Goal: Task Accomplishment & Management: Manage account settings

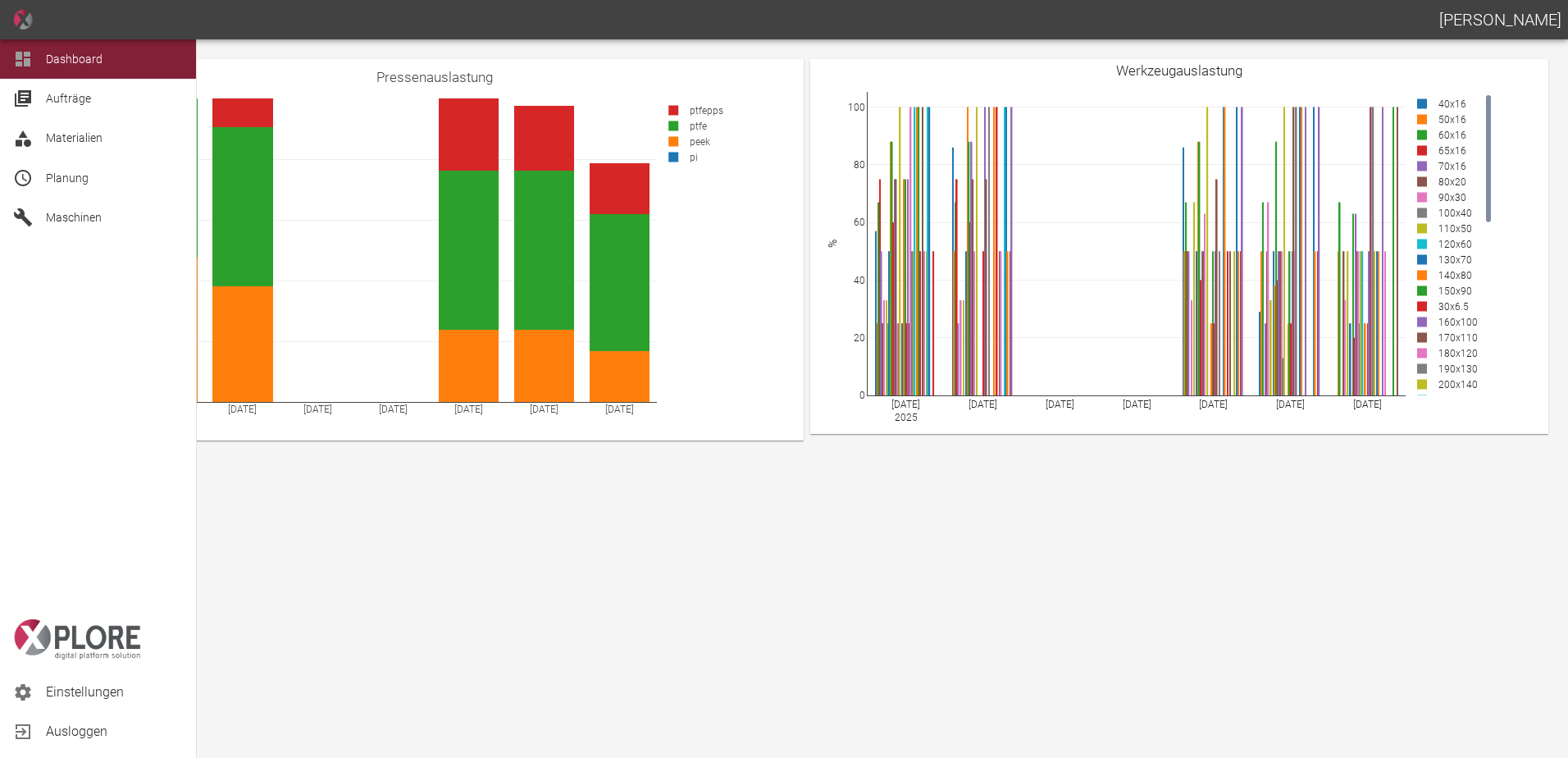
click at [53, 175] on span "Planung" at bounding box center [67, 178] width 43 height 13
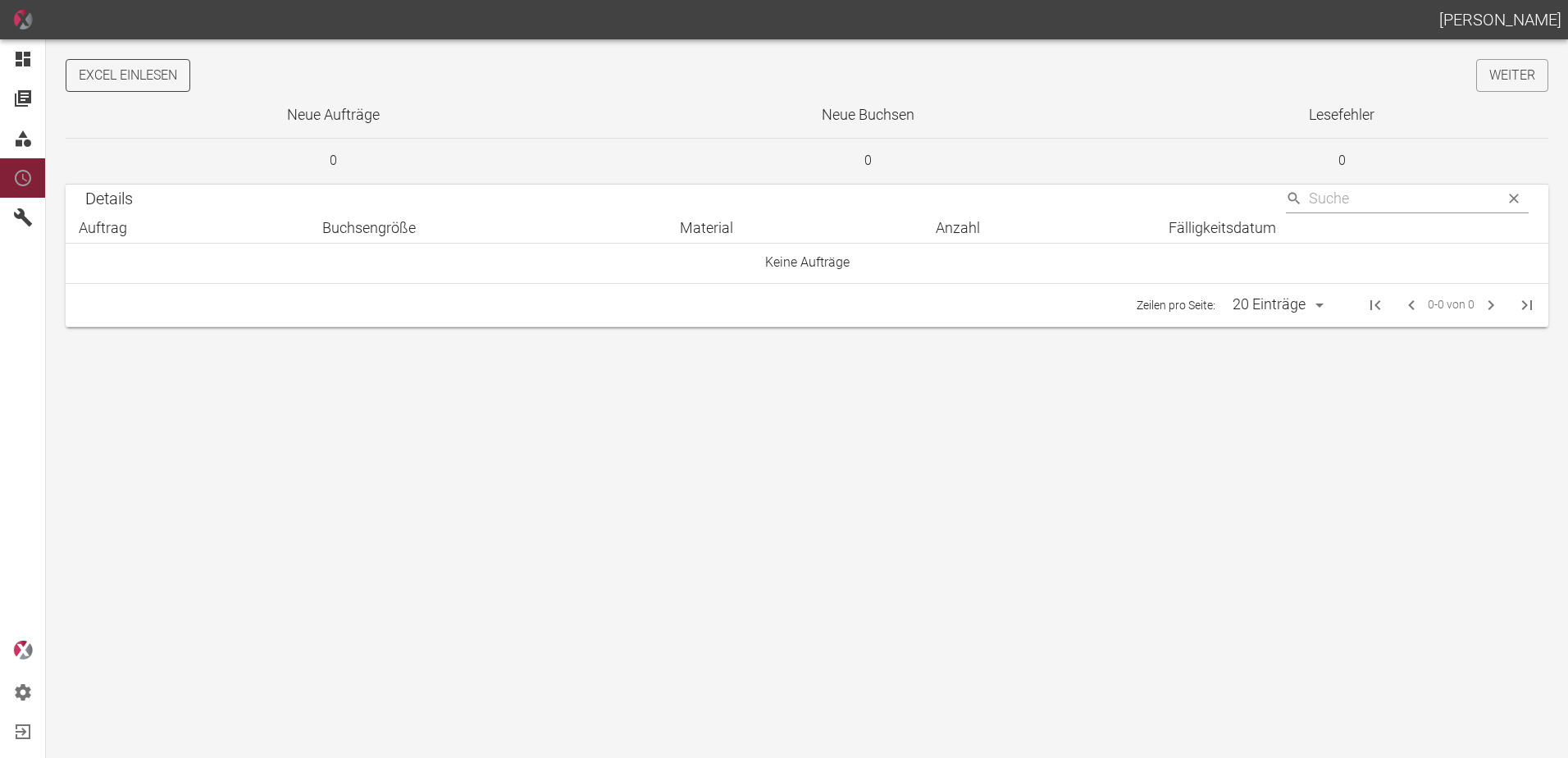
click at [164, 79] on button "Excel einlesen" at bounding box center [127, 75] width 124 height 33
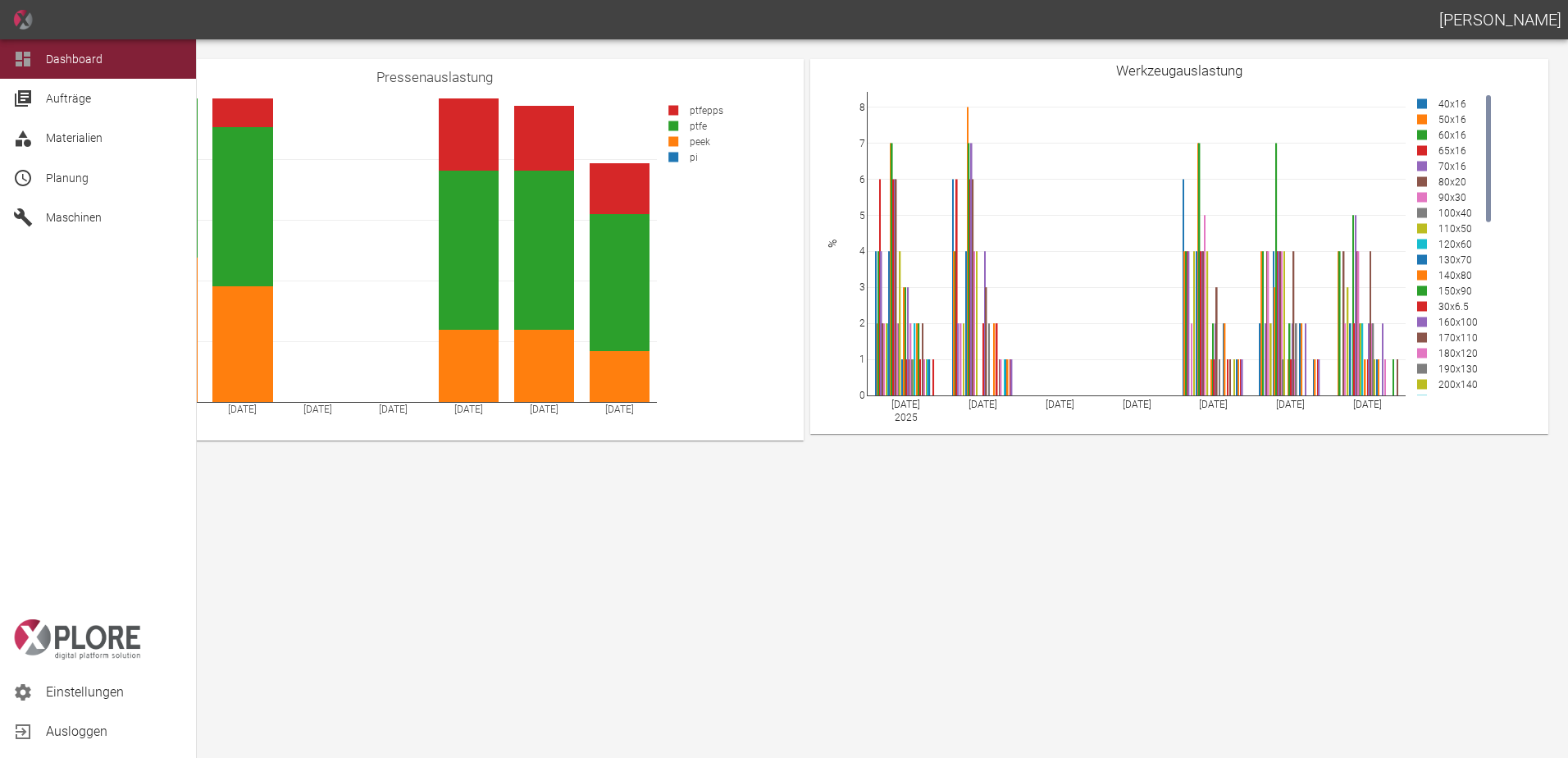
click at [107, 190] on div "Planung" at bounding box center [98, 178] width 196 height 39
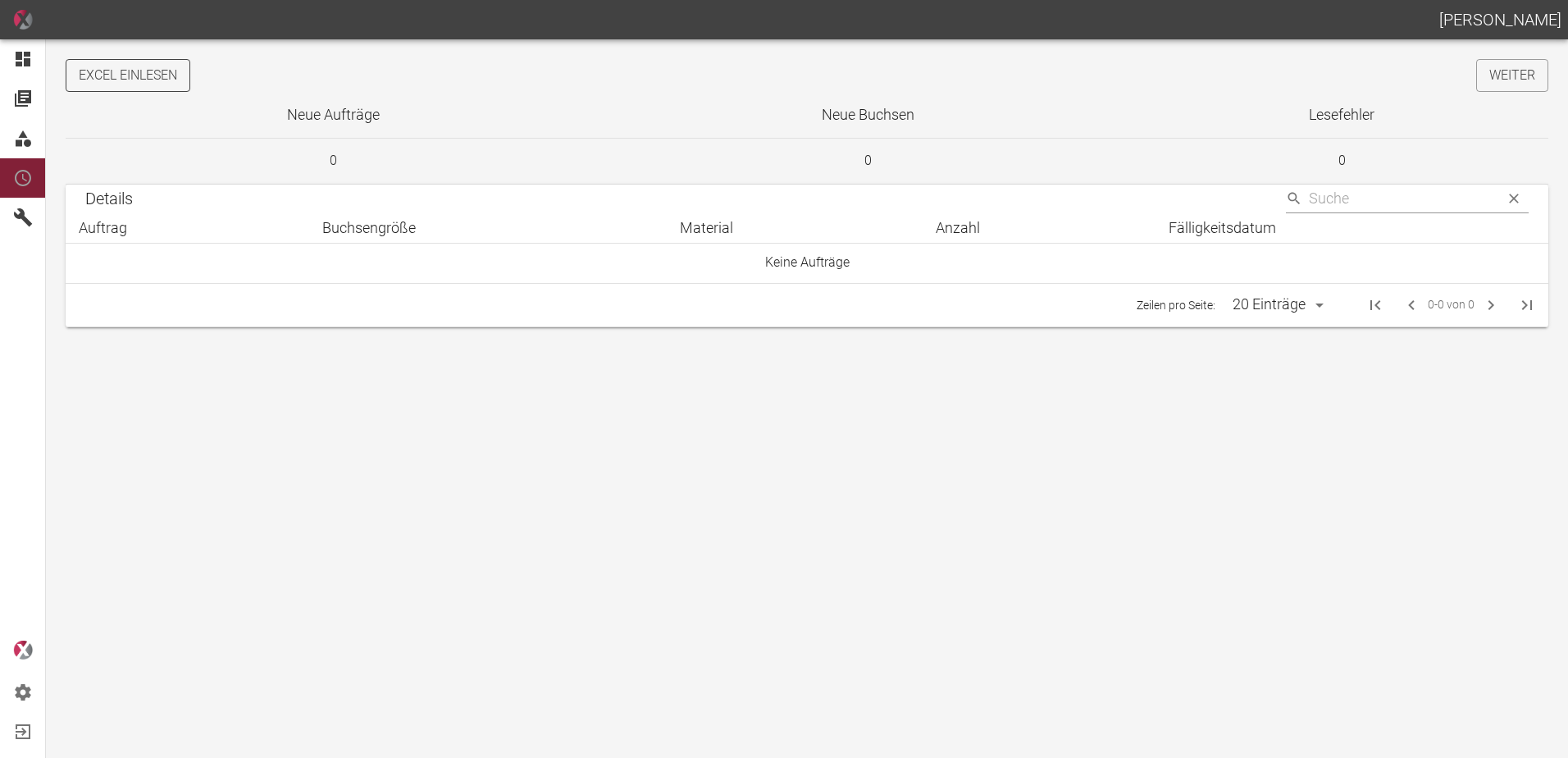
click at [151, 79] on button "Excel einlesen" at bounding box center [127, 75] width 124 height 33
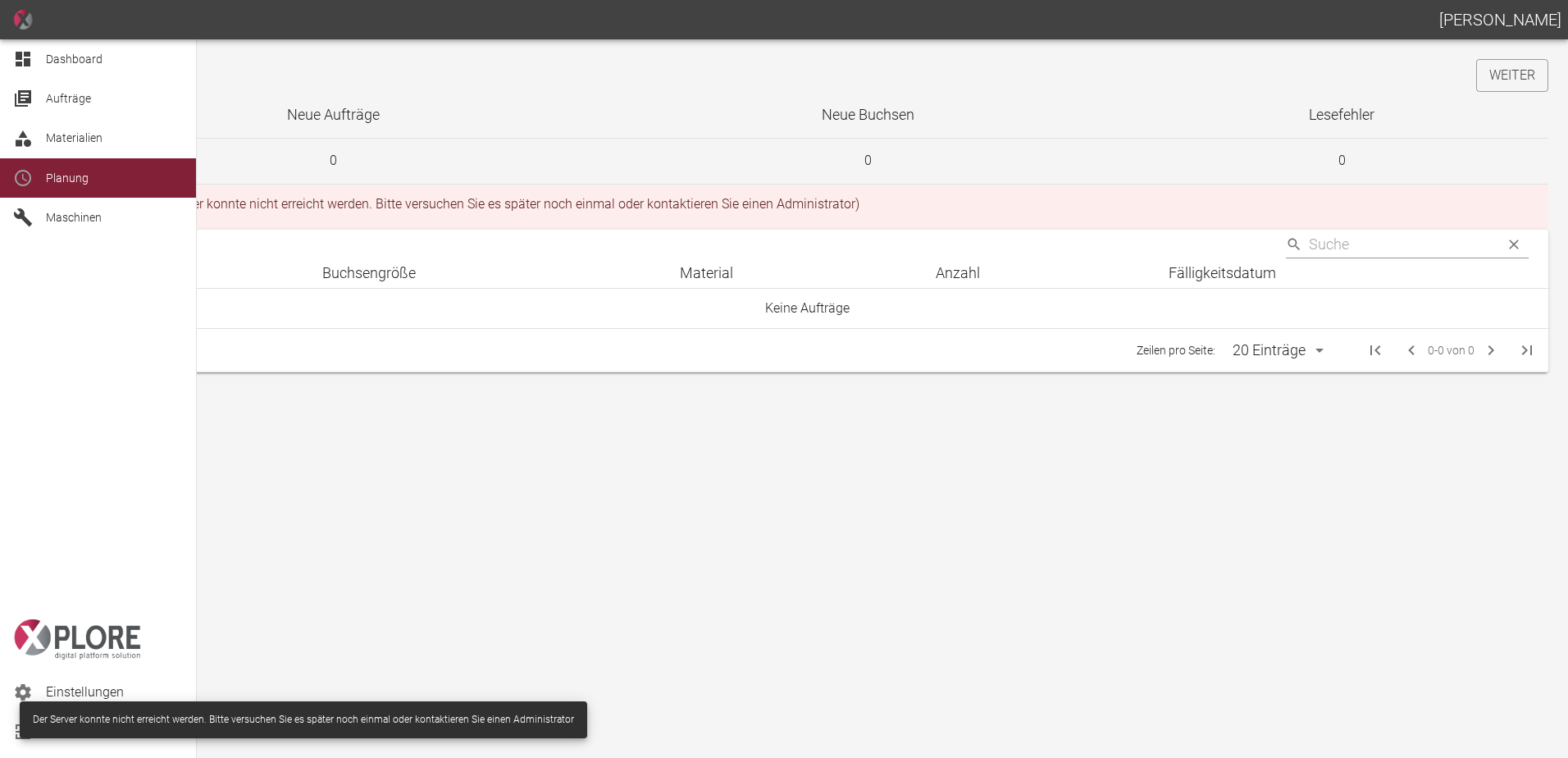
click at [47, 62] on span "Dashboard" at bounding box center [74, 59] width 57 height 13
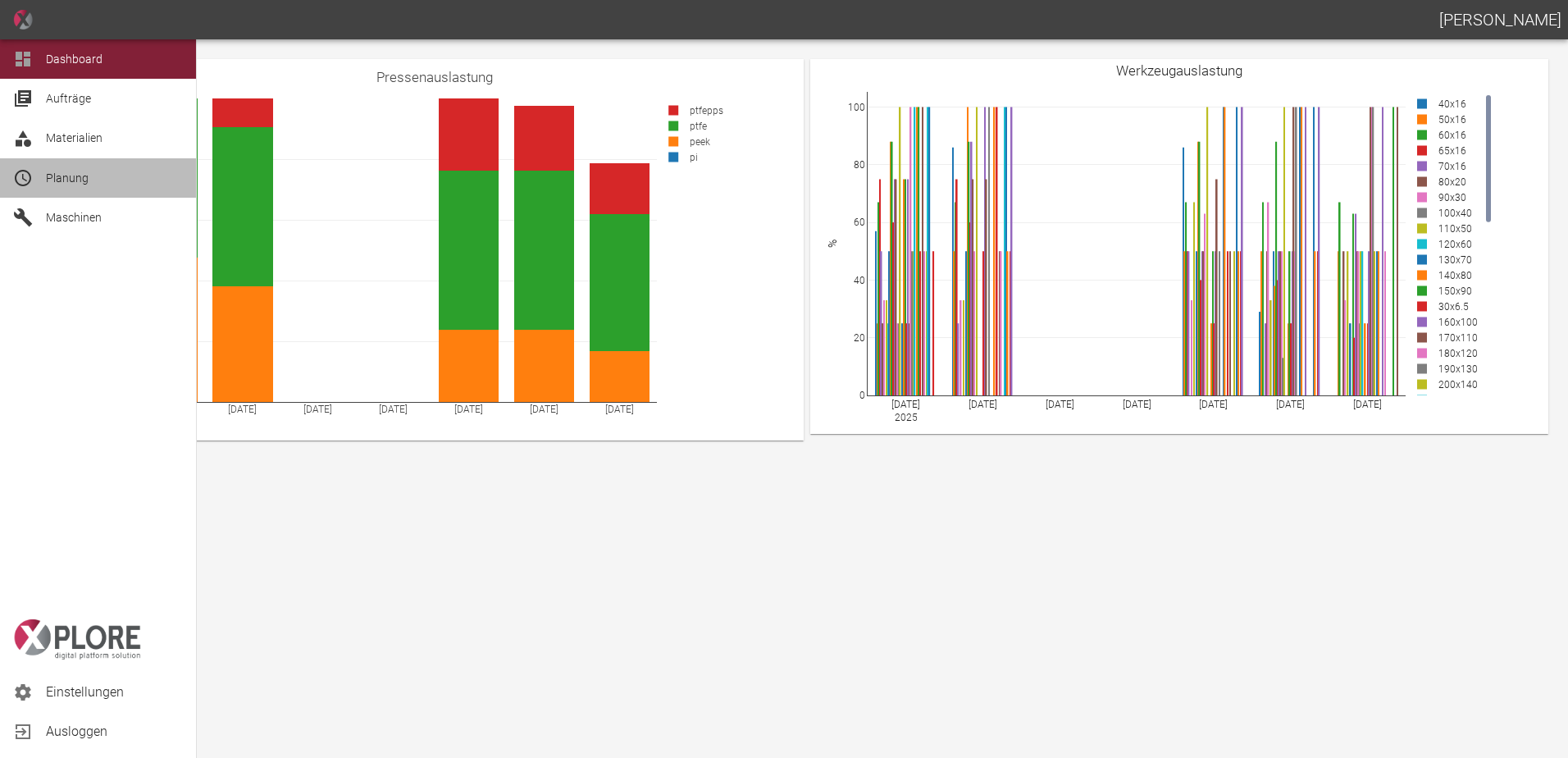
click at [71, 188] on div "Planung" at bounding box center [98, 178] width 196 height 39
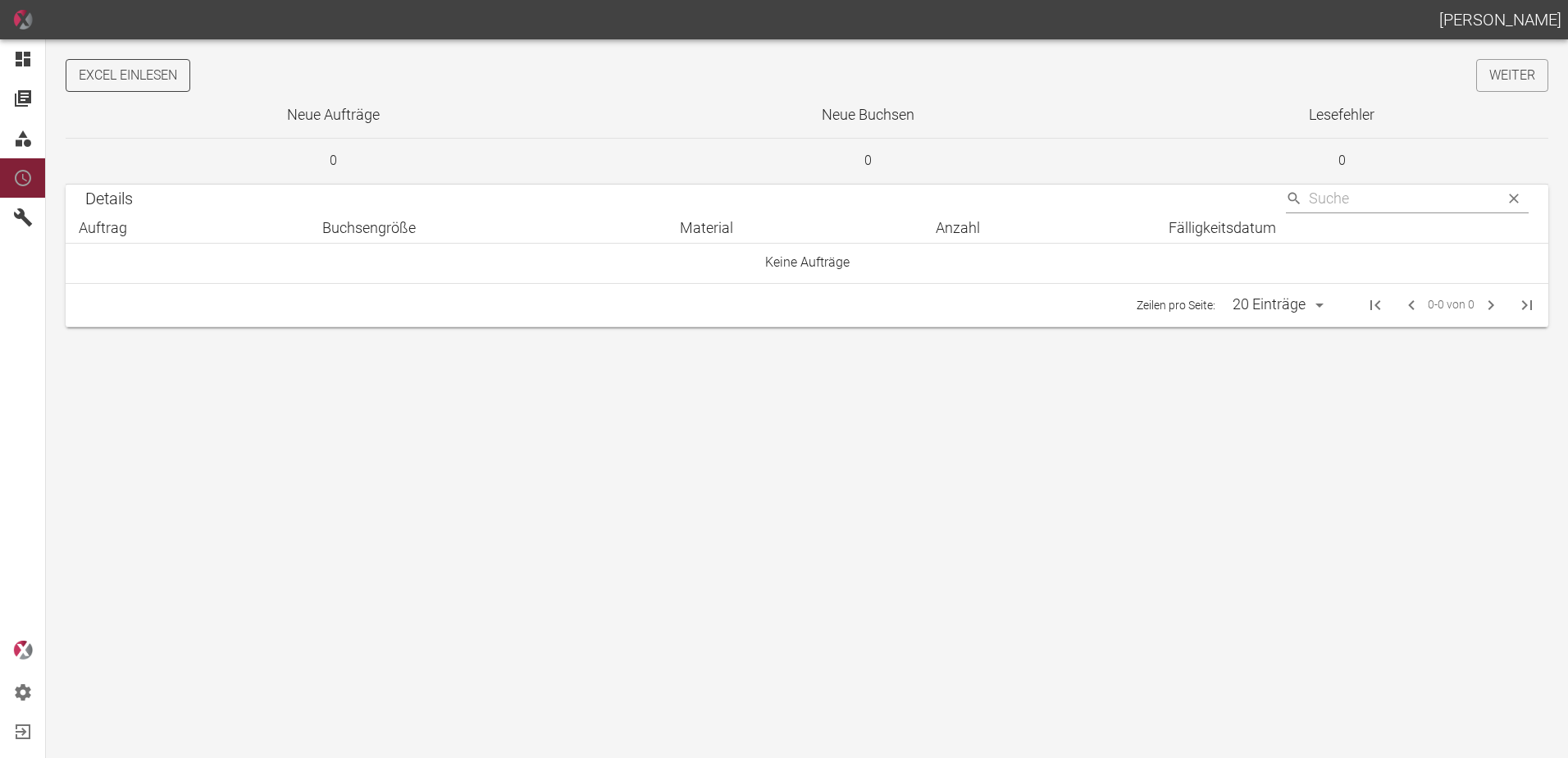
click at [162, 68] on button "Excel einlesen" at bounding box center [127, 75] width 124 height 33
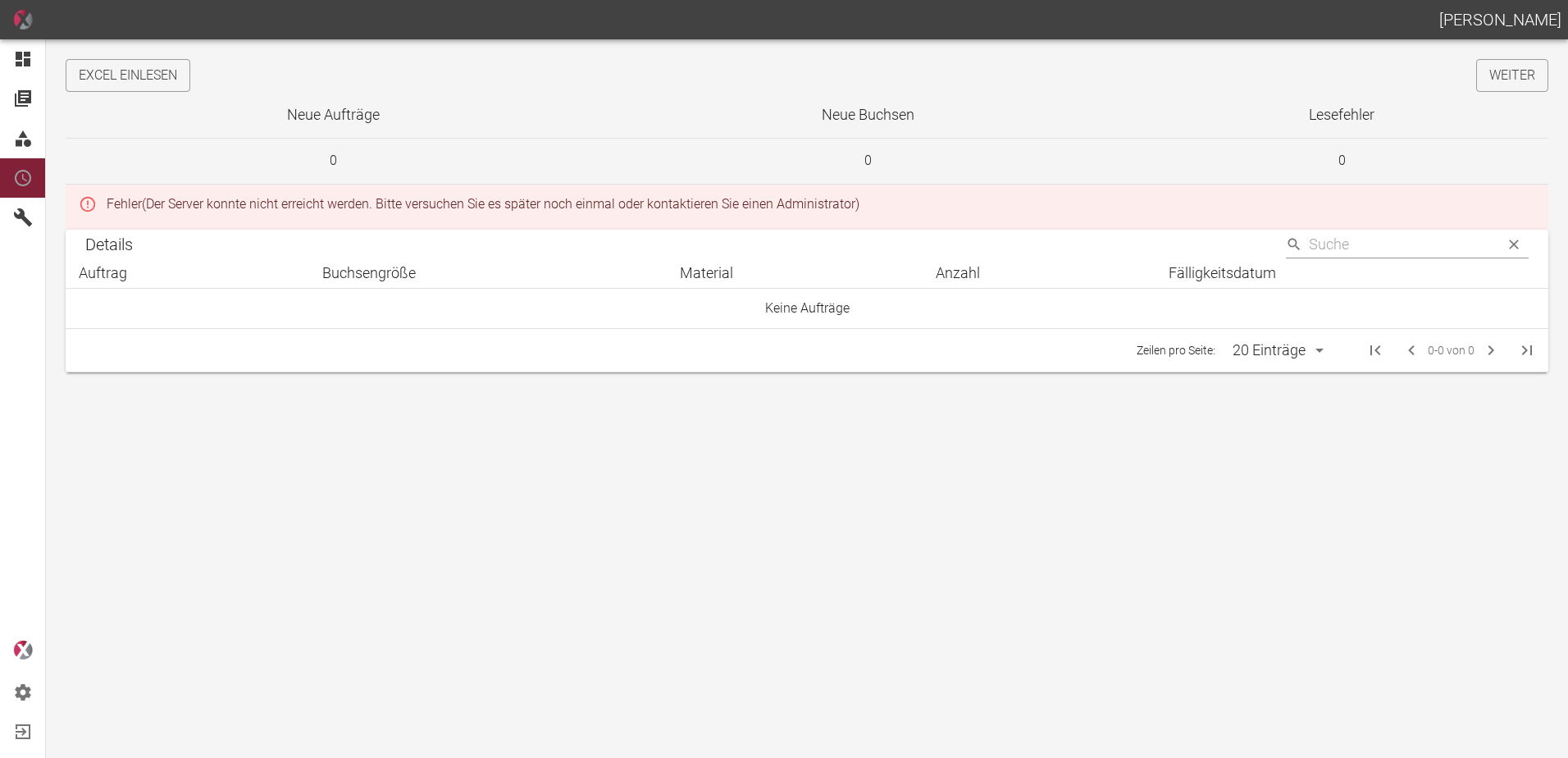
click at [112, 84] on button "Excel einlesen" at bounding box center [127, 75] width 124 height 33
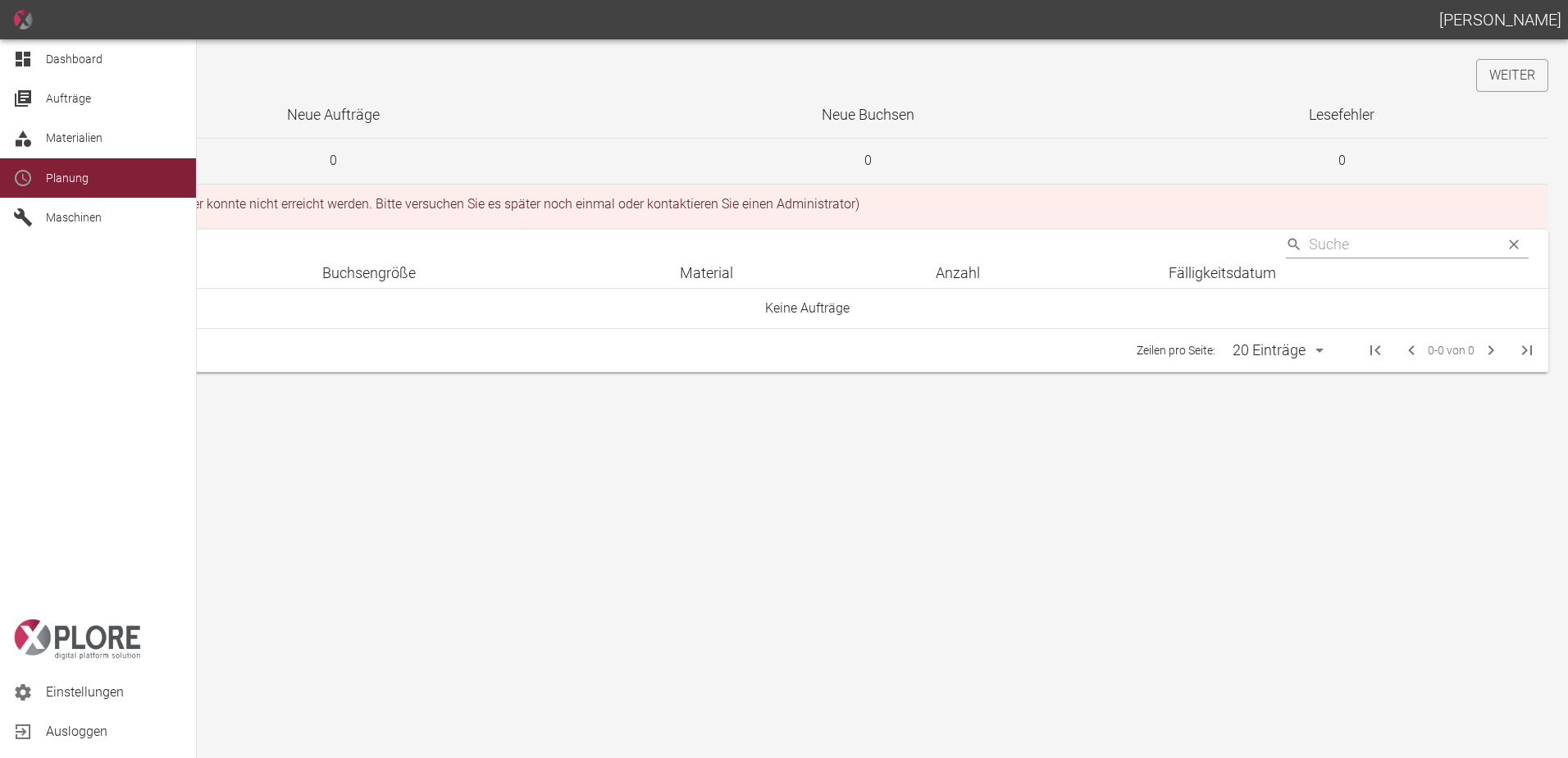
click at [23, 56] on icon at bounding box center [22, 59] width 20 height 20
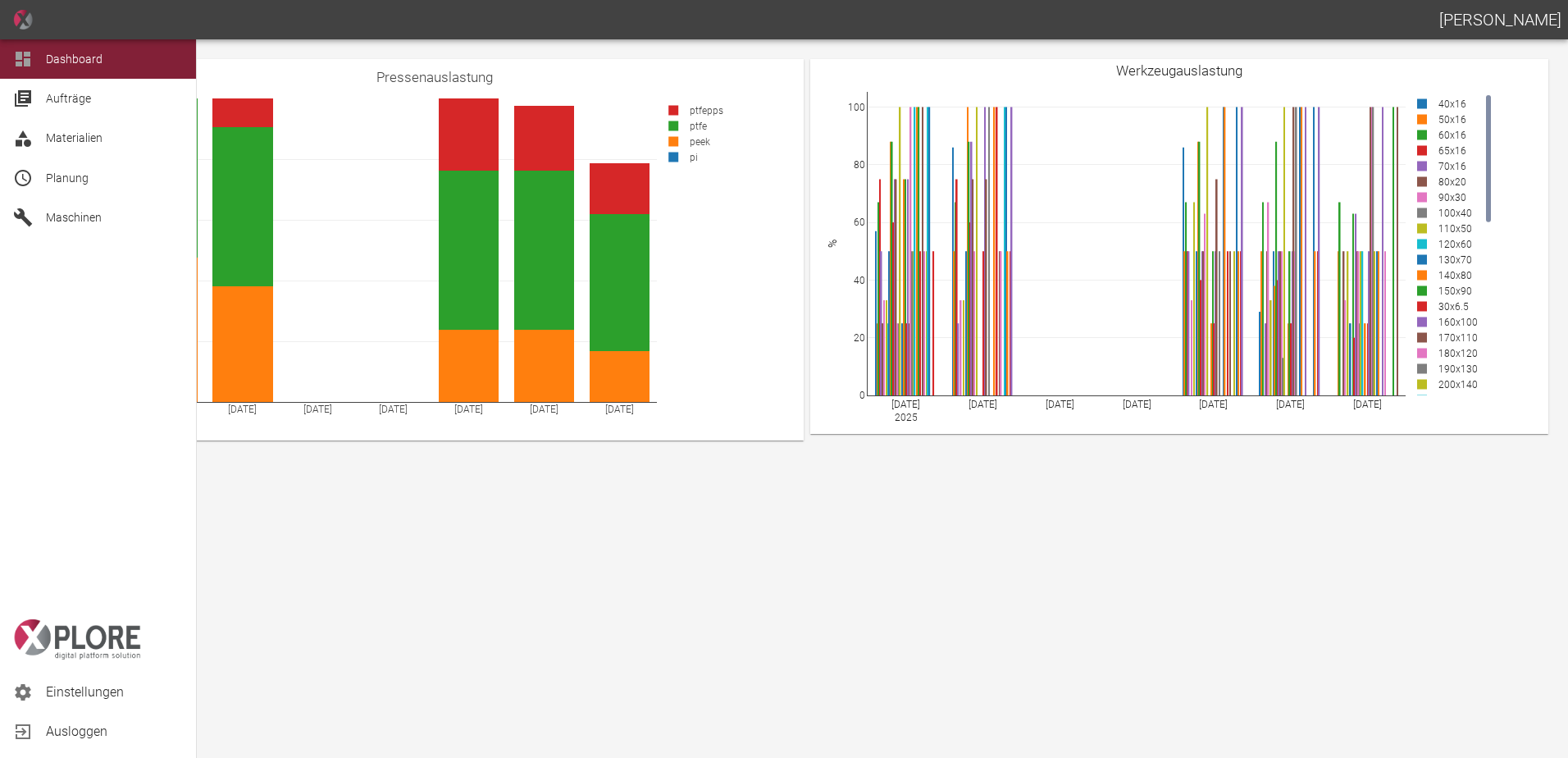
click at [34, 188] on div "Planung" at bounding box center [98, 178] width 196 height 39
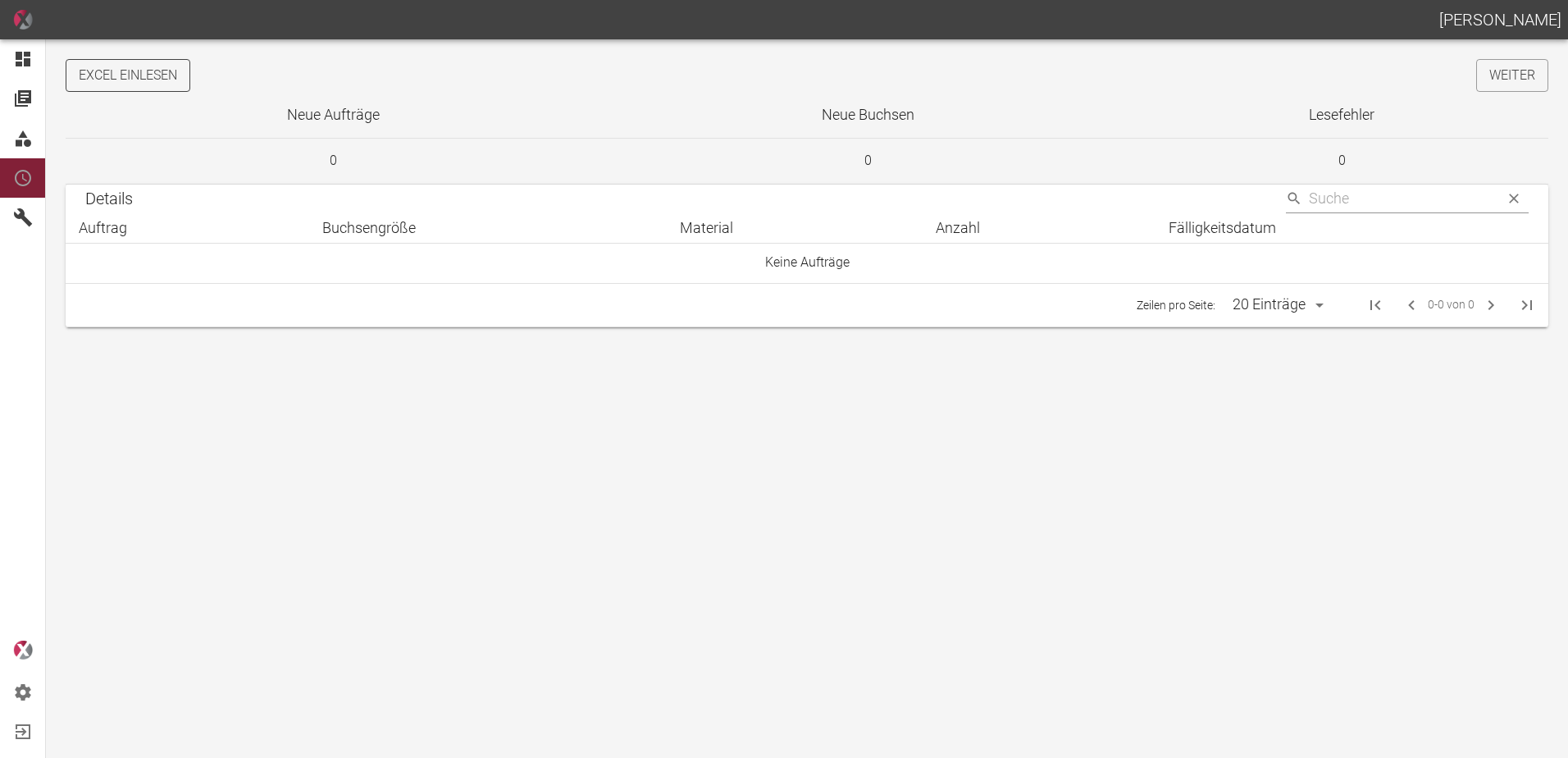
click at [165, 70] on button "Excel einlesen" at bounding box center [127, 75] width 124 height 33
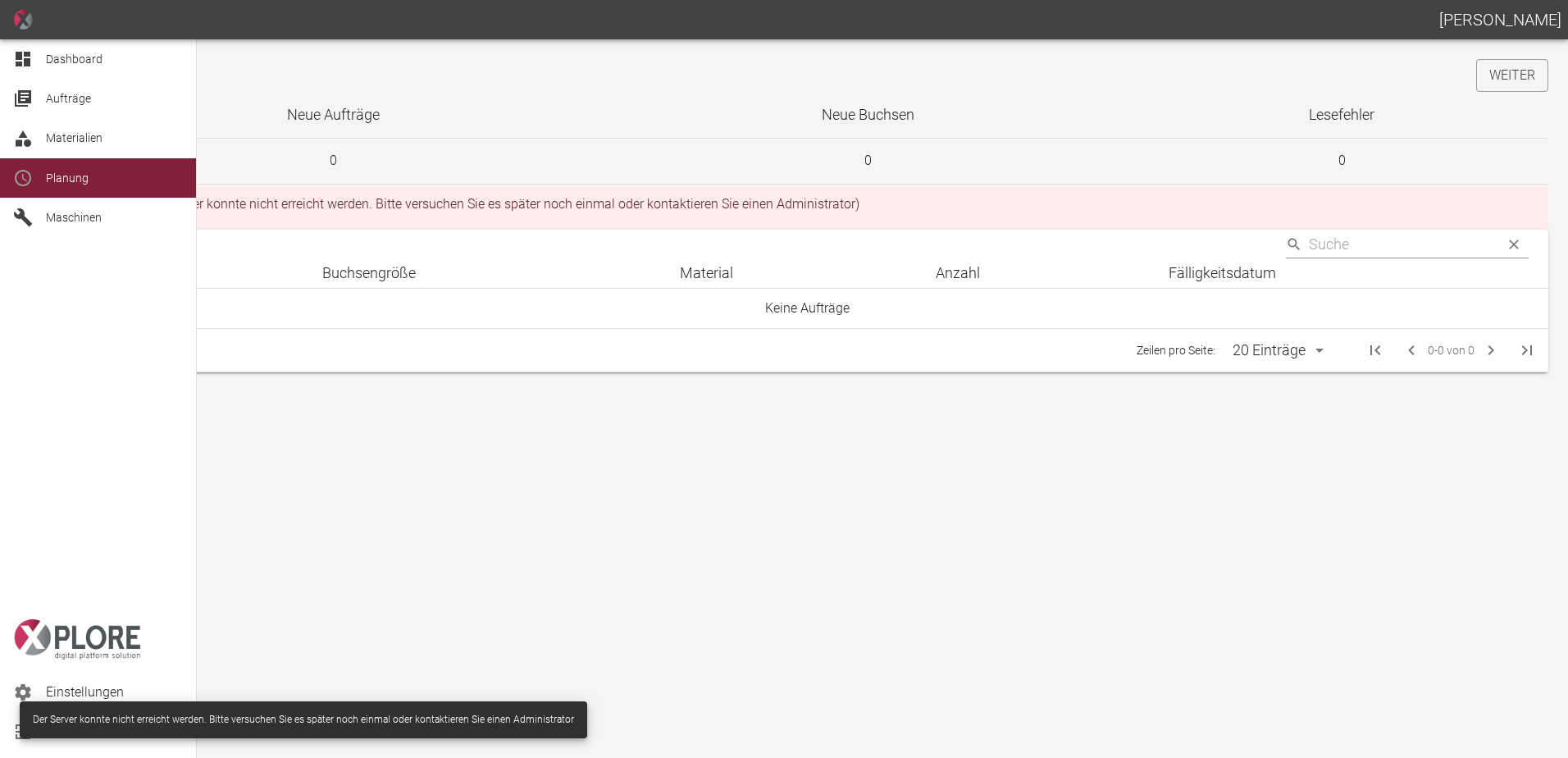
click at [18, 55] on icon at bounding box center [23, 59] width 15 height 15
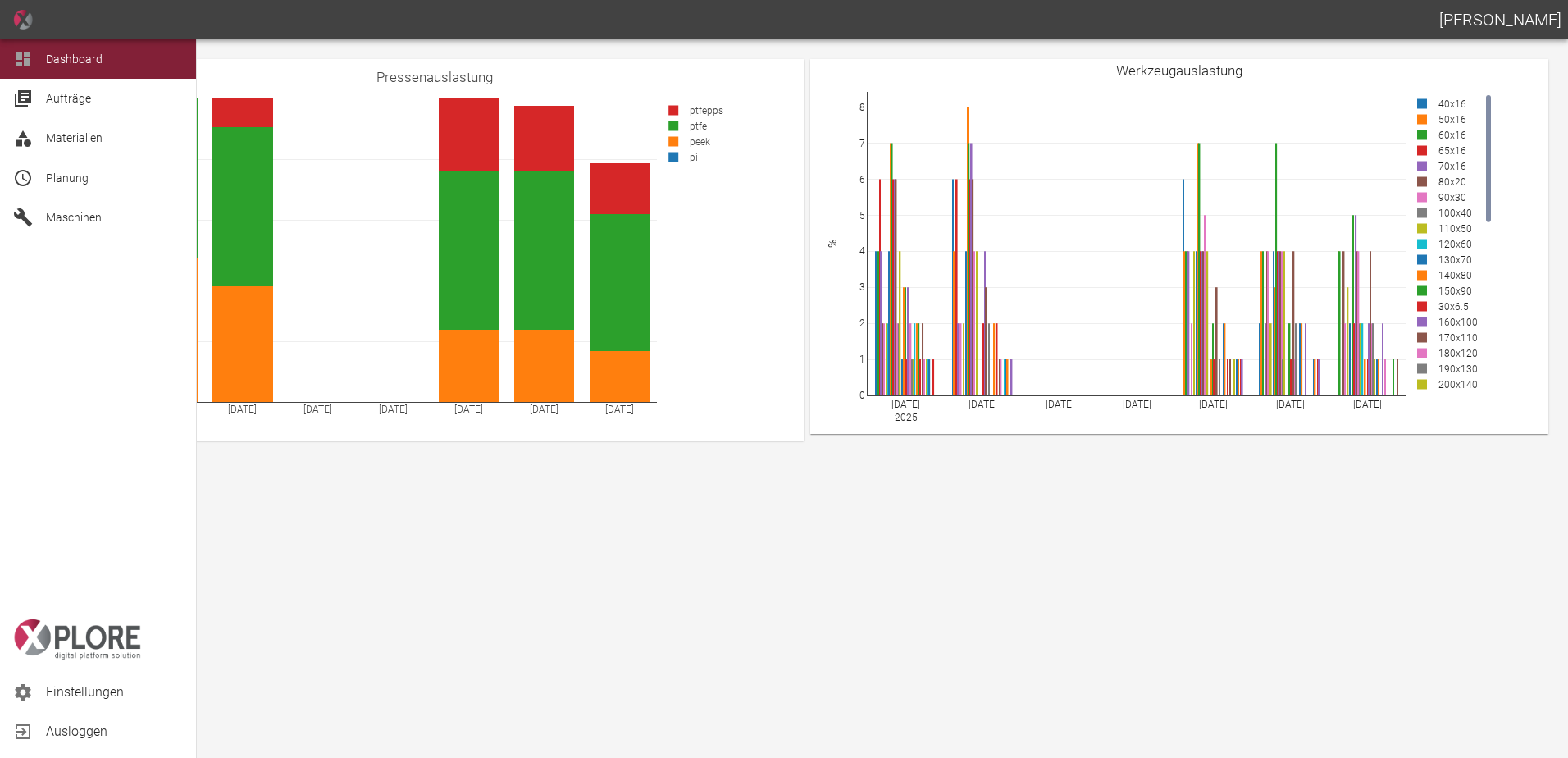
click at [38, 179] on div "Planung" at bounding box center [98, 178] width 196 height 39
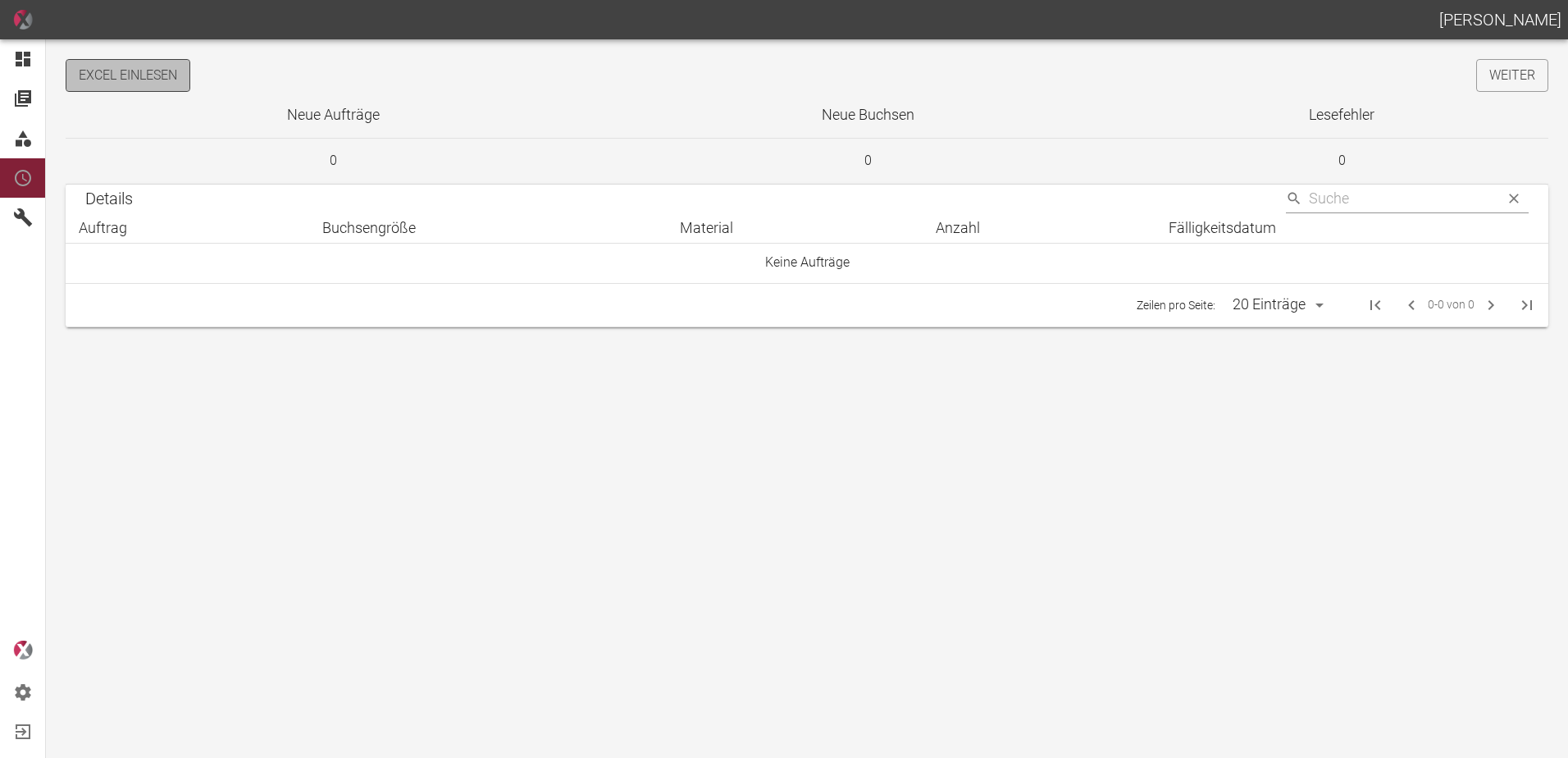
click at [155, 64] on button "Excel einlesen" at bounding box center [127, 75] width 124 height 33
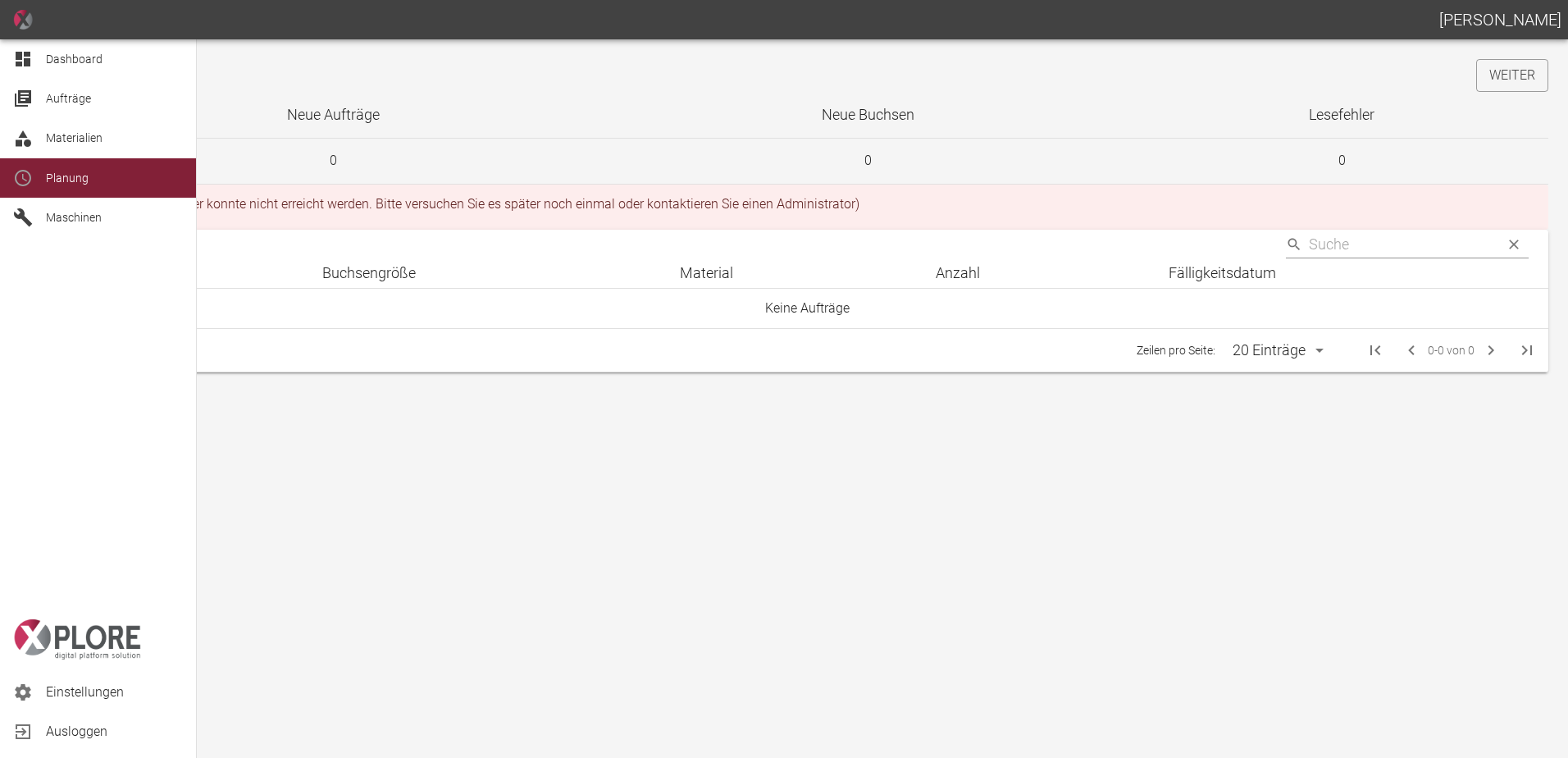
click at [52, 51] on span "Dashboard" at bounding box center [114, 59] width 137 height 20
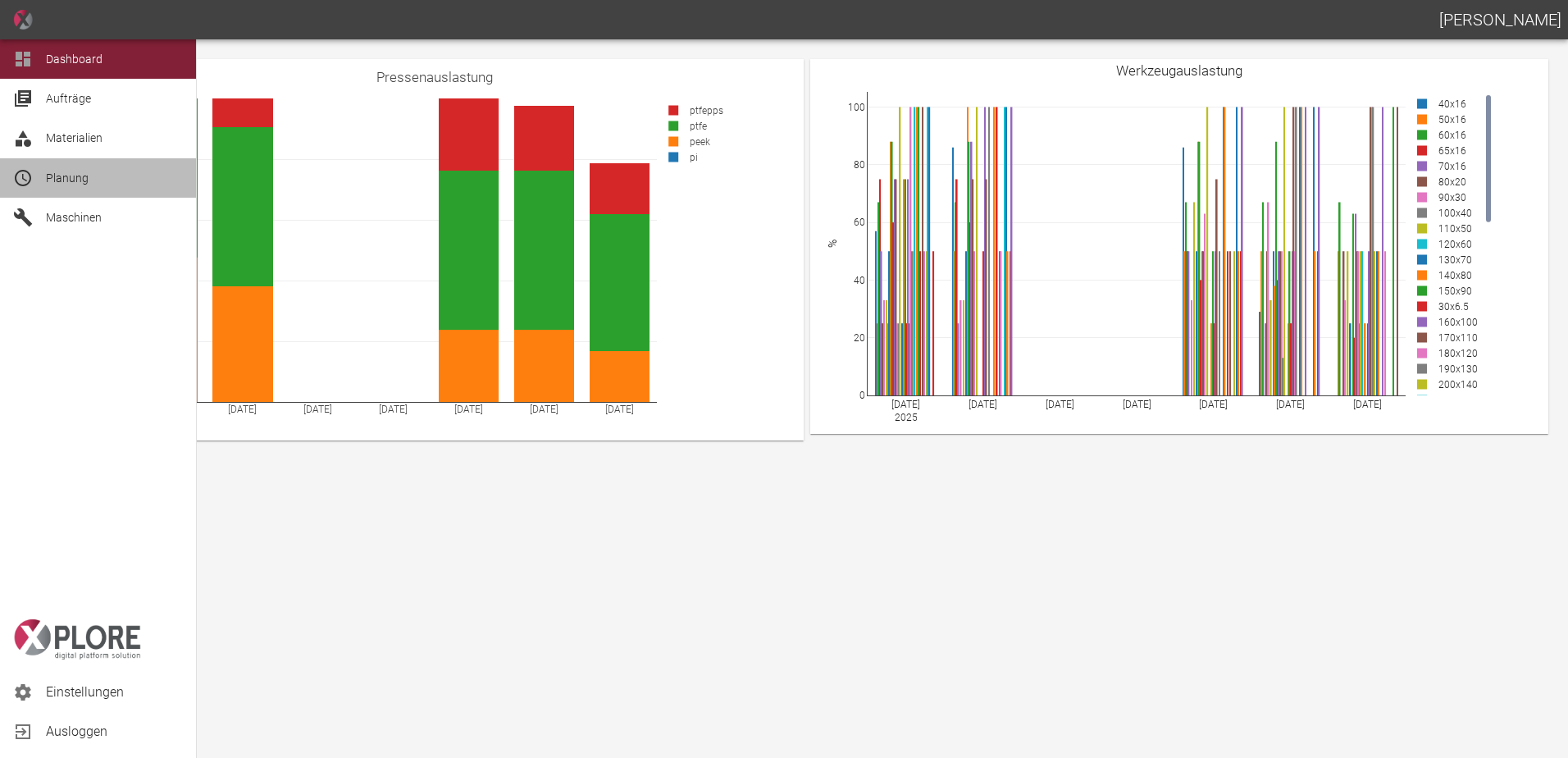
click at [29, 185] on icon at bounding box center [22, 178] width 20 height 20
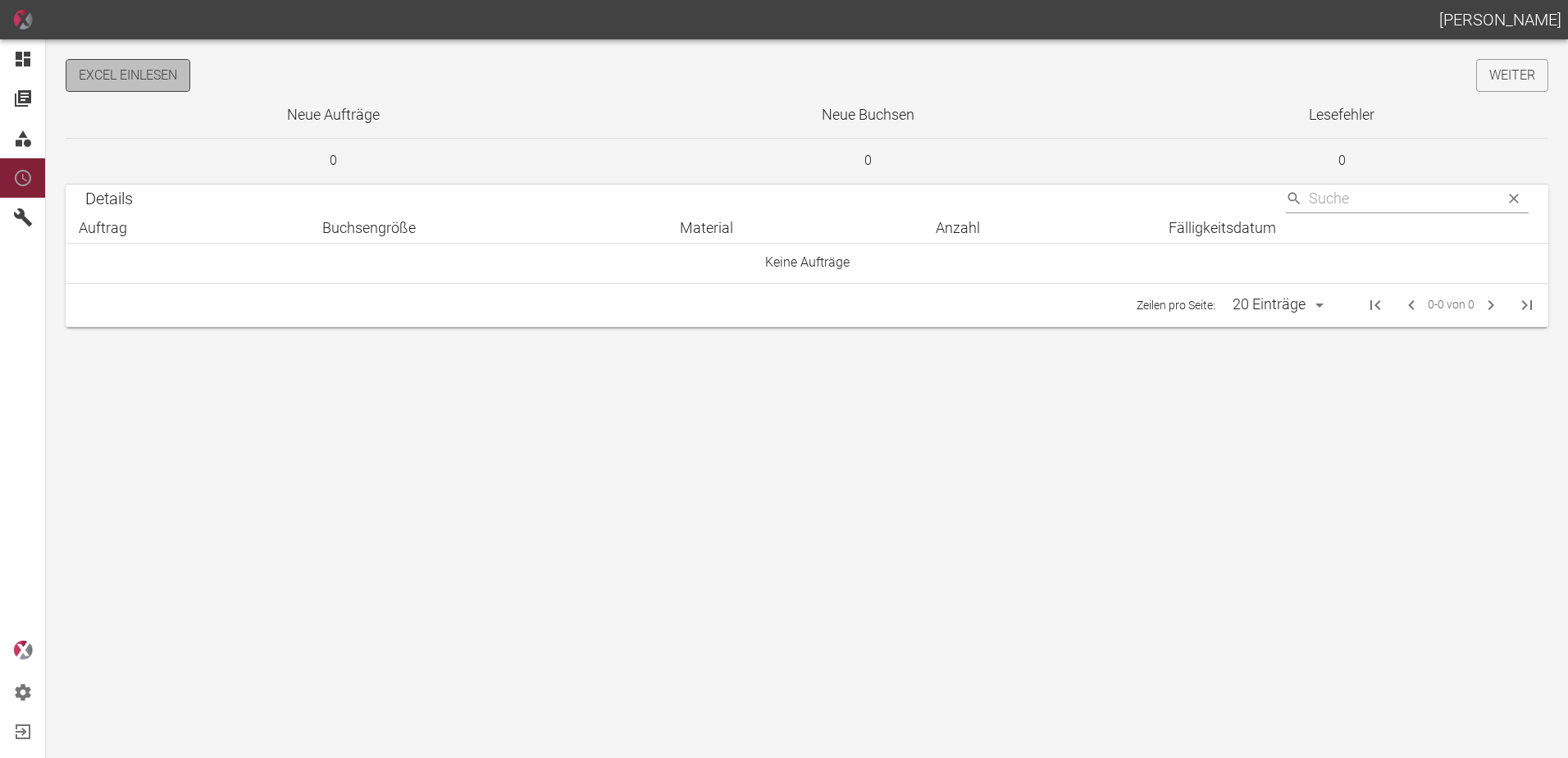
click at [164, 63] on button "Excel einlesen" at bounding box center [127, 75] width 124 height 33
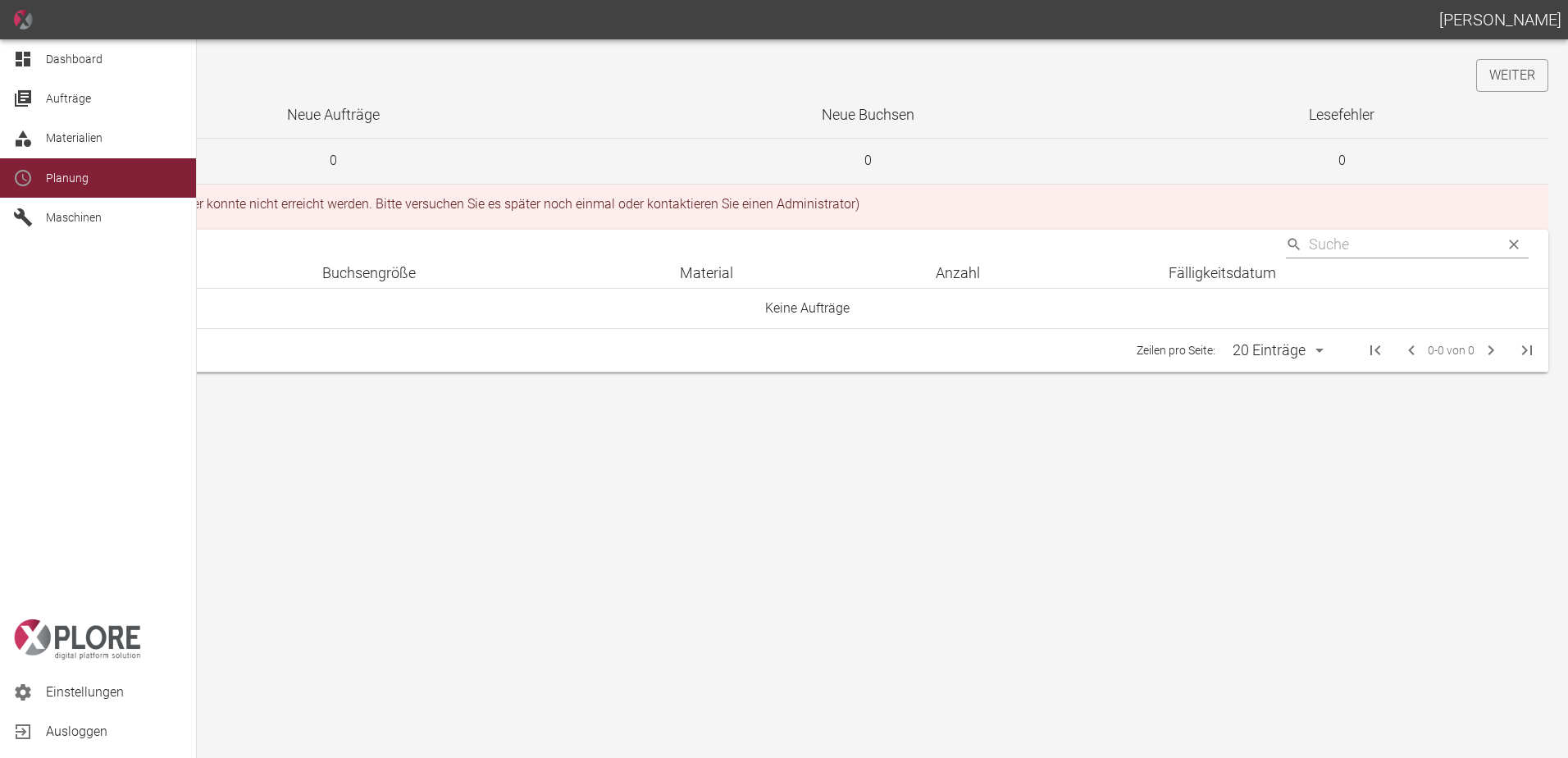
click at [32, 65] on icon at bounding box center [22, 59] width 20 height 20
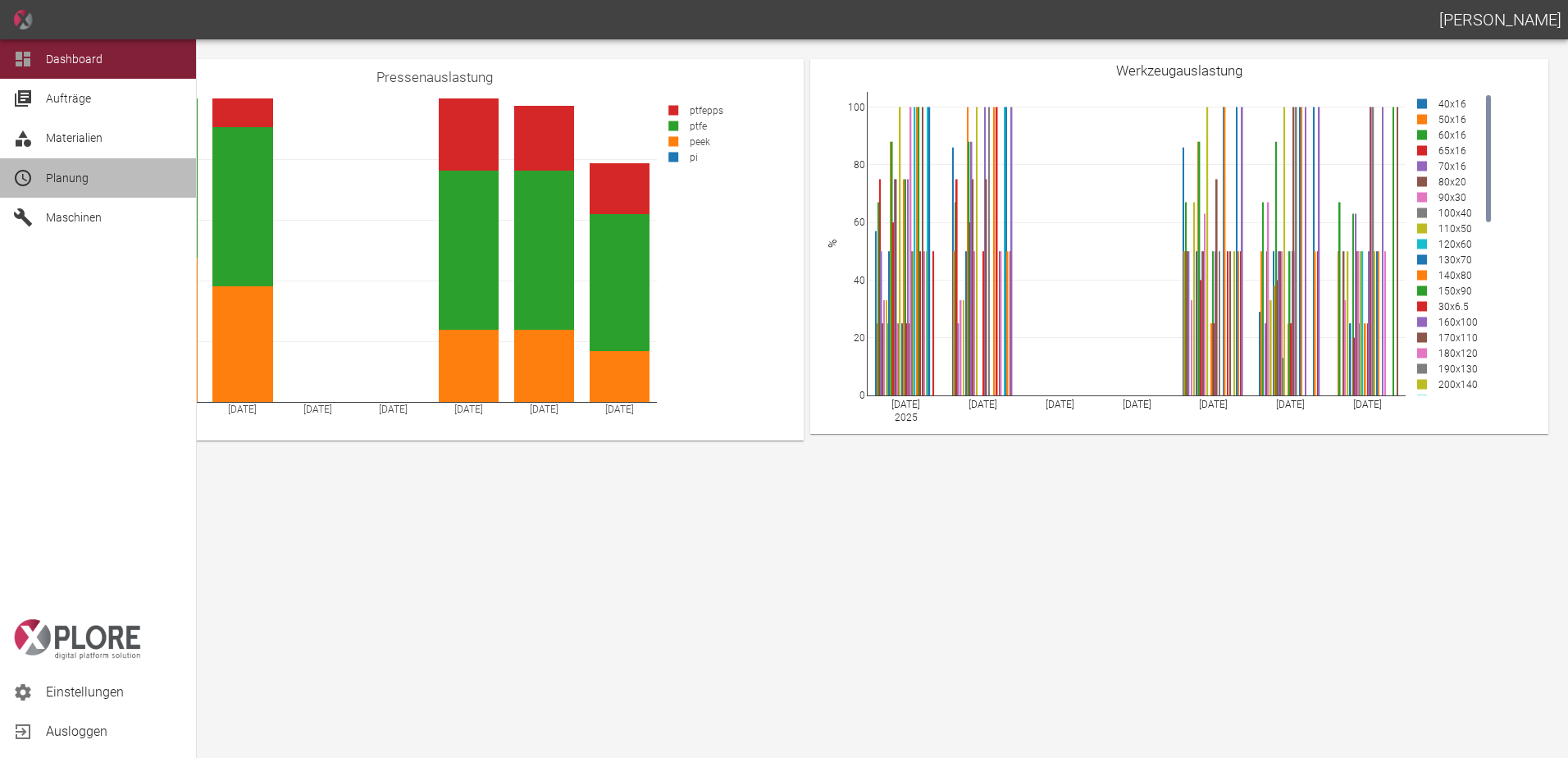
click at [69, 177] on span "Planung" at bounding box center [67, 178] width 43 height 13
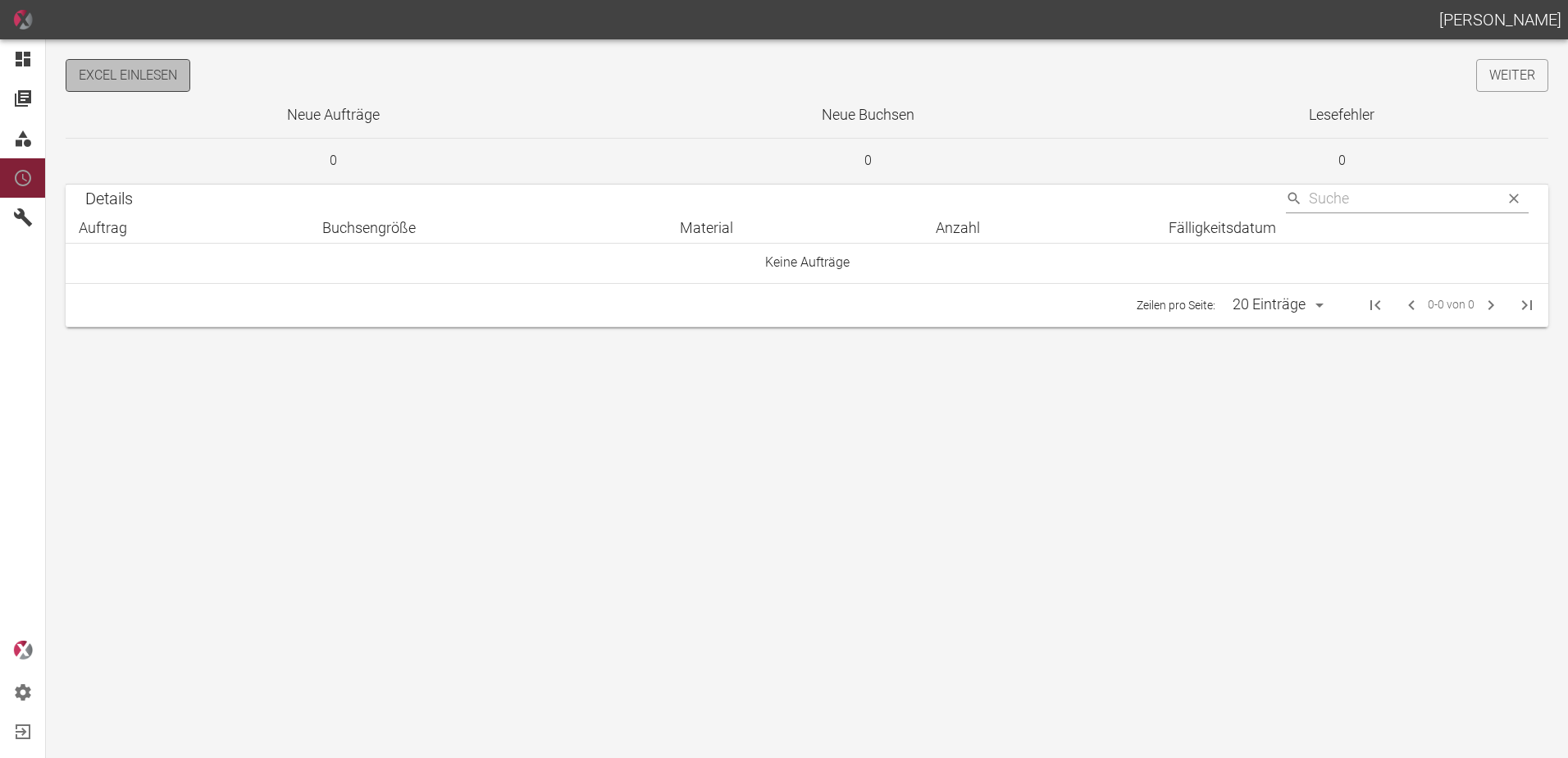
click at [150, 72] on button "Excel einlesen" at bounding box center [127, 75] width 124 height 33
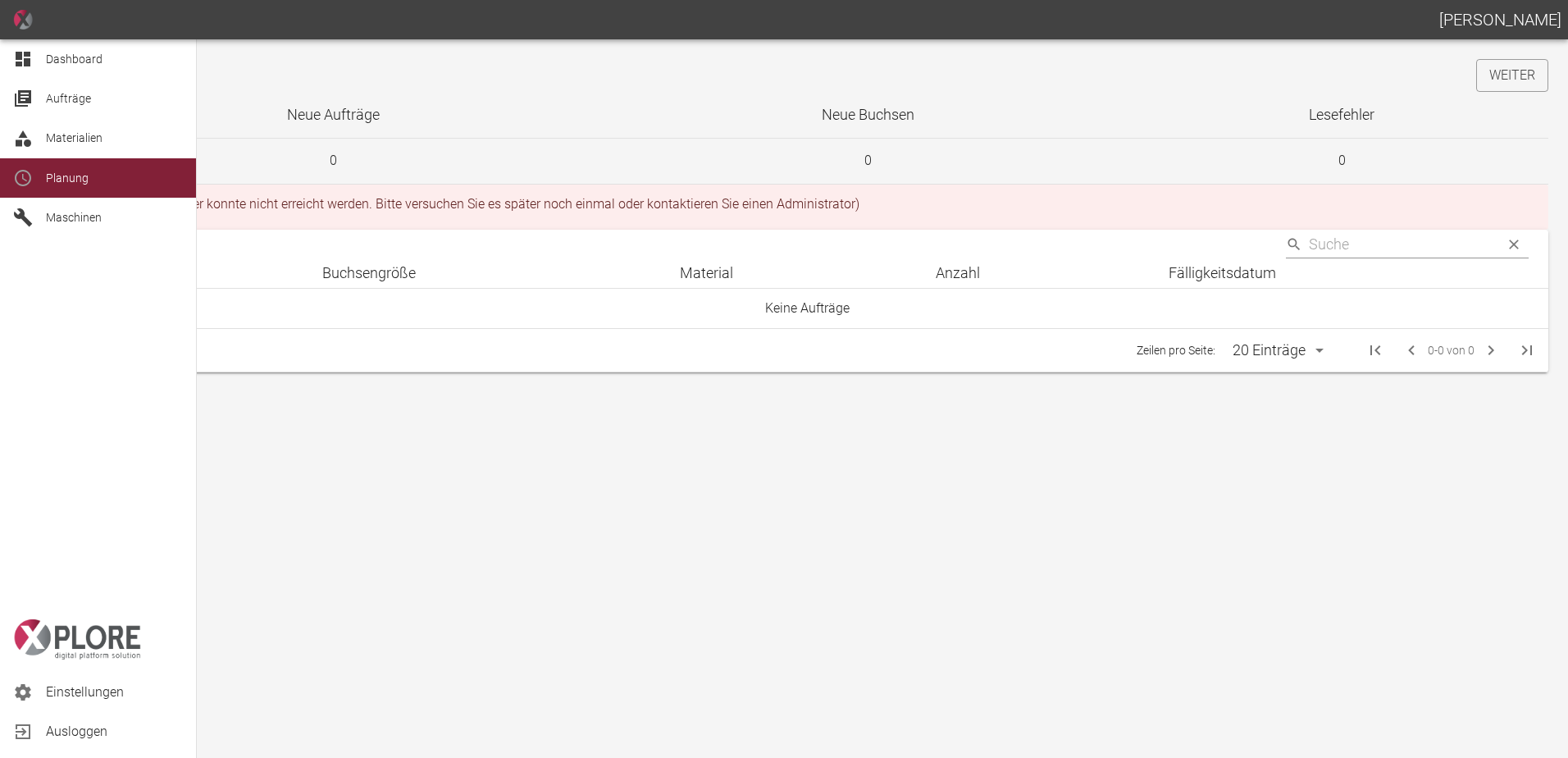
click at [55, 56] on span "Dashboard" at bounding box center [74, 59] width 57 height 13
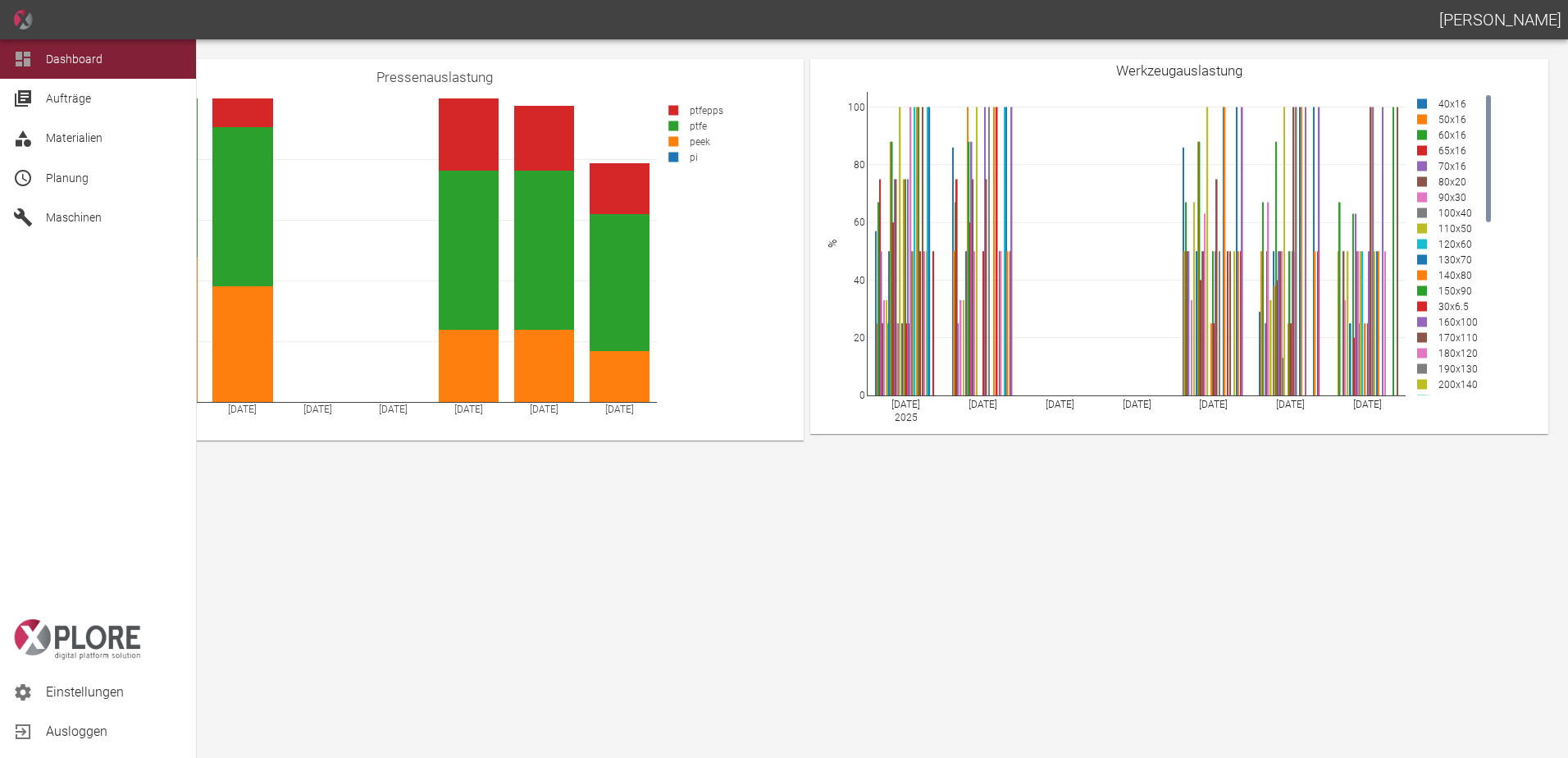
click at [54, 198] on div "Maschinen" at bounding box center [98, 218] width 196 height 39
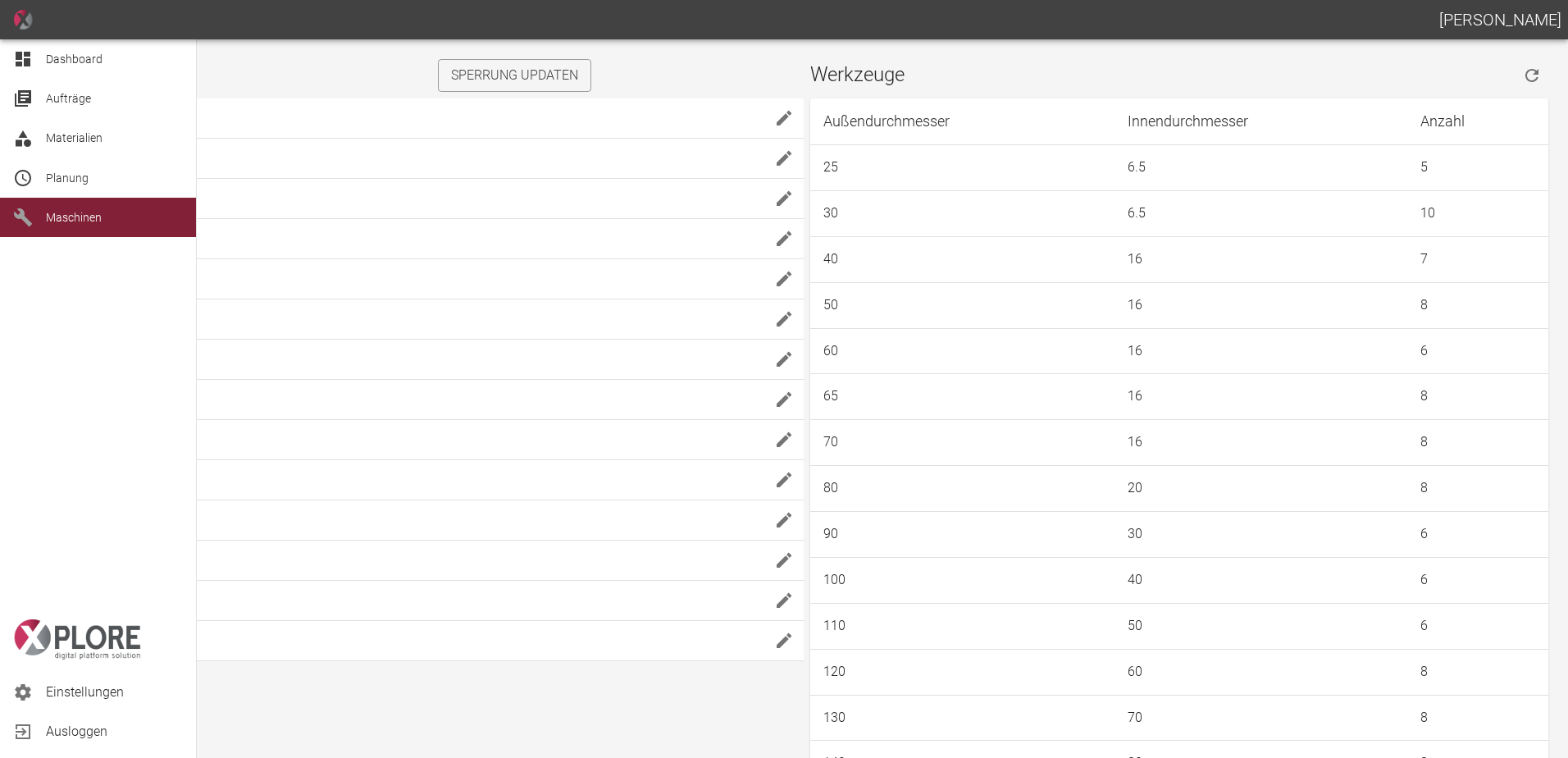
click at [66, 177] on span "Planung" at bounding box center [67, 178] width 43 height 13
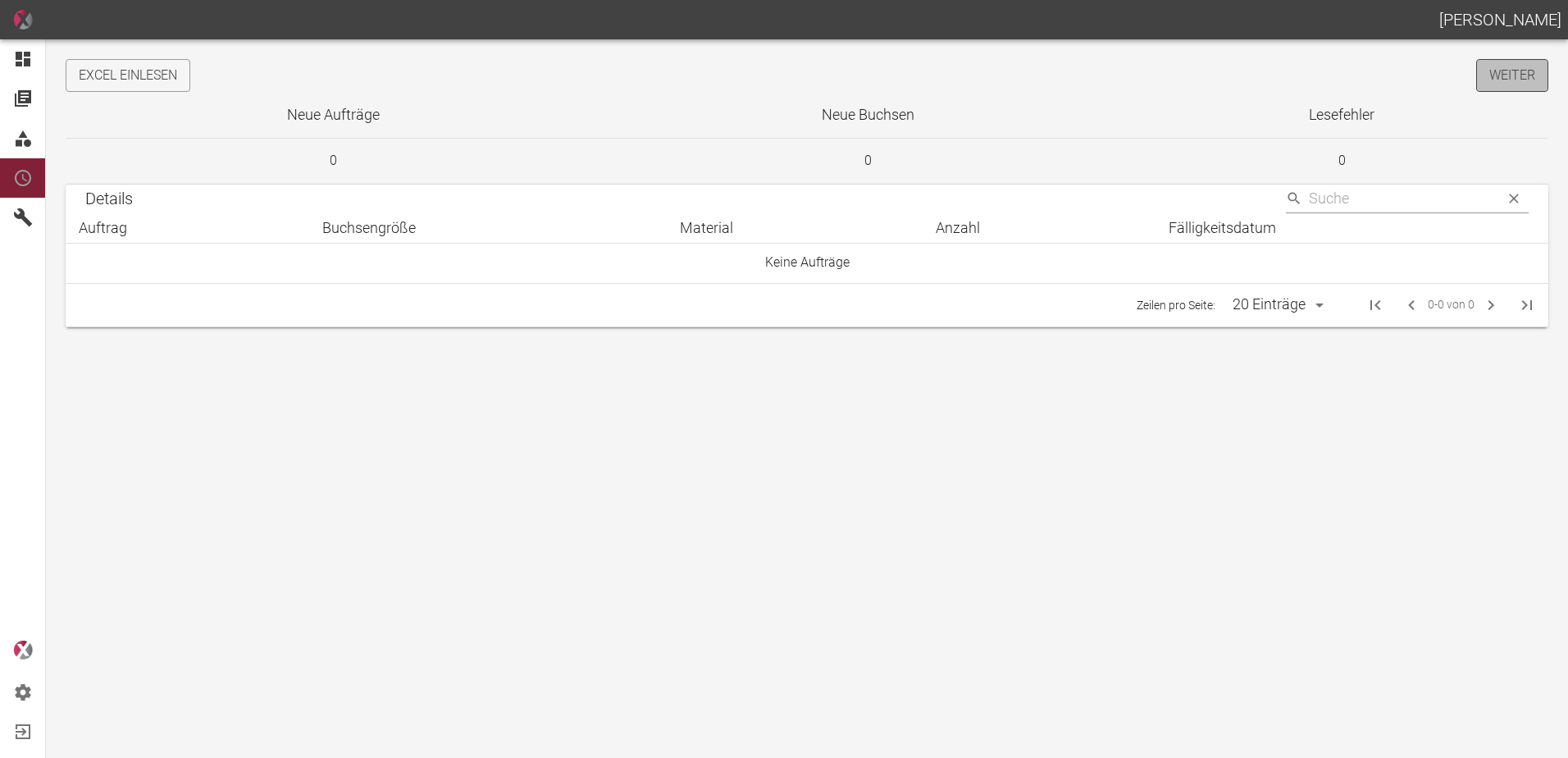
click at [1514, 80] on link "Weiter" at bounding box center [1512, 75] width 72 height 33
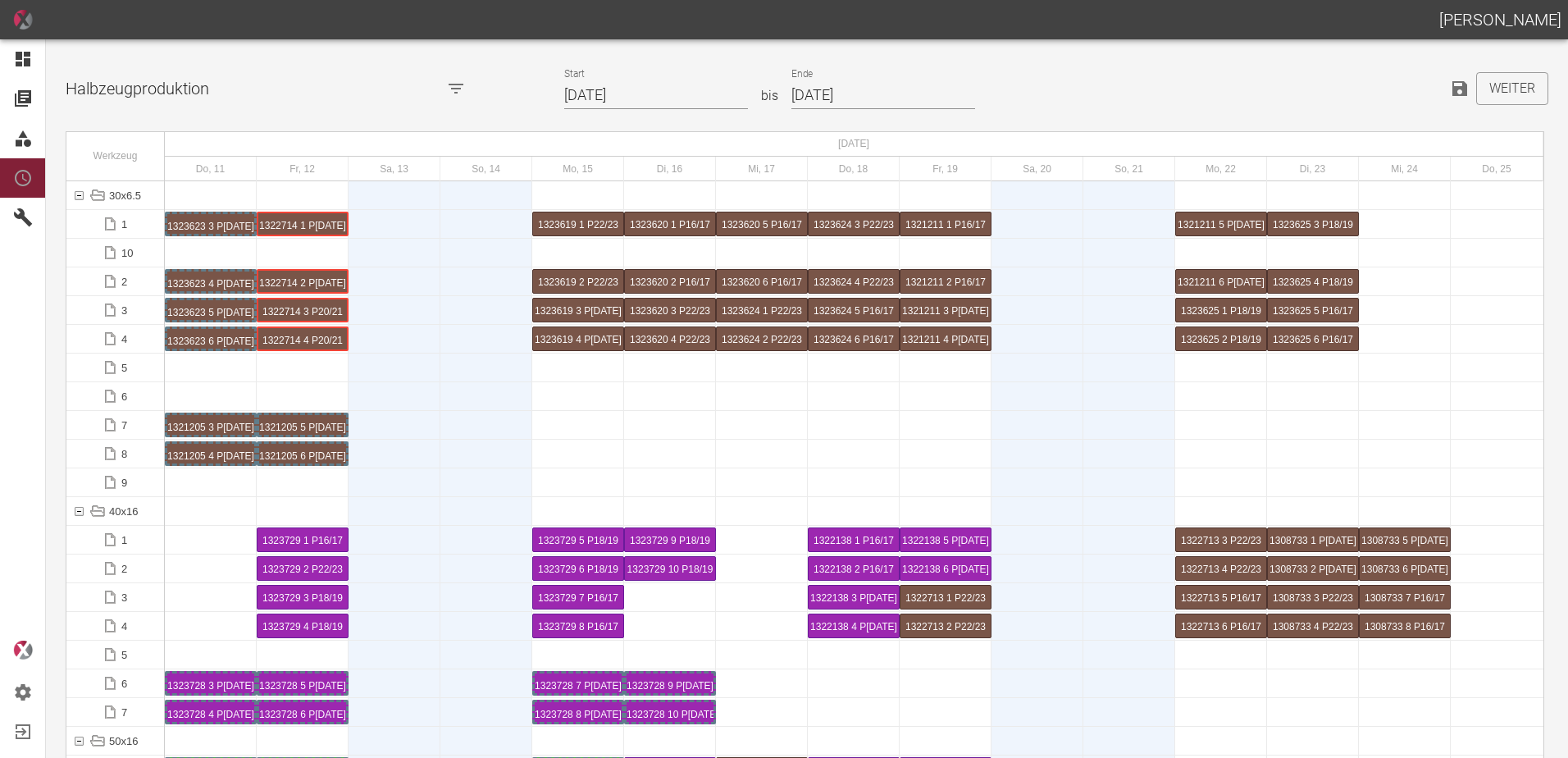
click at [657, 88] on input "[DATE]" at bounding box center [656, 95] width 184 height 29
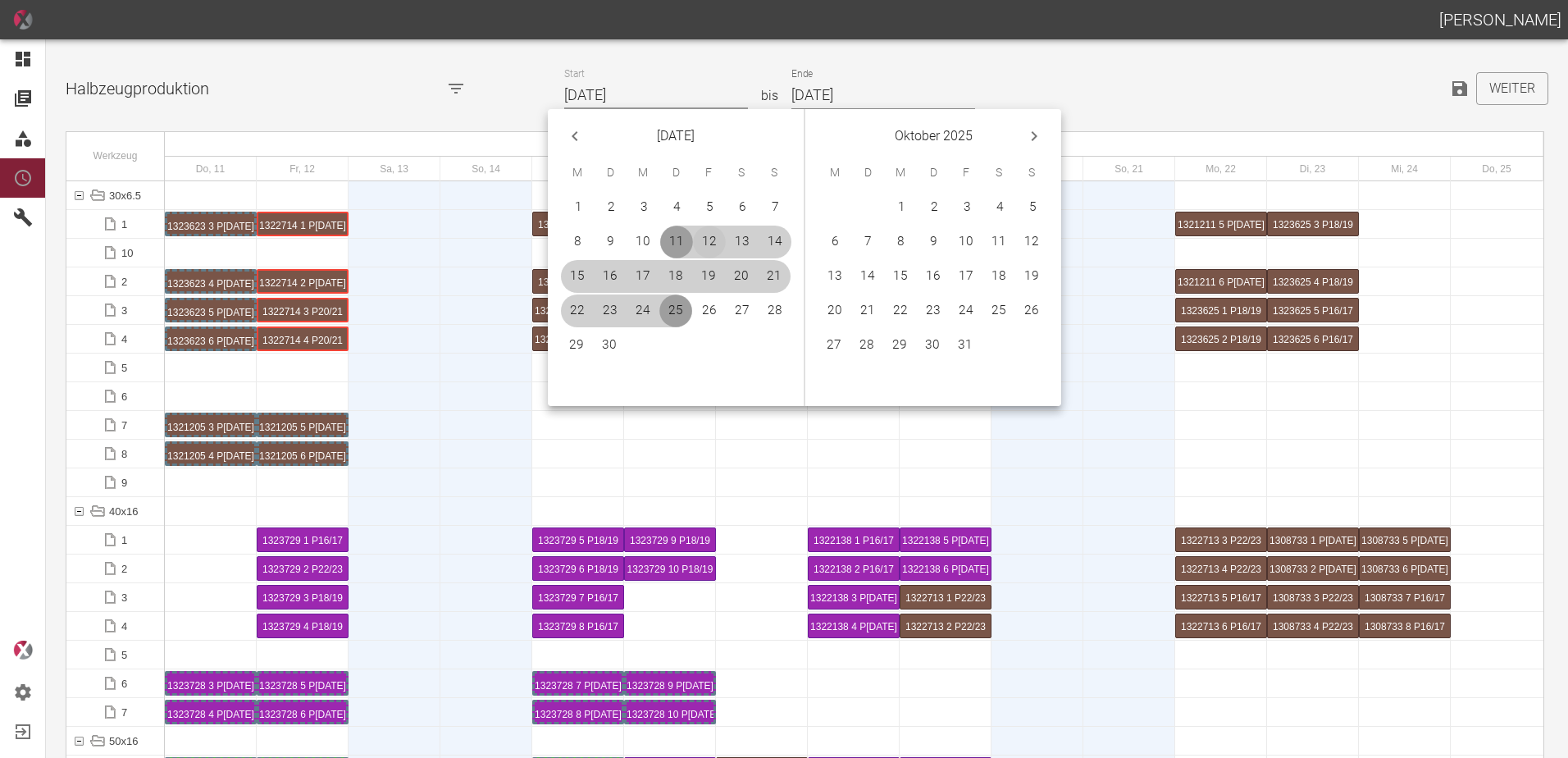
click at [708, 236] on button "12" at bounding box center [709, 241] width 33 height 33
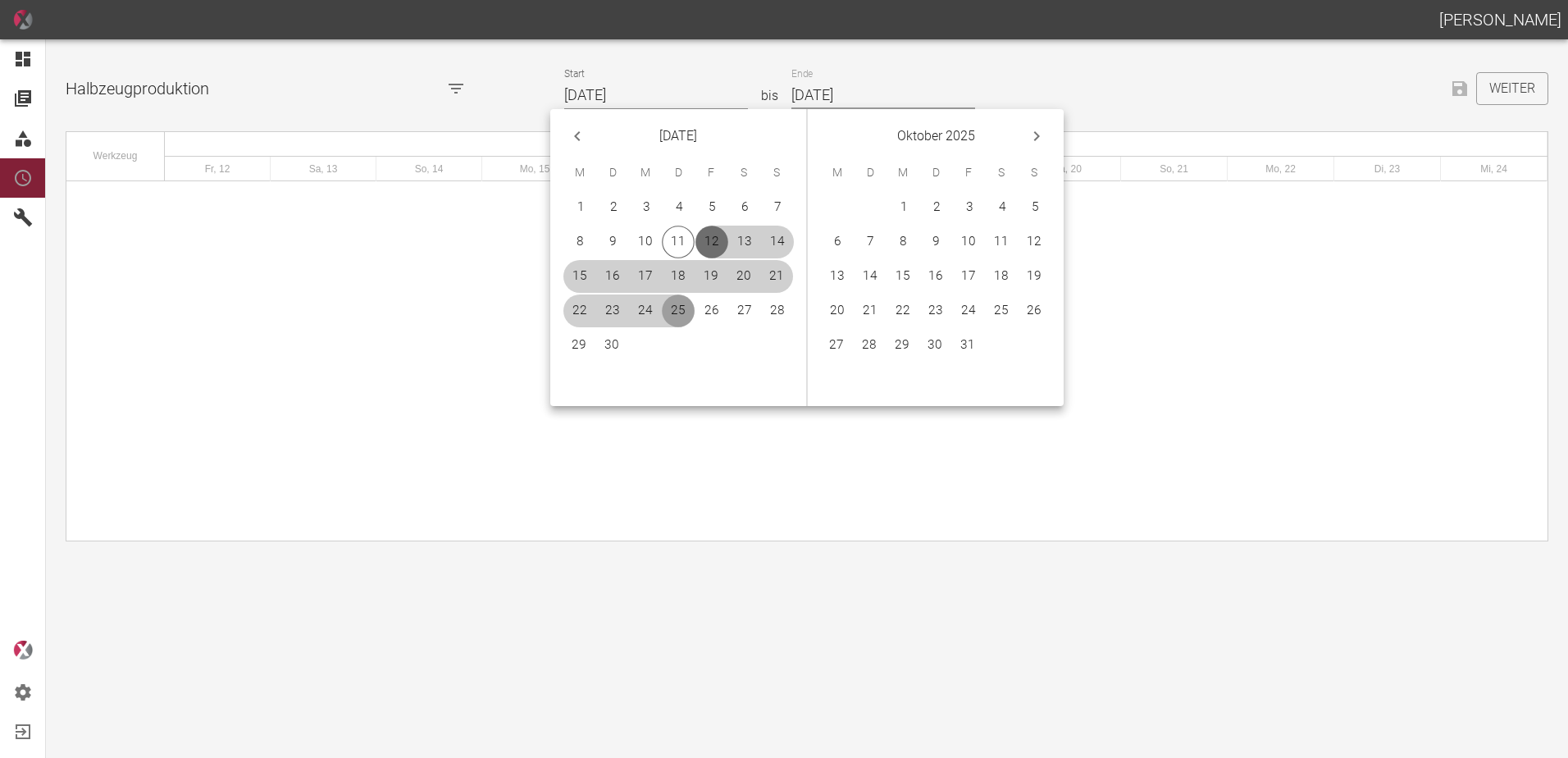
type input "[DATE]"
click at [1028, 245] on button "12" at bounding box center [1033, 241] width 33 height 33
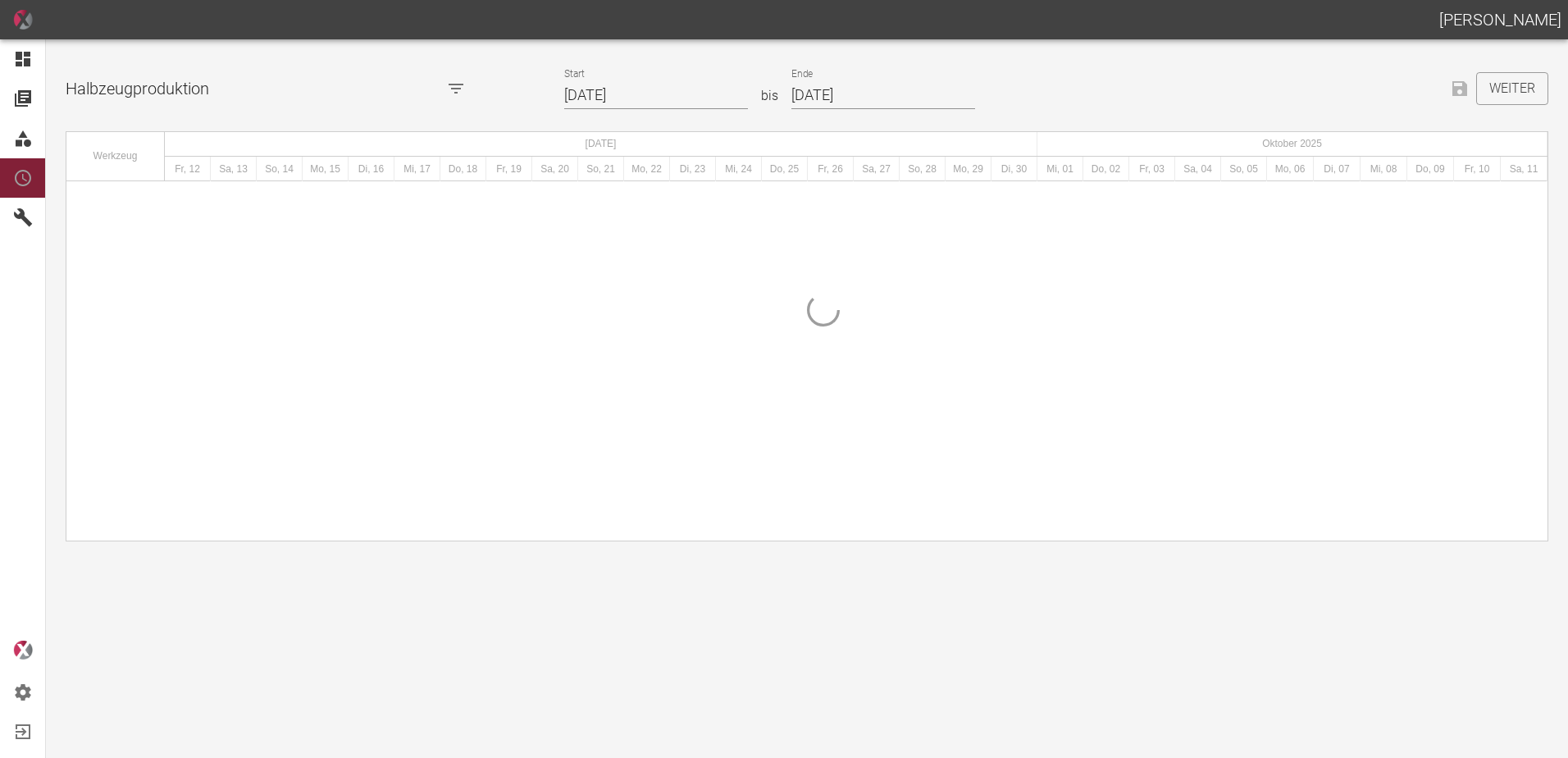
type input "12.10.2025"
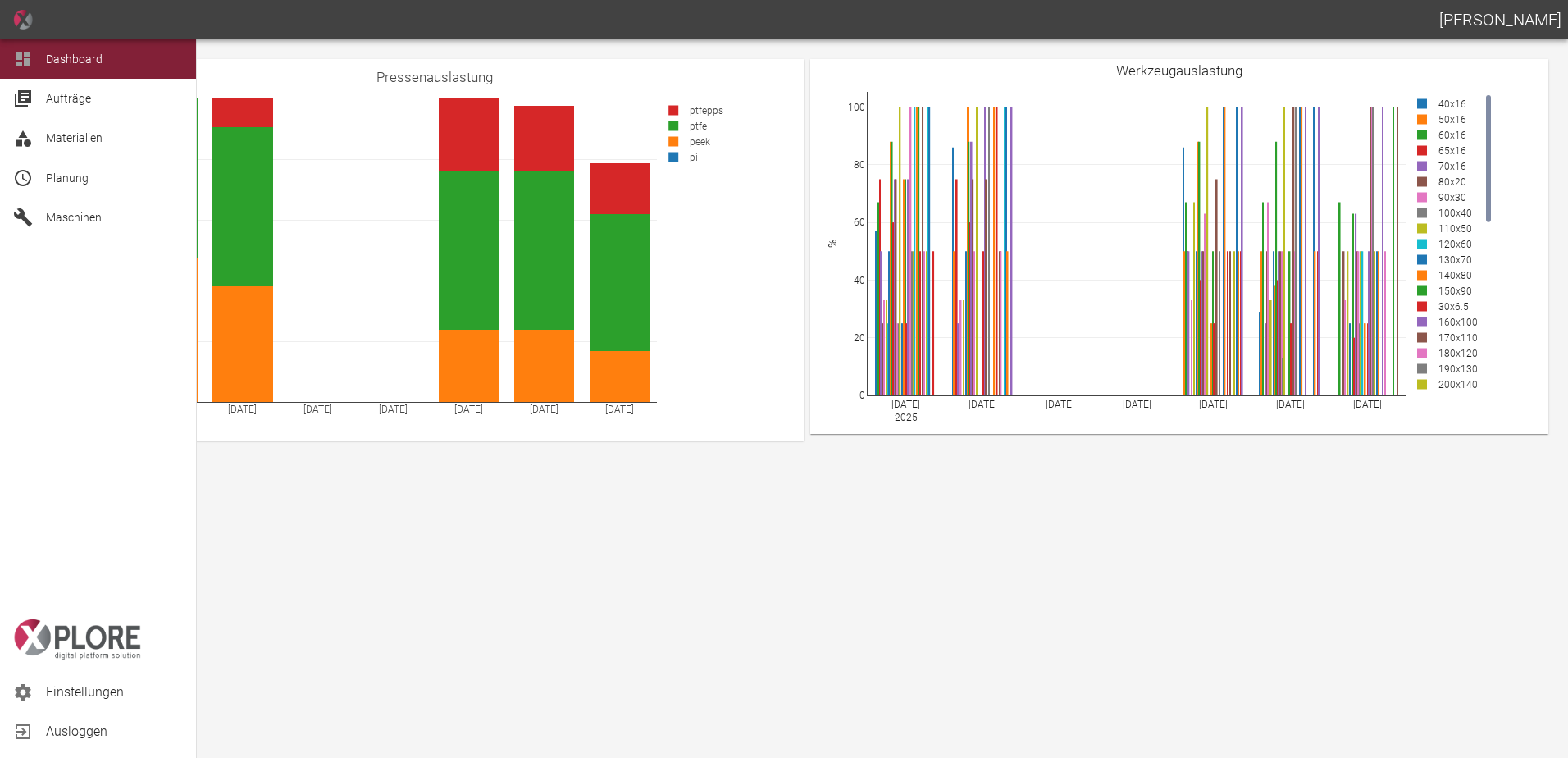
click at [57, 179] on span "Planung" at bounding box center [67, 178] width 43 height 13
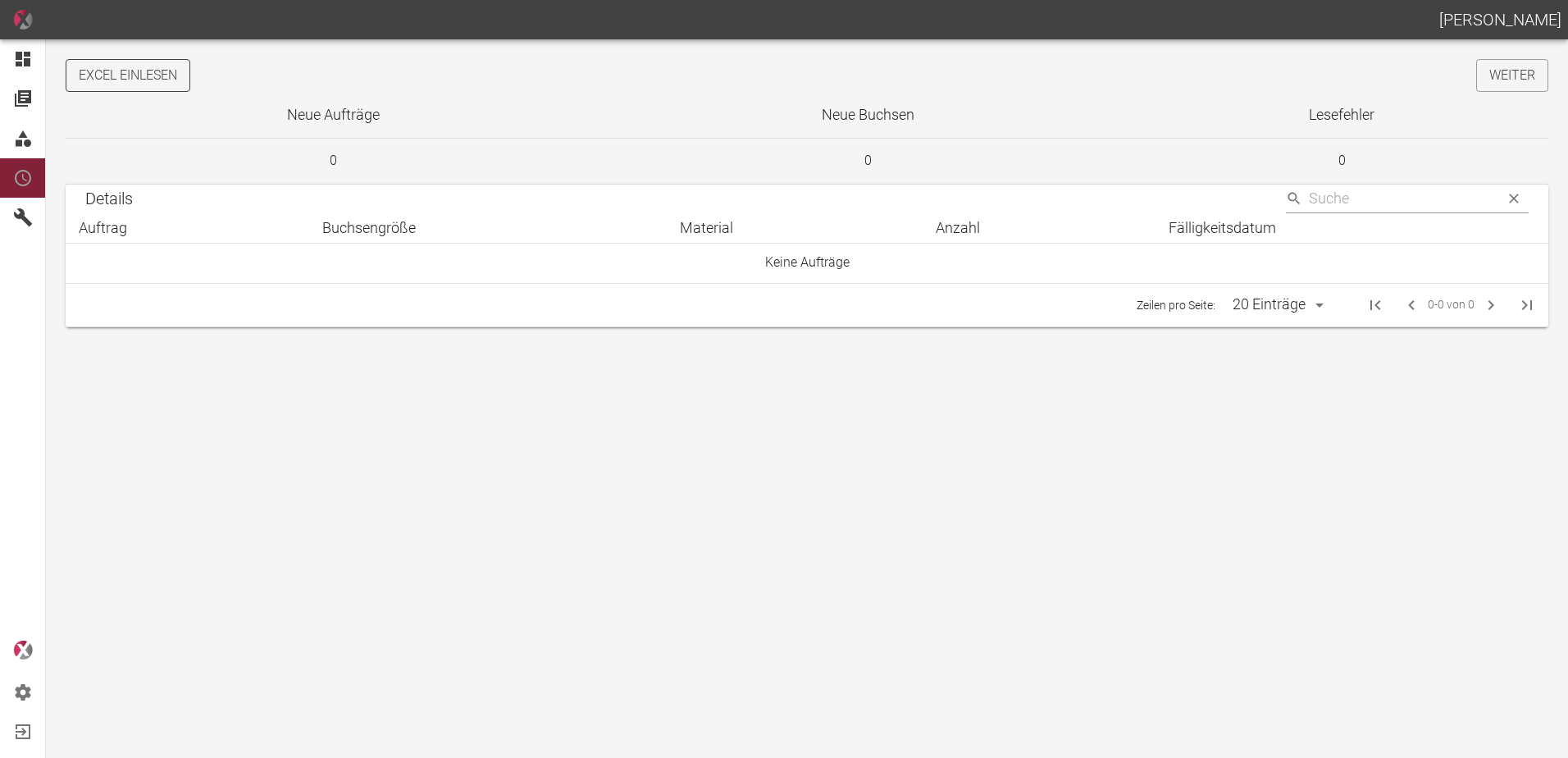
click at [150, 72] on button "Excel einlesen" at bounding box center [127, 75] width 124 height 33
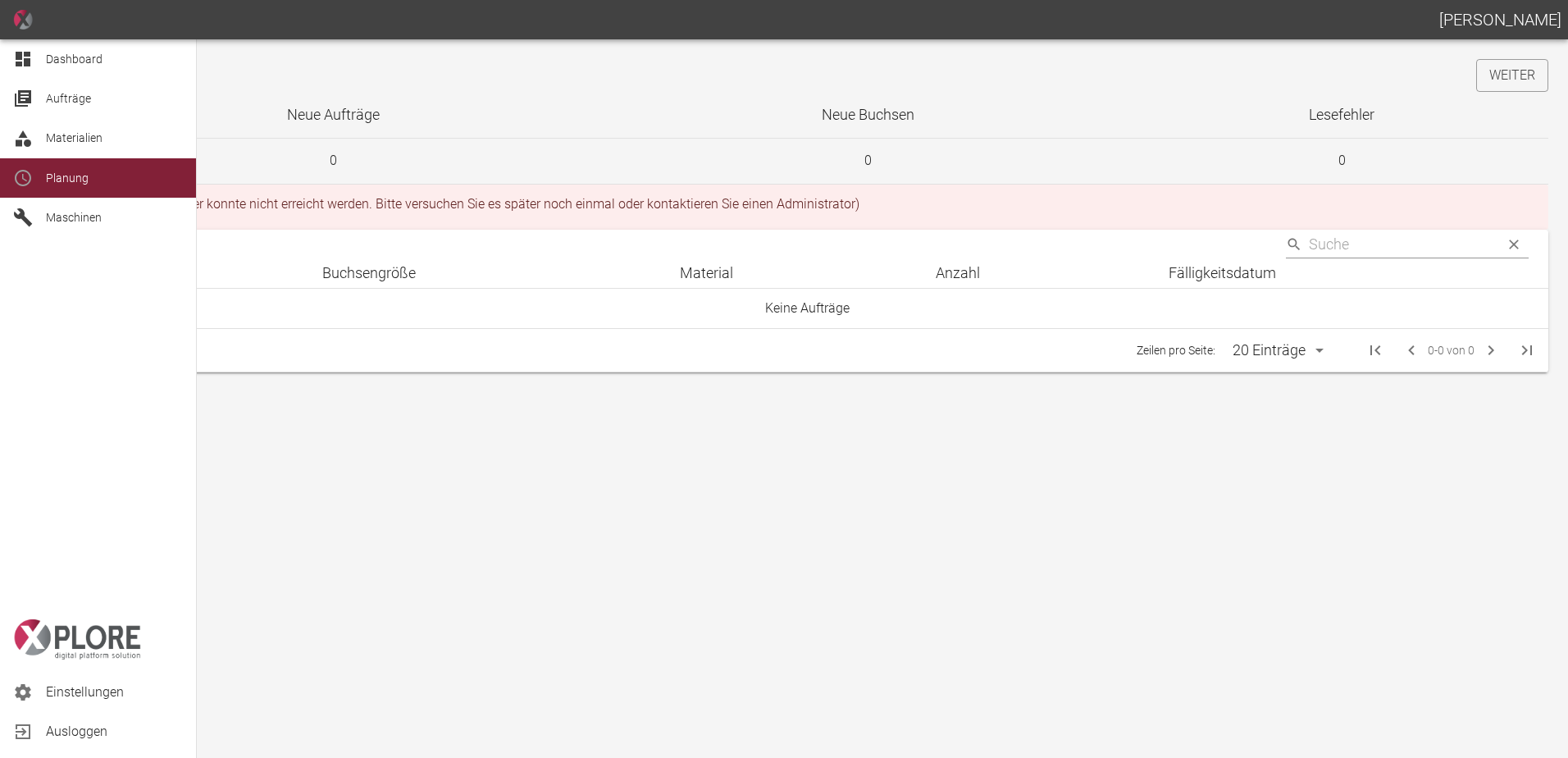
click at [23, 54] on icon at bounding box center [22, 59] width 20 height 20
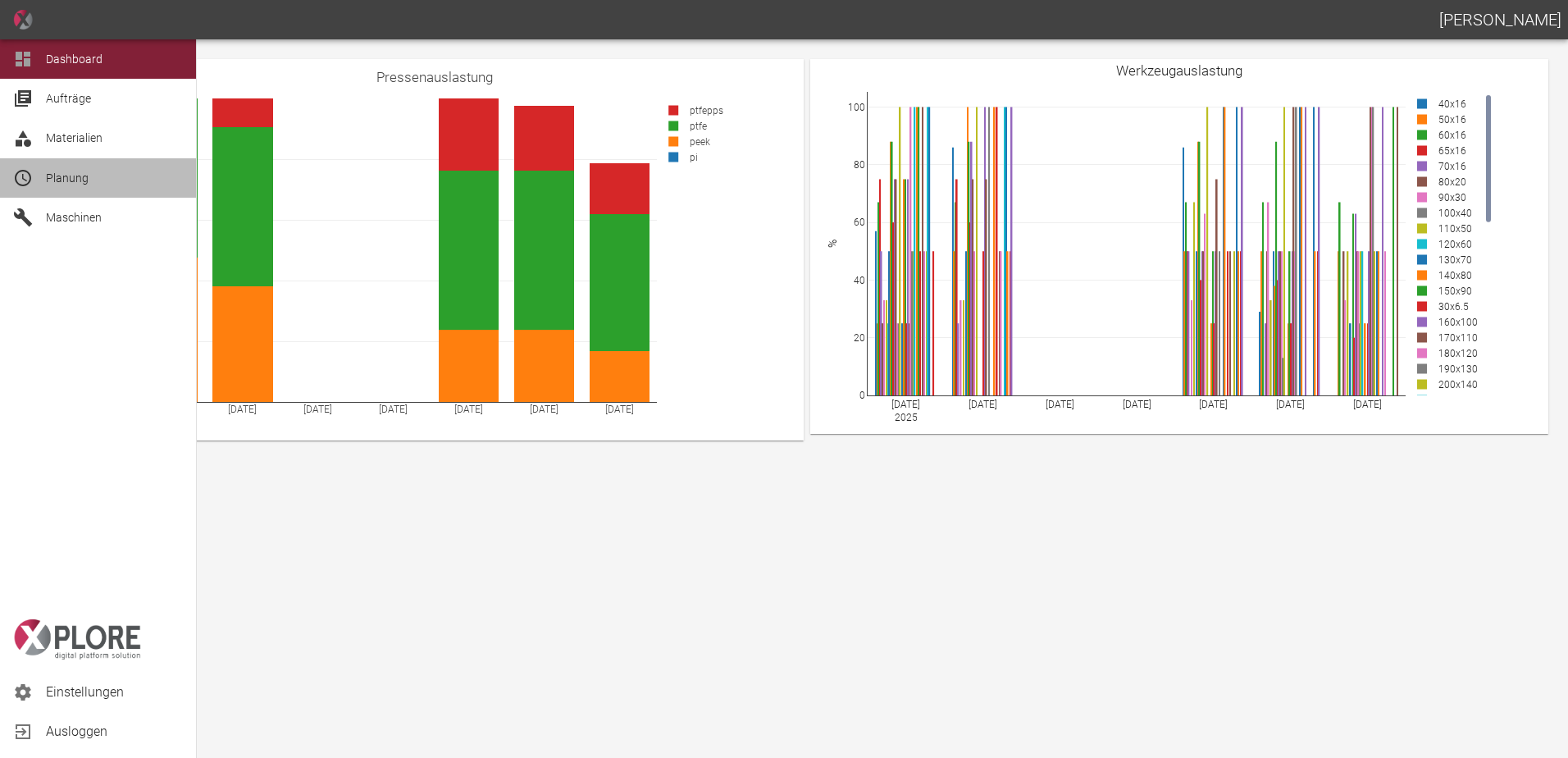
click at [79, 184] on span "Planung" at bounding box center [67, 178] width 43 height 13
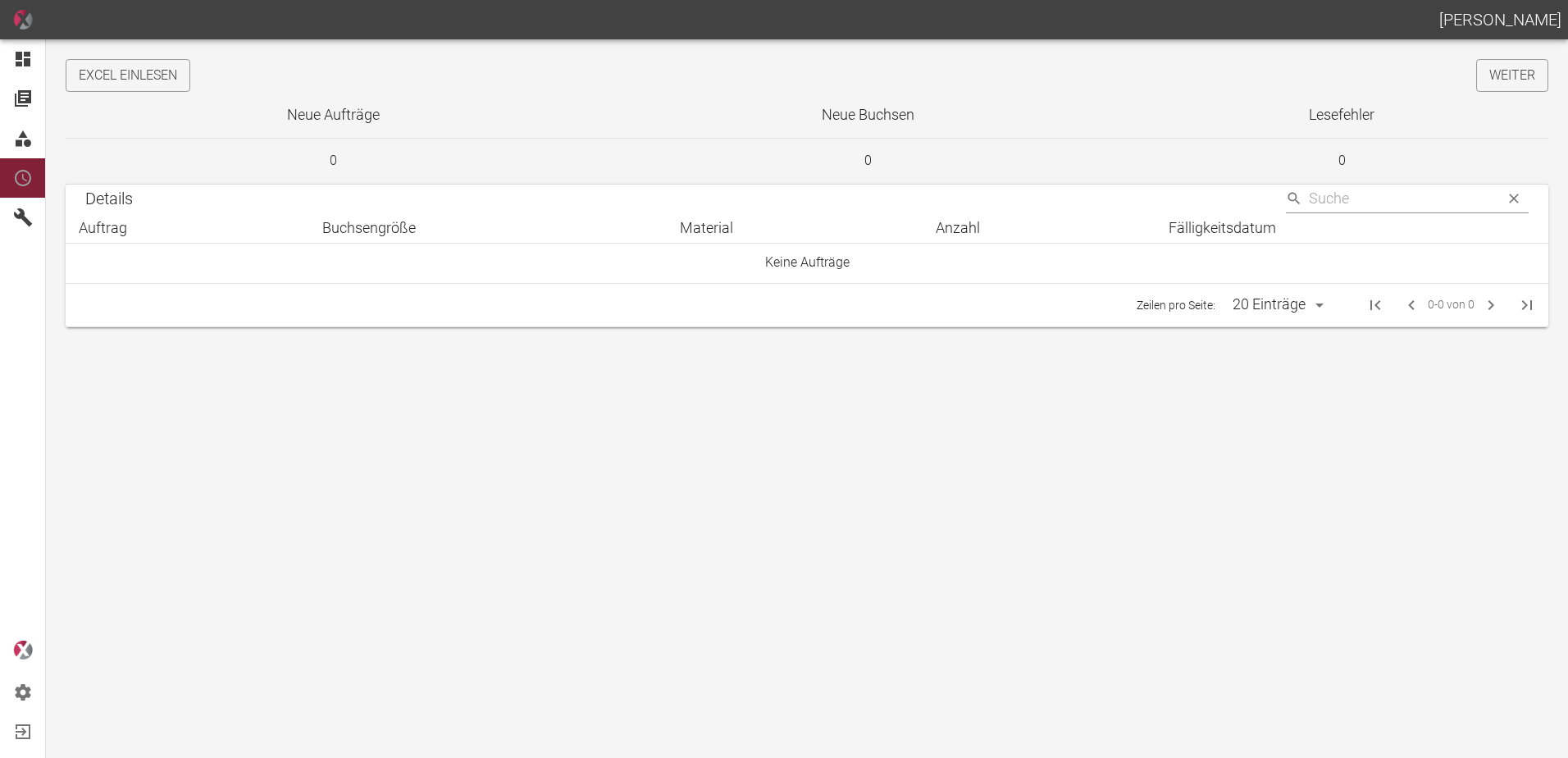
click at [145, 57] on main "Excel einlesen Weiter Neue Aufträge Neue Buchsen Lesefehler 0 0 0 Details ​ Auf…" at bounding box center [784, 398] width 1568 height 719
click at [150, 70] on button "Excel einlesen" at bounding box center [127, 75] width 124 height 33
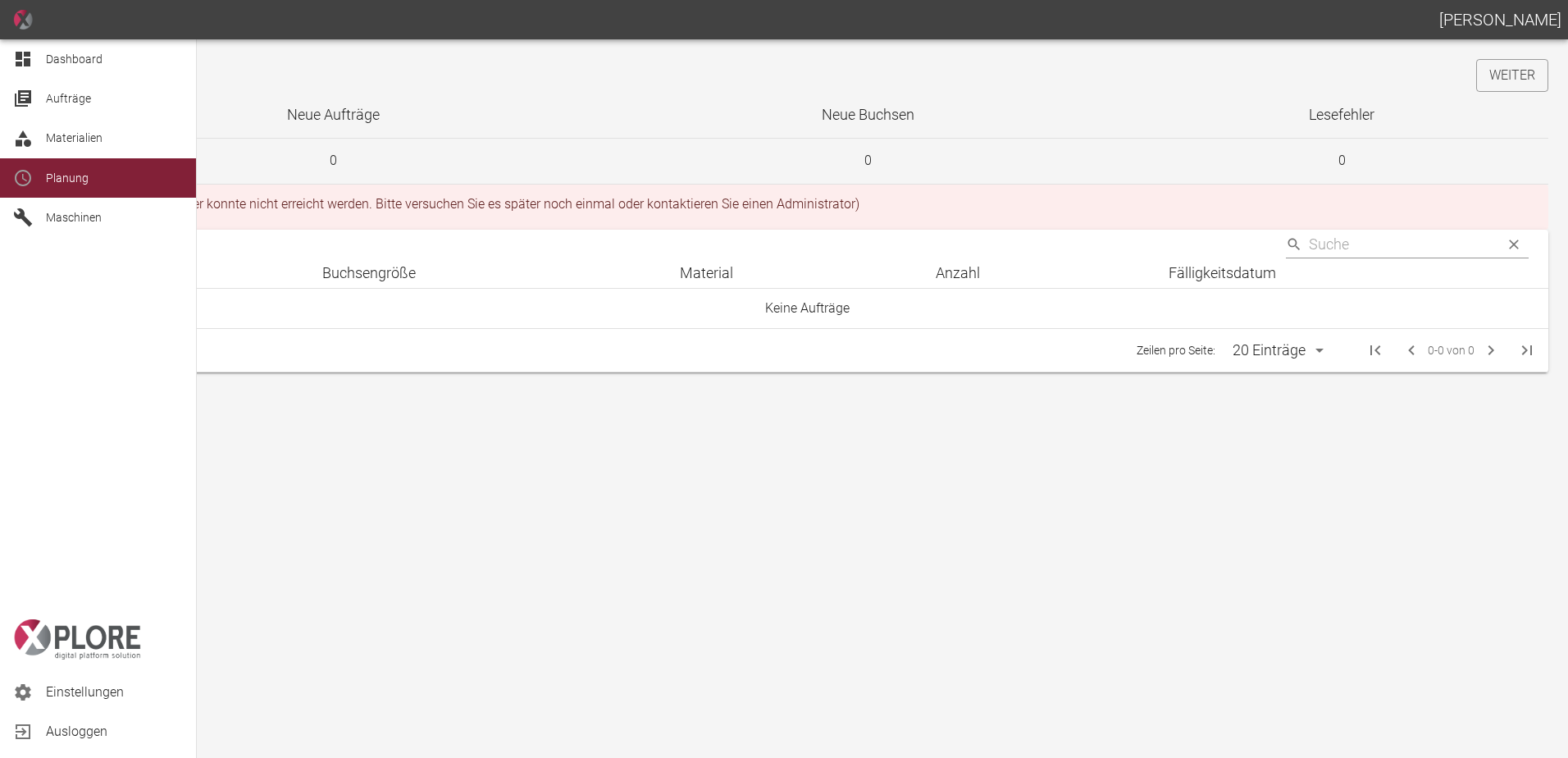
click at [37, 50] on div at bounding box center [25, 59] width 24 height 20
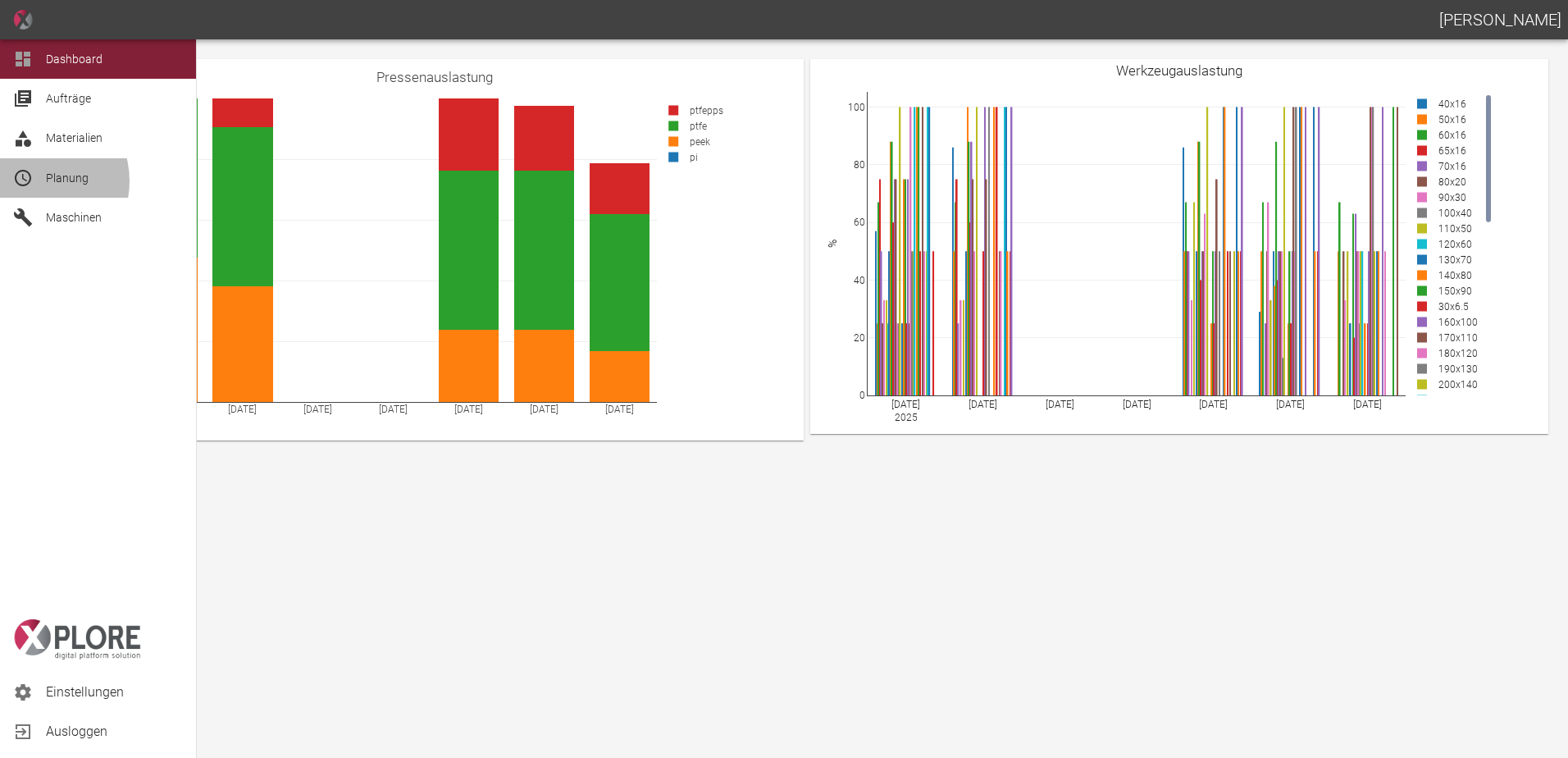
click at [35, 181] on div at bounding box center [25, 178] width 24 height 20
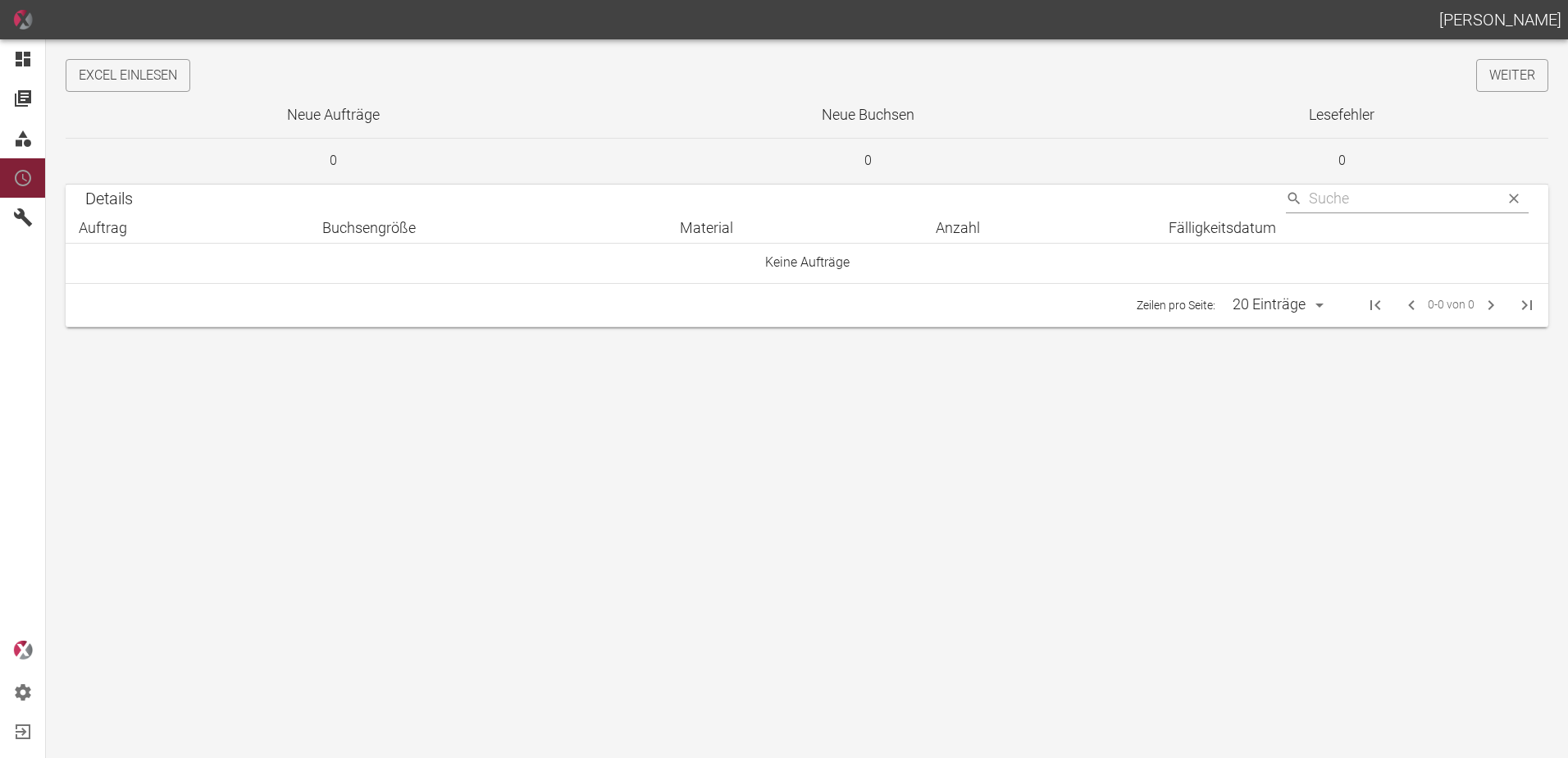
click at [167, 56] on main "Excel einlesen Weiter Neue Aufträge Neue Buchsen Lesefehler 0 0 0 Details ​ Auf…" at bounding box center [784, 398] width 1568 height 719
click at [171, 70] on button "Excel einlesen" at bounding box center [127, 75] width 124 height 33
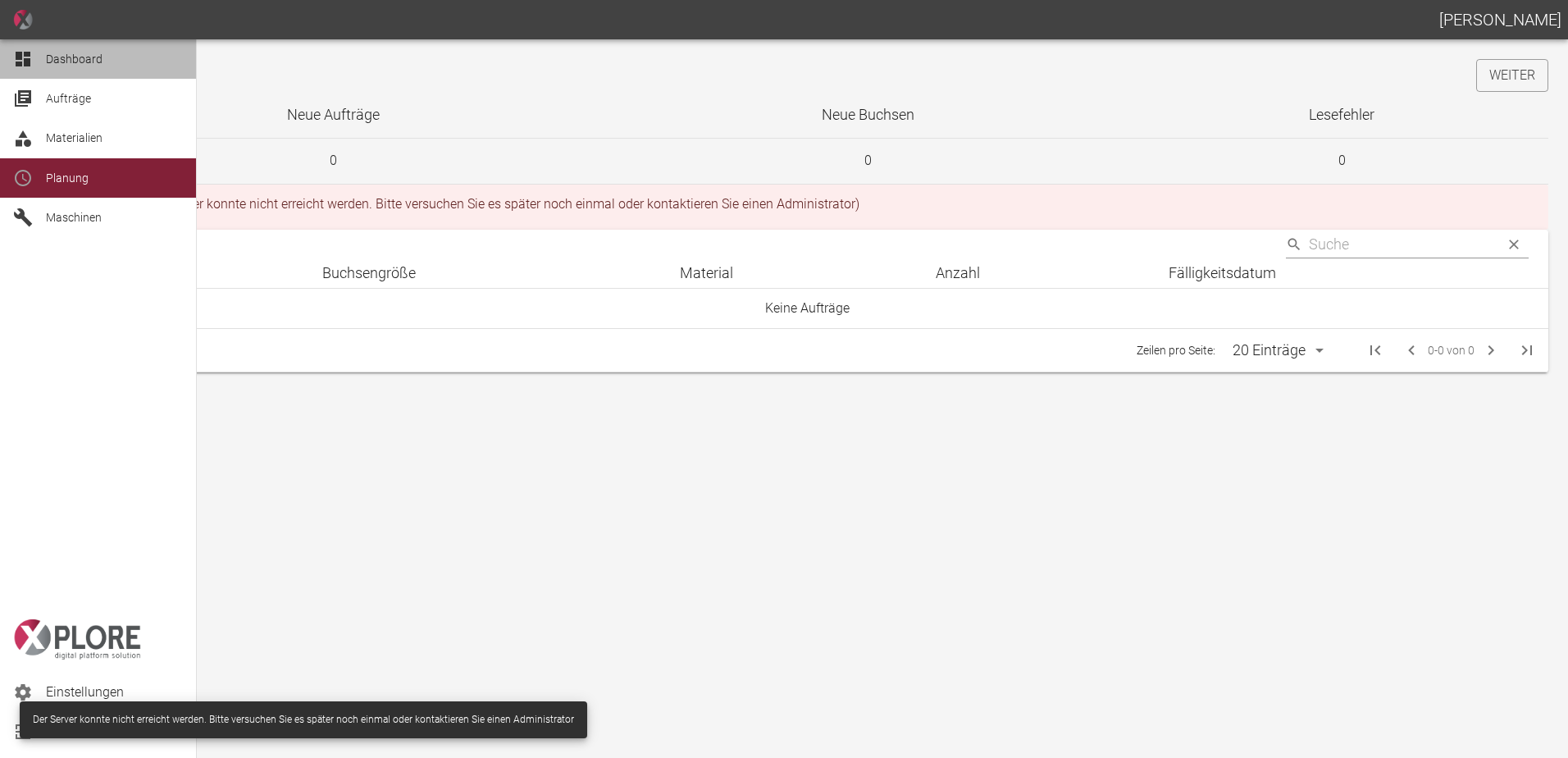
click at [31, 60] on icon at bounding box center [22, 59] width 20 height 20
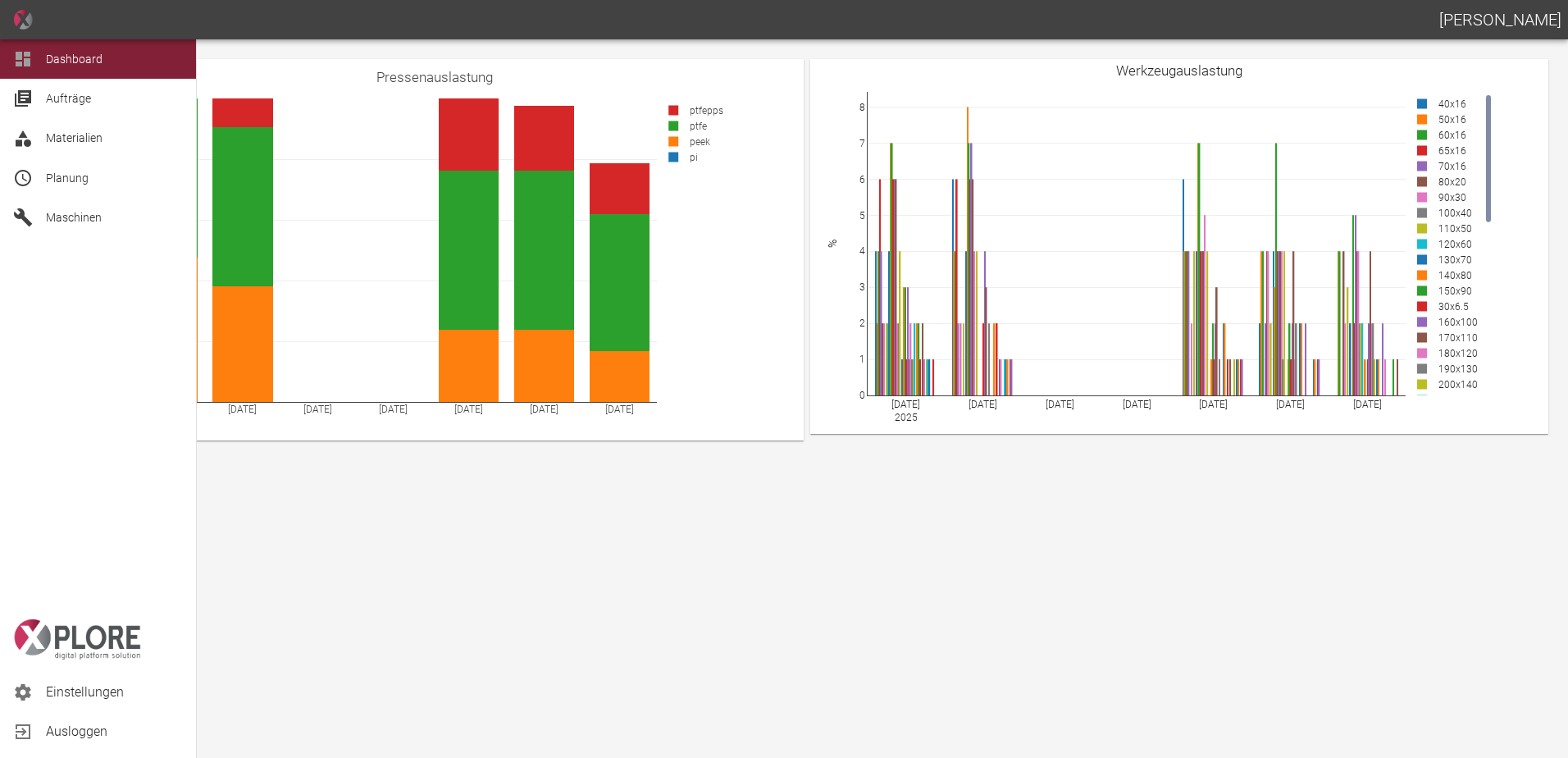
click at [70, 182] on span "Planung" at bounding box center [67, 178] width 43 height 13
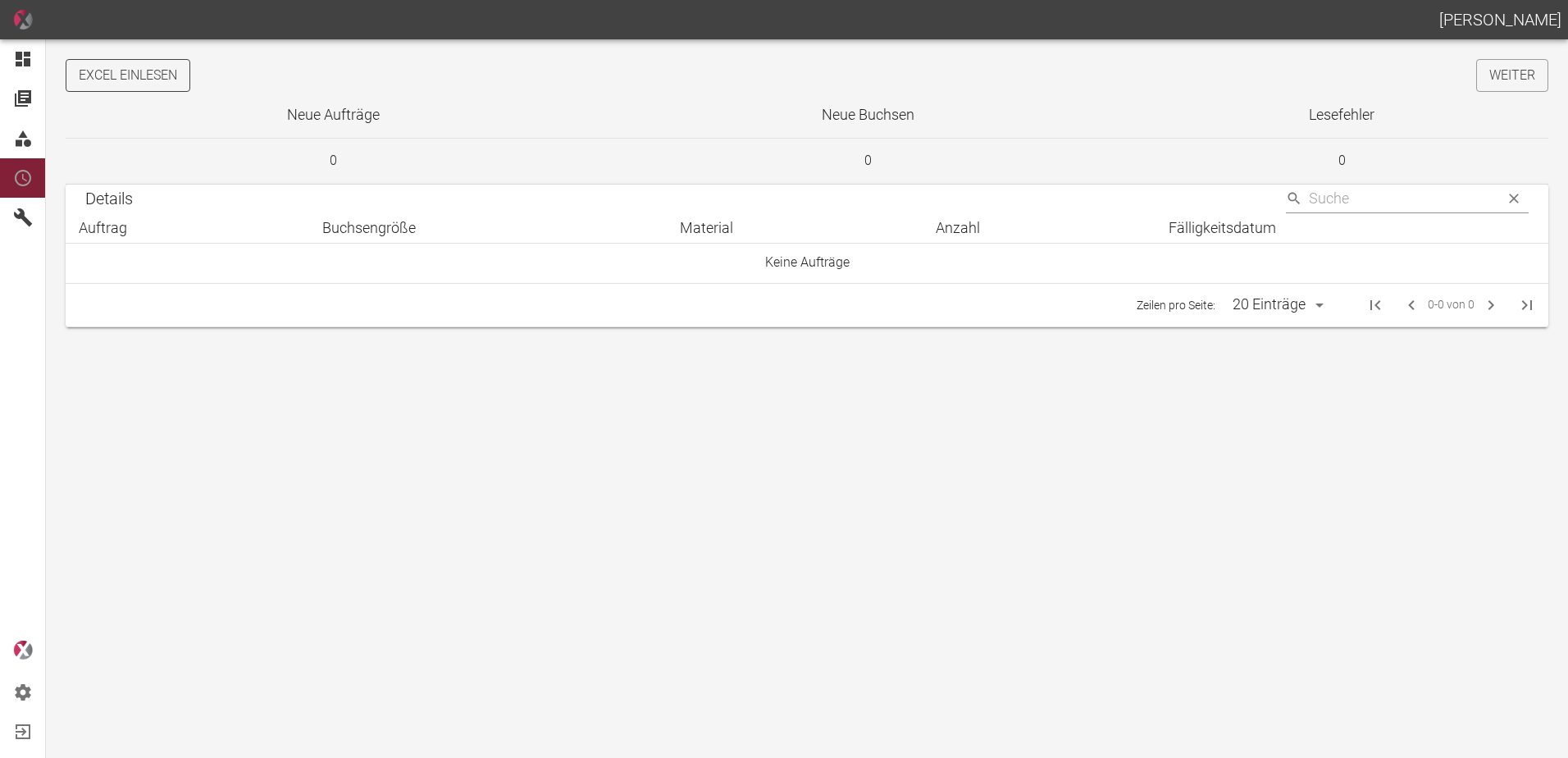
click at [162, 85] on button "Excel einlesen" at bounding box center [127, 75] width 124 height 33
click at [1488, 78] on link "Weiter" at bounding box center [1512, 75] width 72 height 33
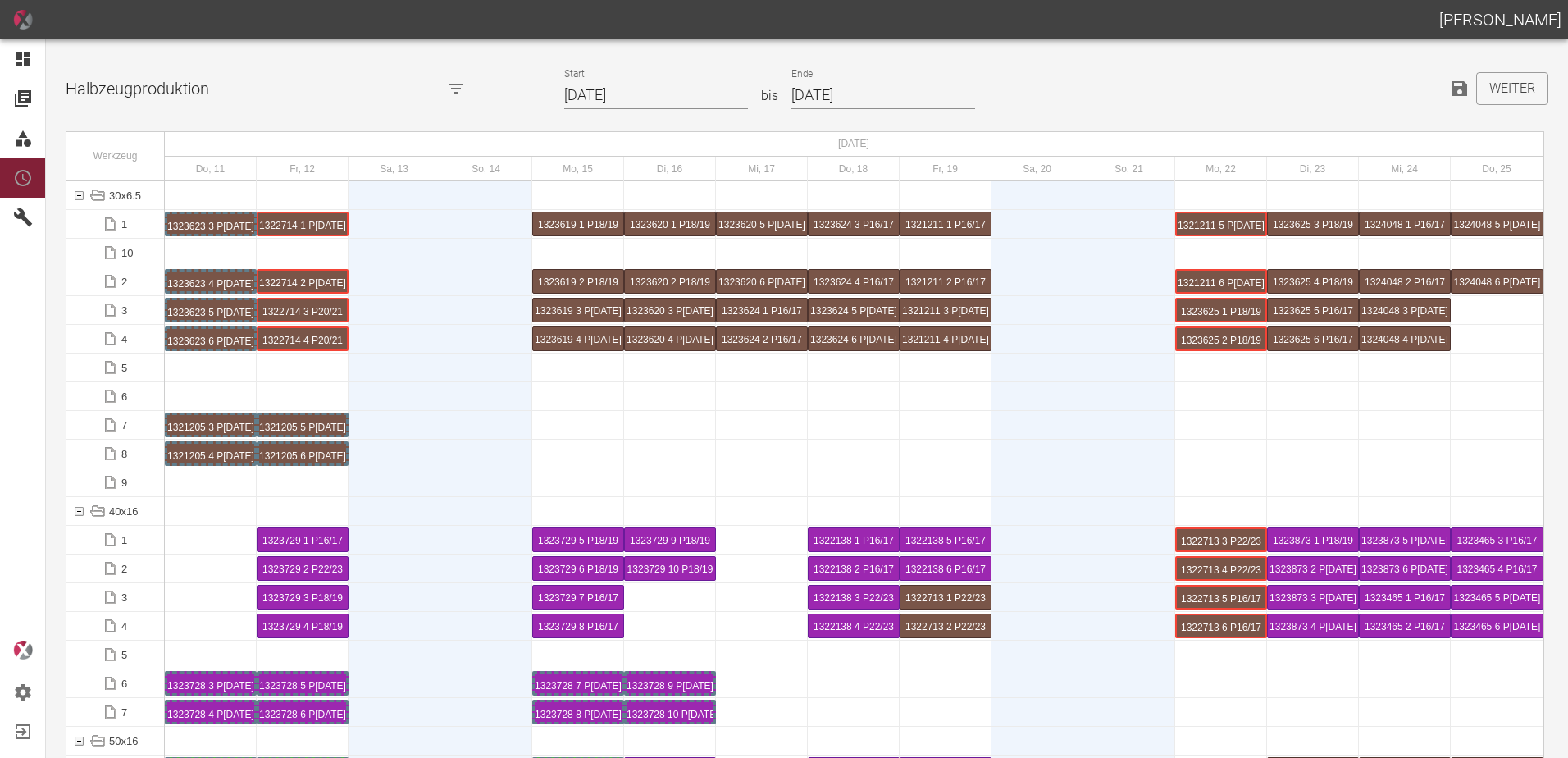
click at [659, 97] on input "11.09.2025" at bounding box center [656, 95] width 184 height 29
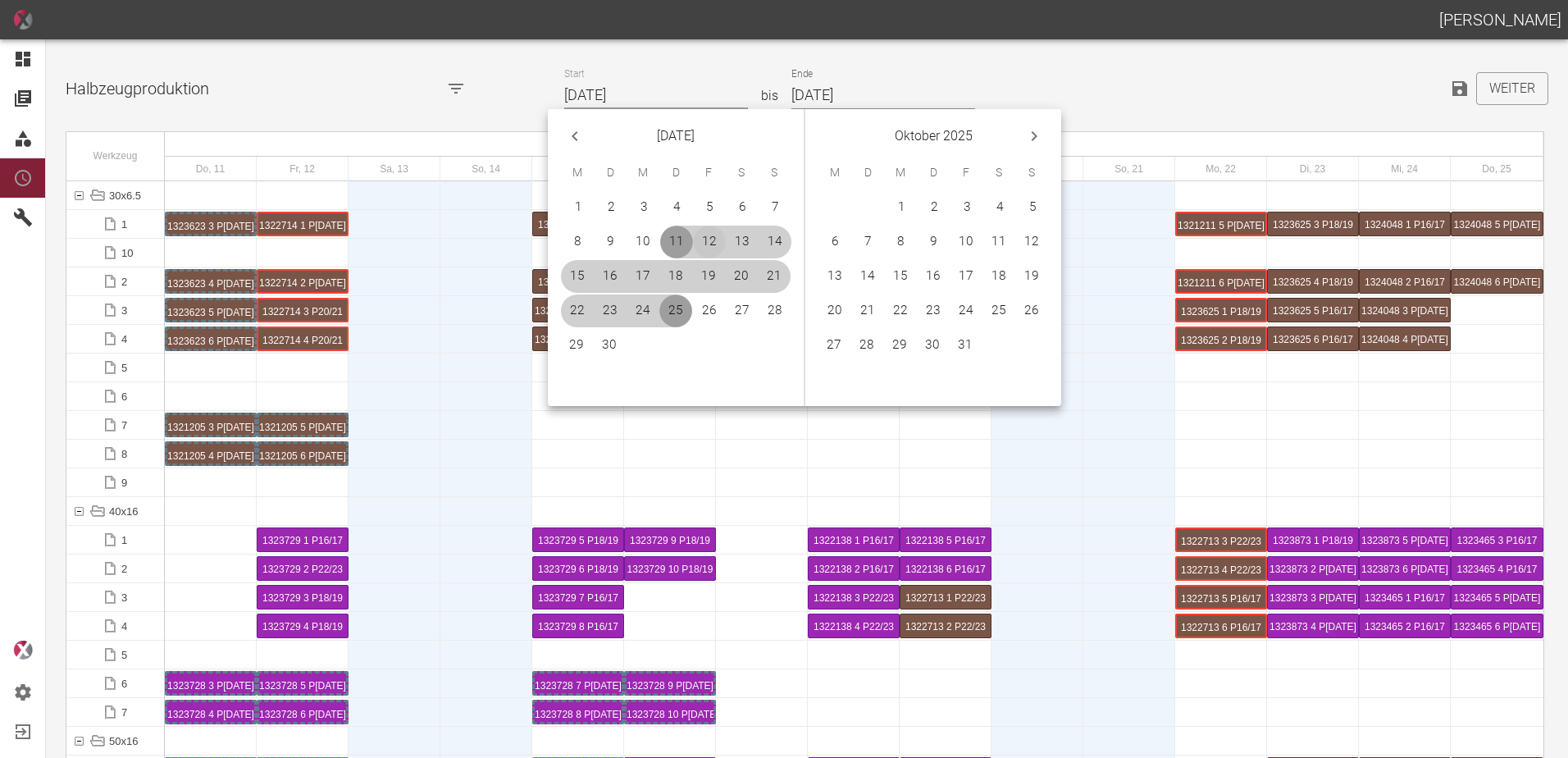
click at [699, 236] on button "12" at bounding box center [709, 241] width 33 height 33
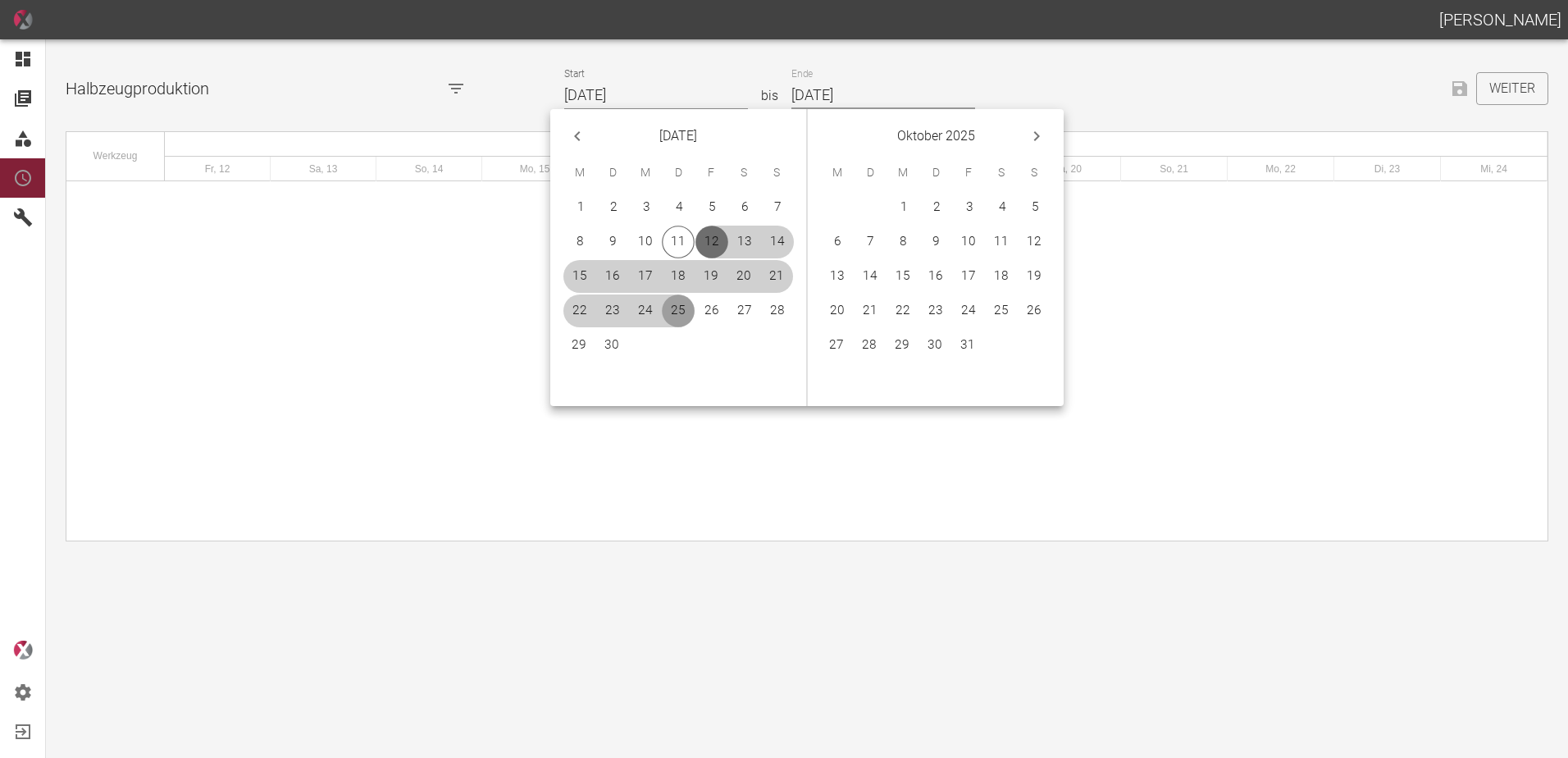
type input "[DATE]"
click at [1033, 235] on button "12" at bounding box center [1033, 241] width 33 height 33
type input "[DATE]"
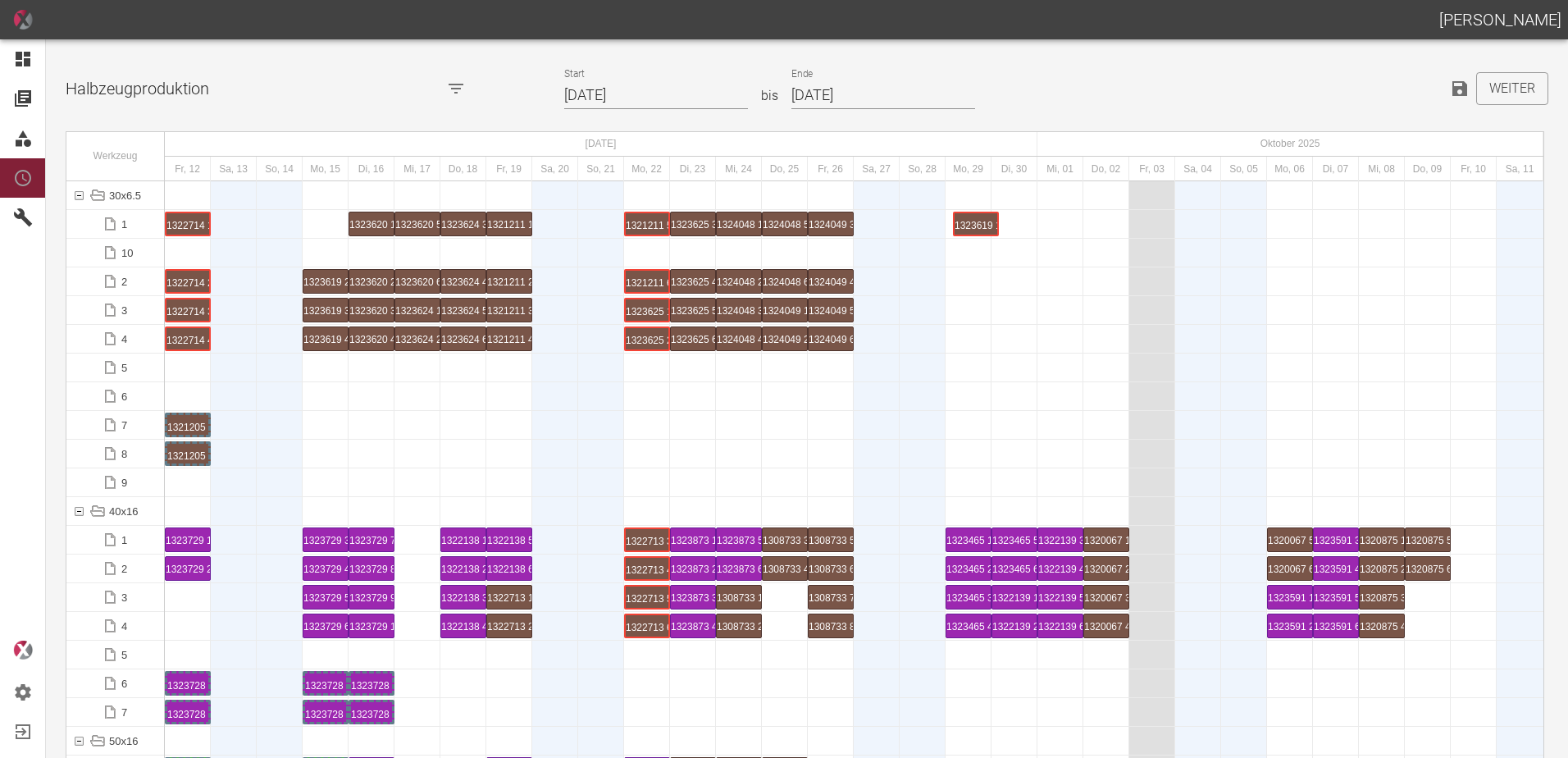
drag, startPoint x: 319, startPoint y: 226, endPoint x: 978, endPoint y: 198, distance: 659.6
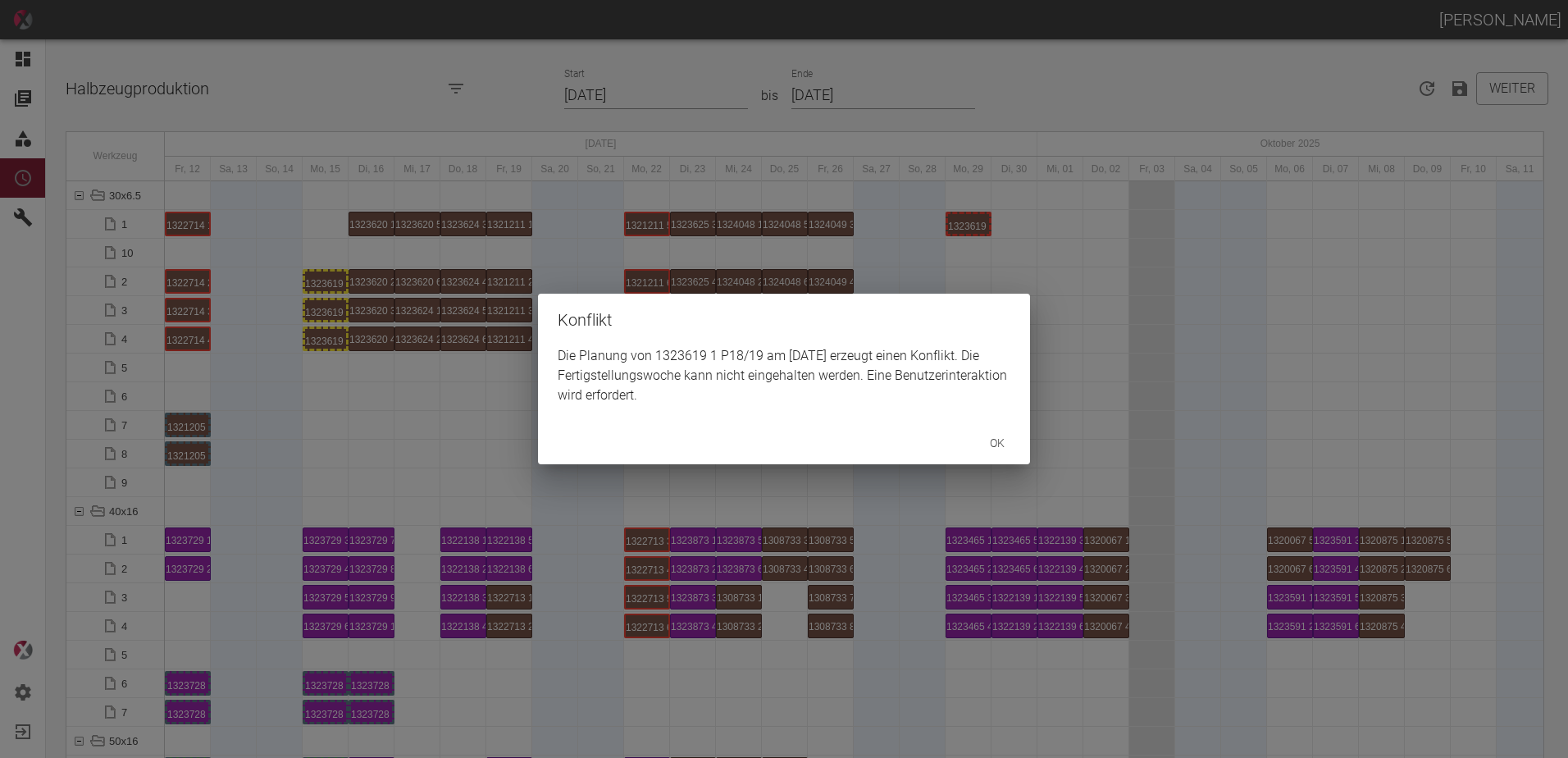
click at [319, 283] on div "Konflikt Die Planung von 1323619 1 P18/19 am 29.9.2025 erzeugt einen Konflikt. …" at bounding box center [784, 379] width 1568 height 758
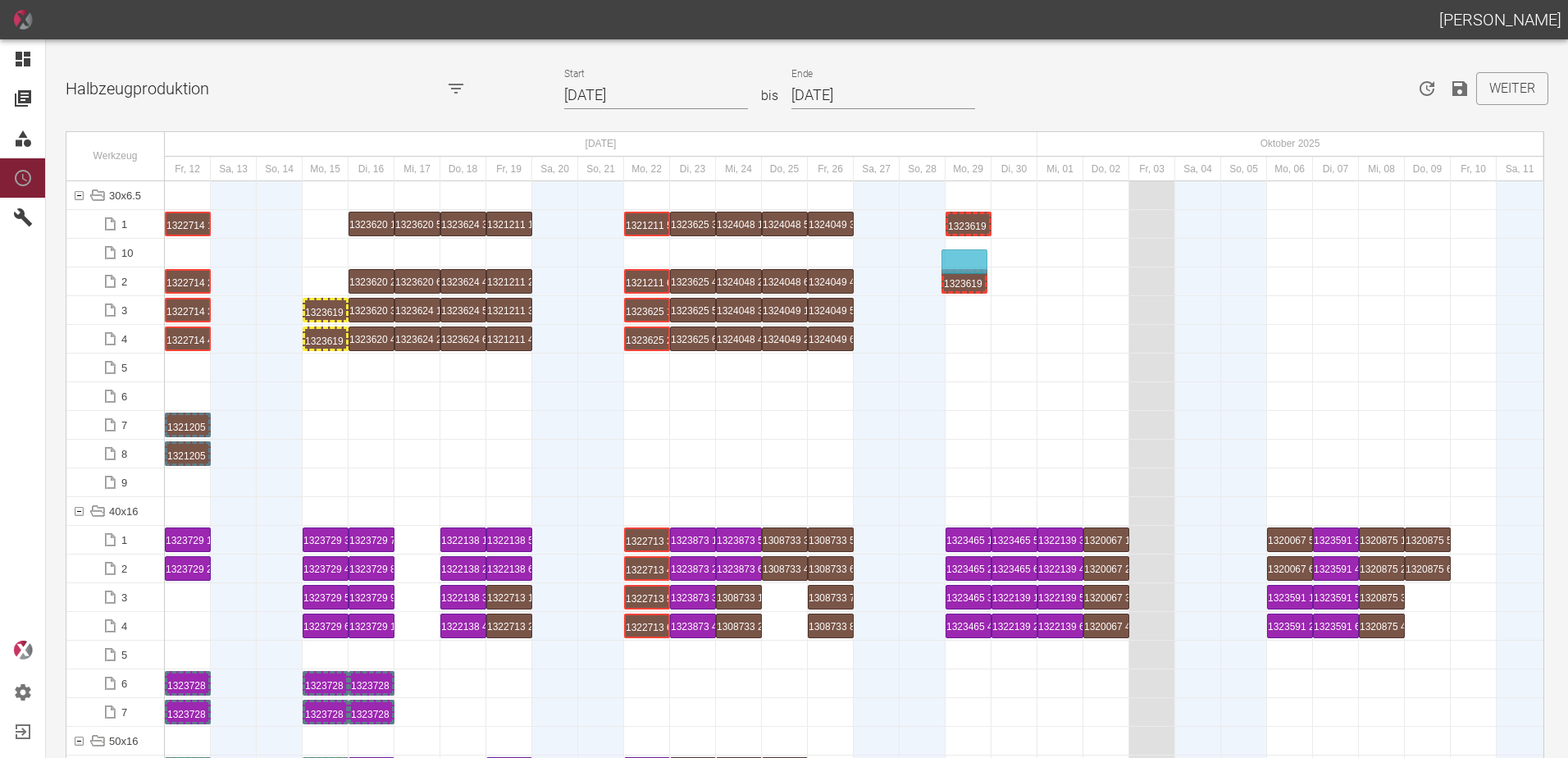
drag, startPoint x: 323, startPoint y: 280, endPoint x: 960, endPoint y: 257, distance: 637.4
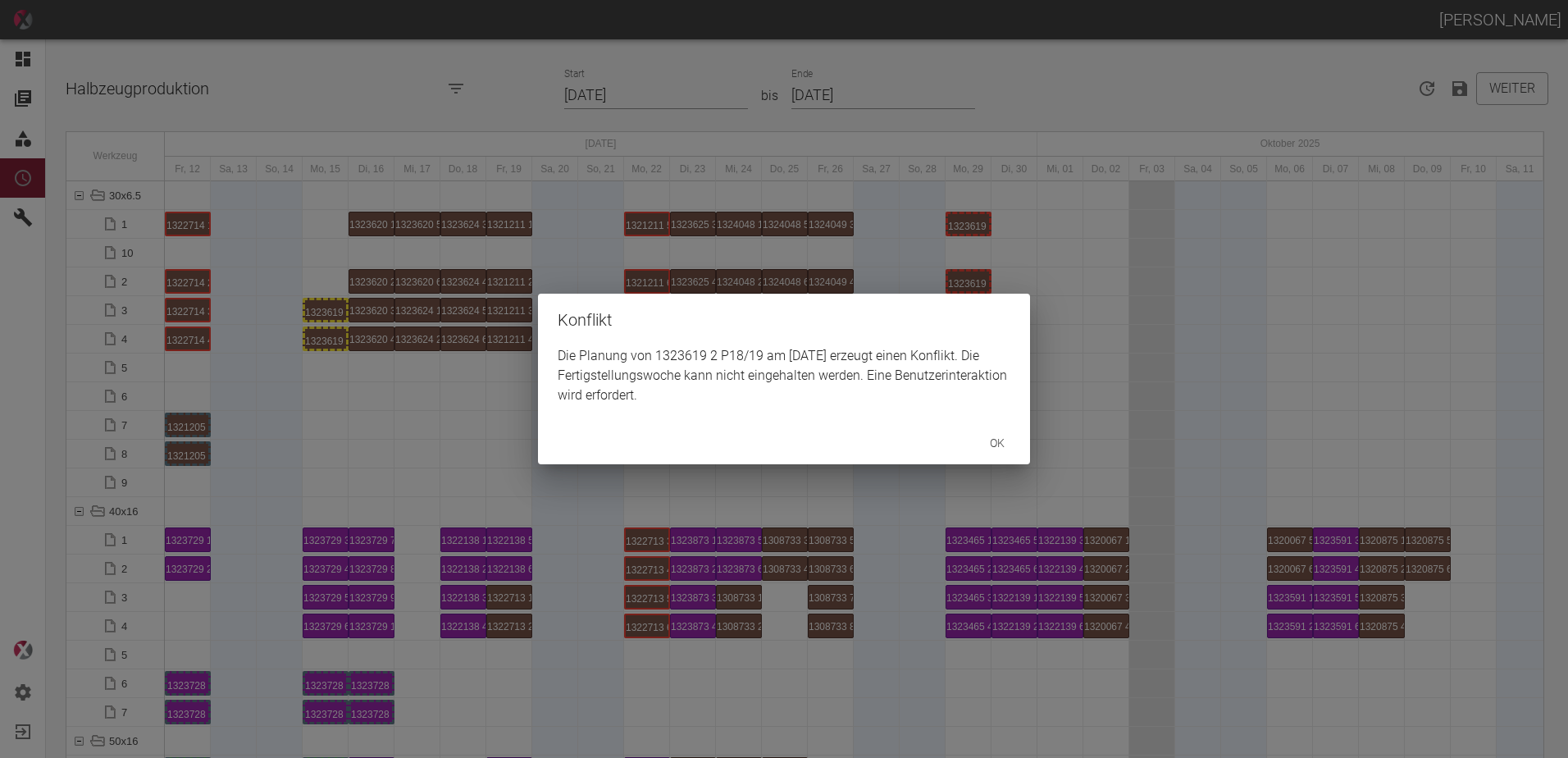
click at [316, 310] on div "Konflikt Die Planung von 1323619 2 P18/19 am 29.9.2025 erzeugt einen Konflikt. …" at bounding box center [784, 379] width 1568 height 758
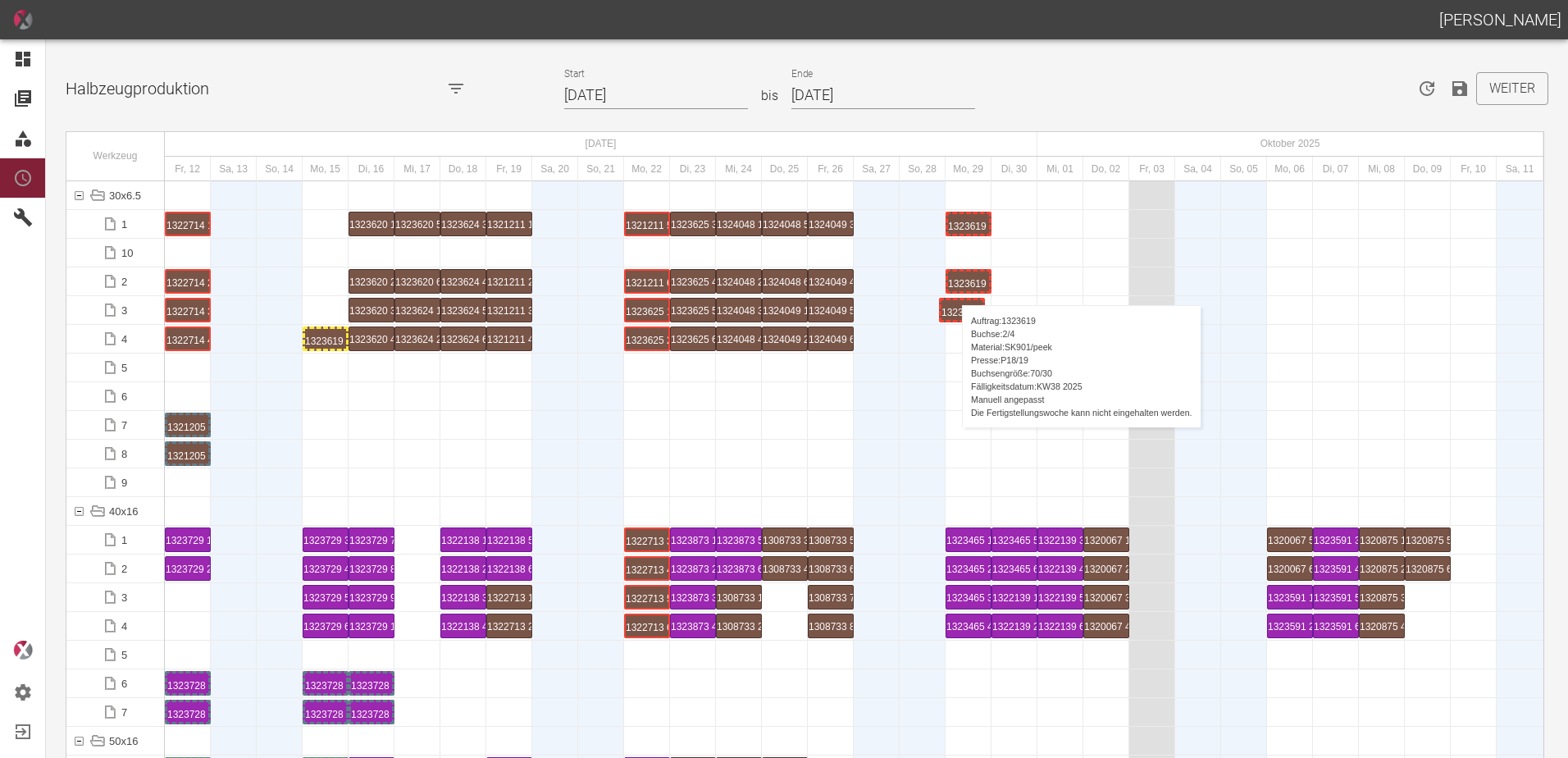
drag, startPoint x: 317, startPoint y: 309, endPoint x: 954, endPoint y: 289, distance: 637.3
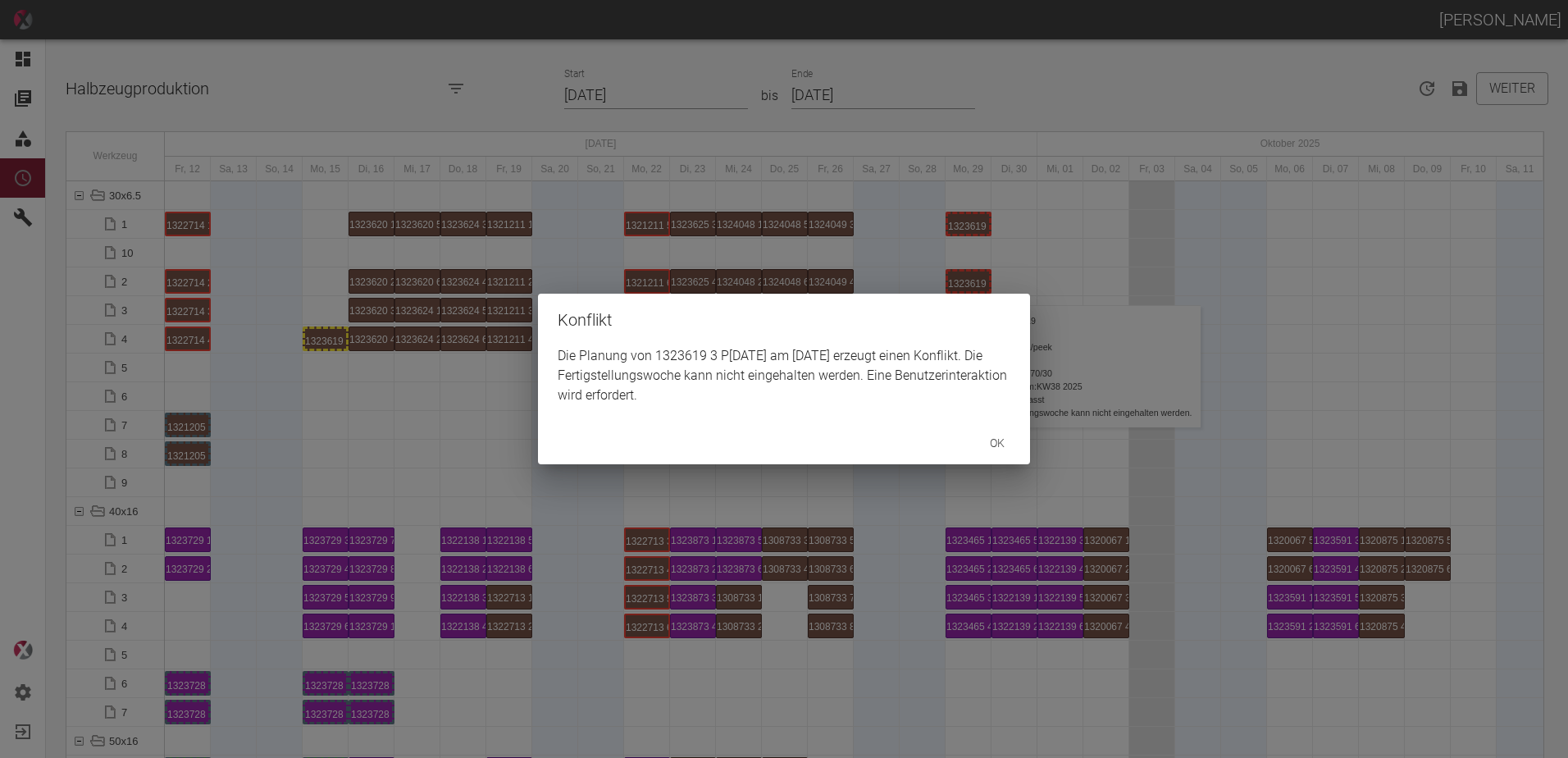
click at [308, 341] on div "Konflikt Die Planung von 1323619 3 P3/4 am 29.9.2025 erzeugt einen Konflikt. Di…" at bounding box center [784, 379] width 1568 height 758
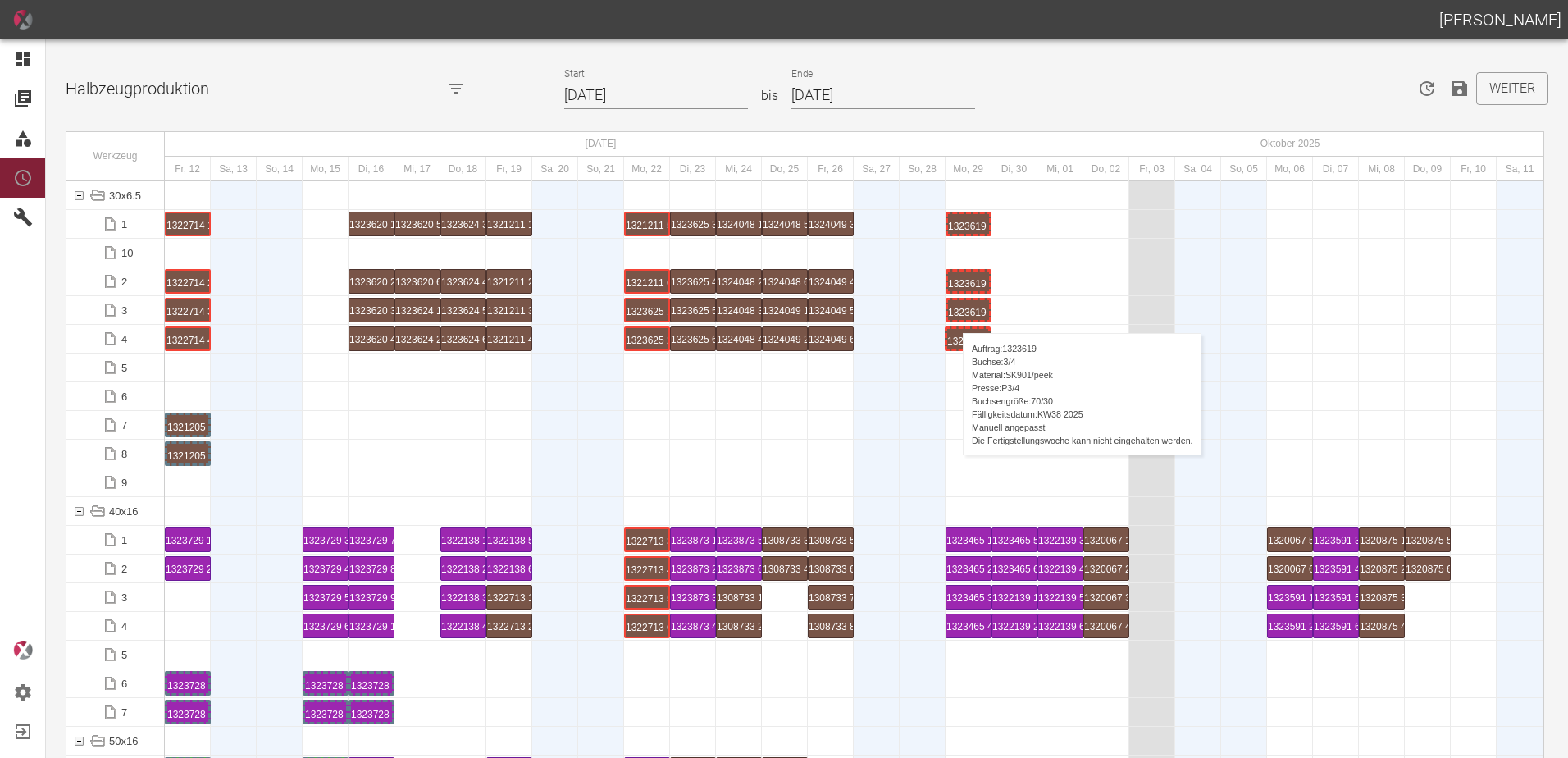
drag, startPoint x: 312, startPoint y: 339, endPoint x: 955, endPoint y: 317, distance: 643.4
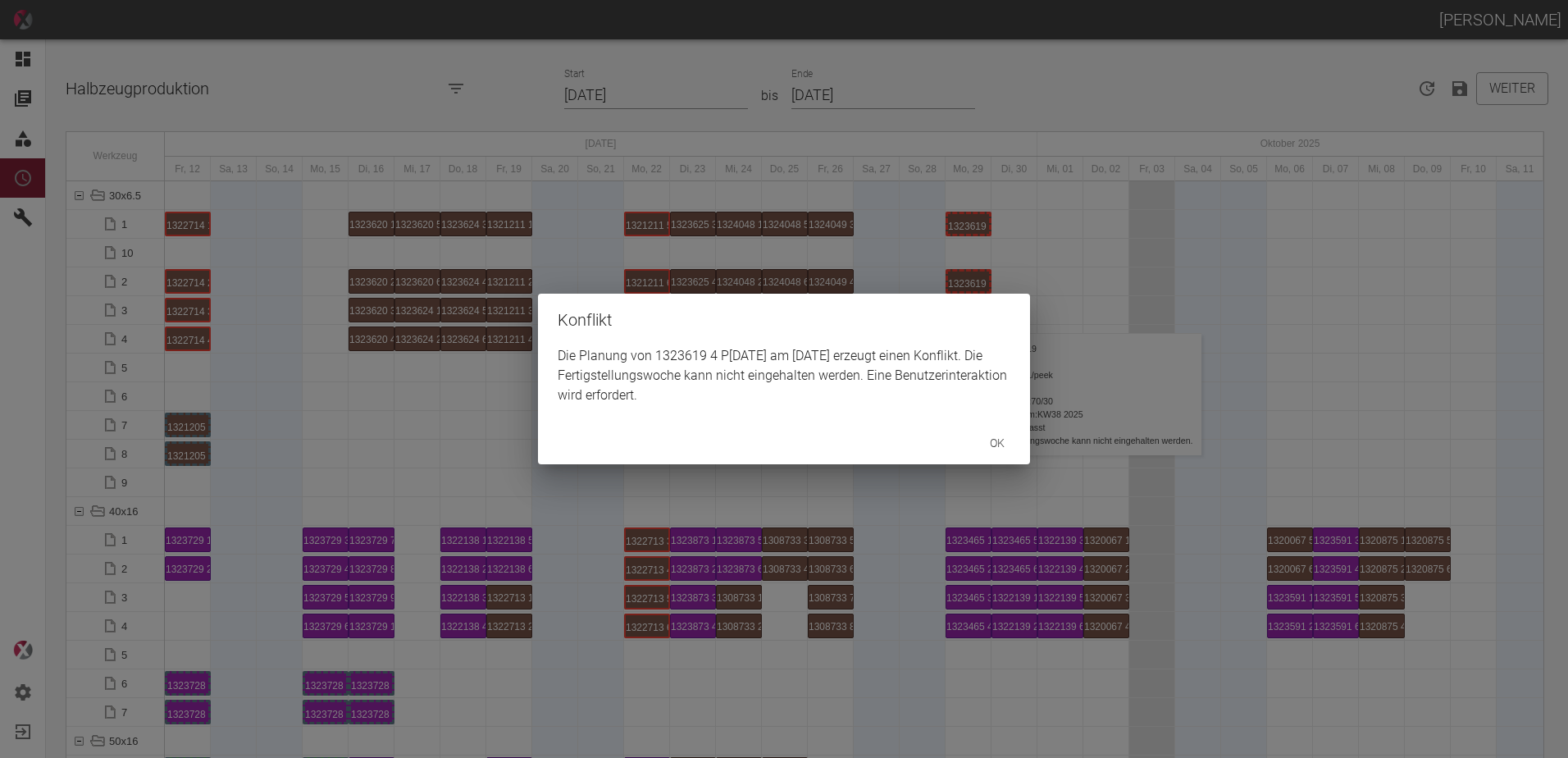
drag, startPoint x: 956, startPoint y: 392, endPoint x: 995, endPoint y: 398, distance: 39.5
click at [960, 400] on div "Die Planung von 1323619 4 P3/4 am 29.9.2025 erzeugt einen Konflikt. Die Fertigs…" at bounding box center [784, 383] width 492 height 76
click at [1051, 285] on div "Konflikt Die Planung von 1323619 4 P3/4 am 29.9.2025 erzeugt einen Konflikt. Di…" at bounding box center [784, 379] width 1568 height 758
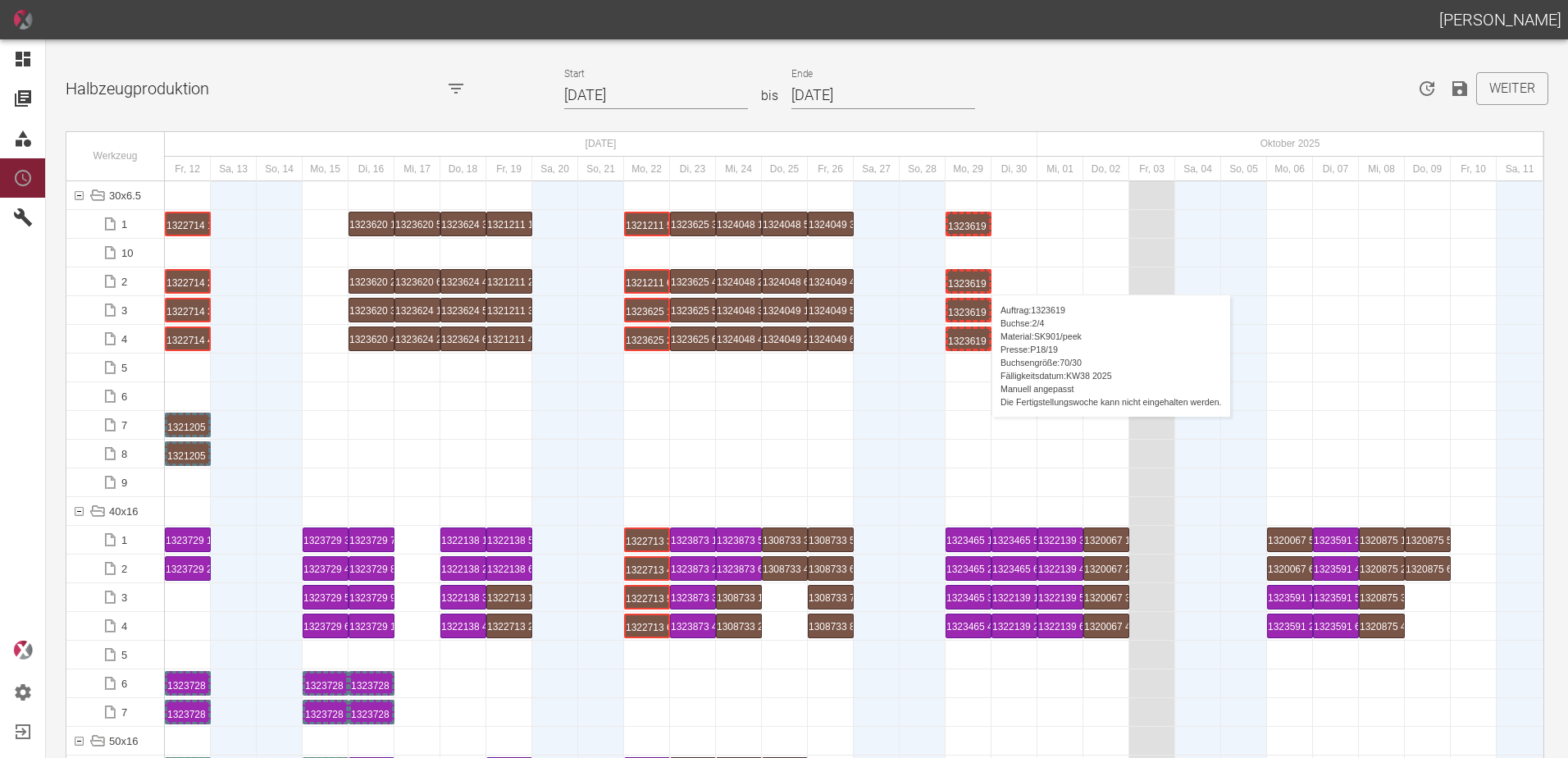
click at [984, 279] on div "1323619 2 P18/19" at bounding box center [969, 281] width 41 height 20
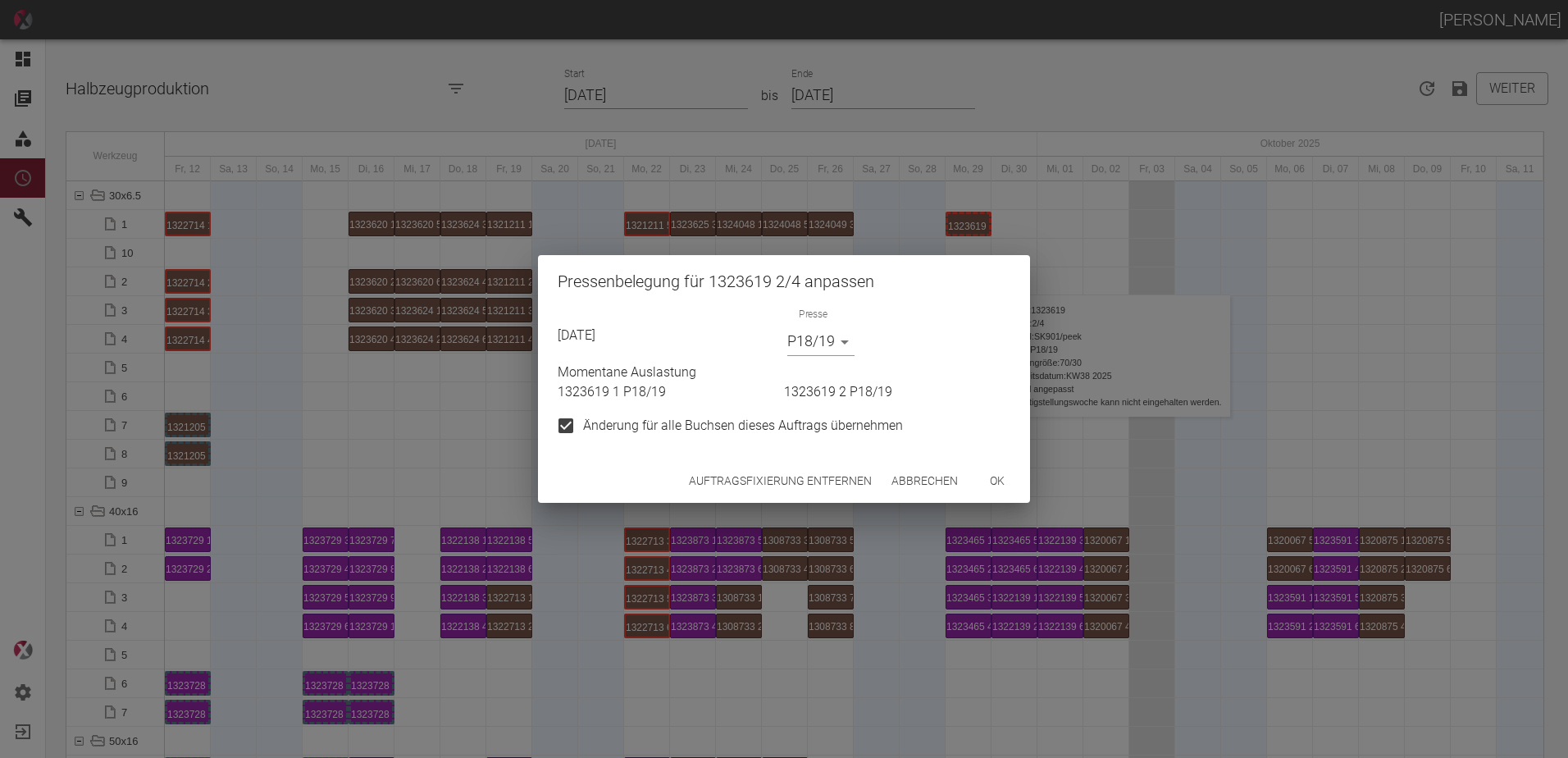
click at [811, 470] on button "Auftragsfixierung entfernen" at bounding box center [780, 481] width 196 height 30
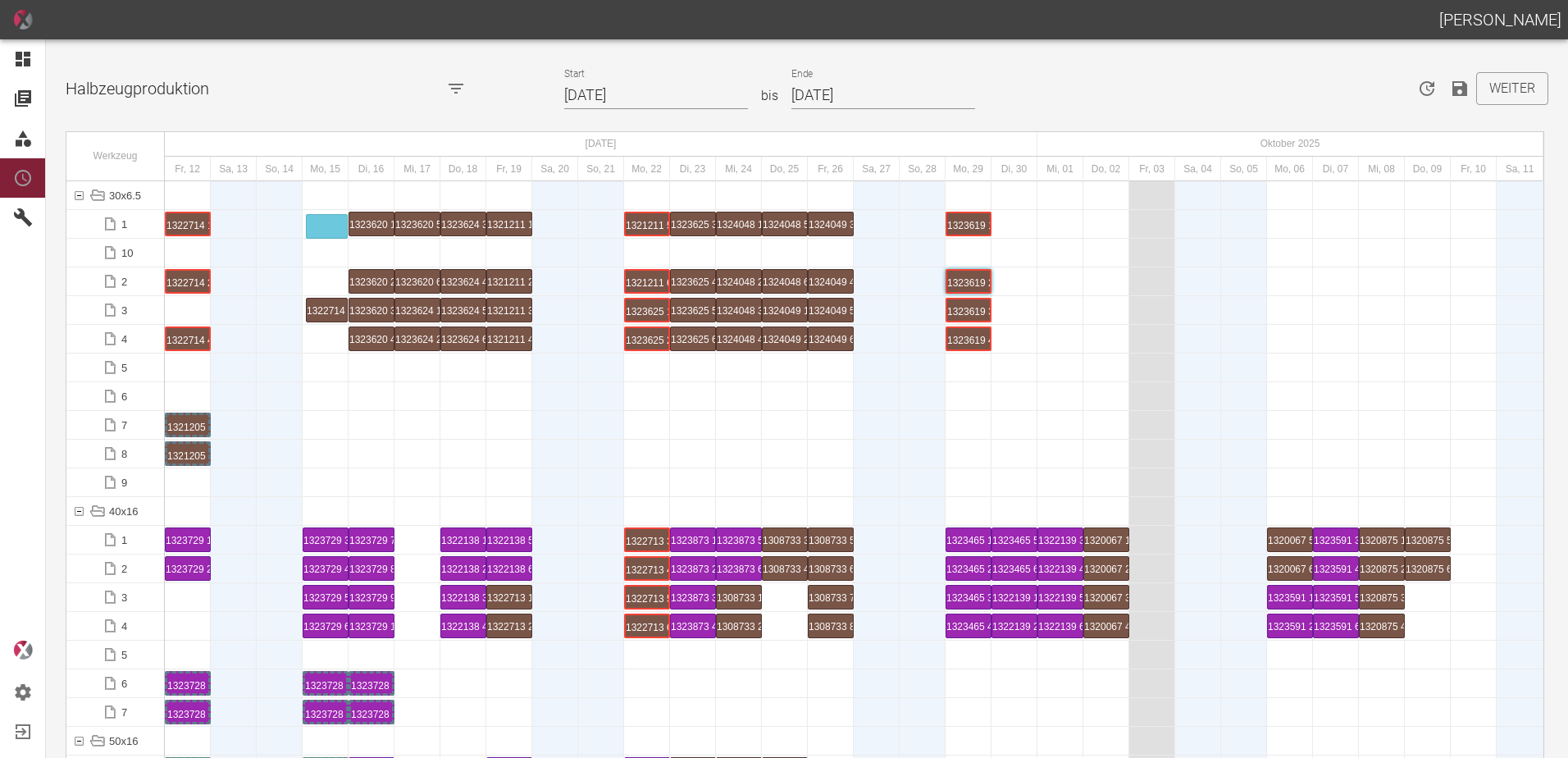
drag, startPoint x: 191, startPoint y: 314, endPoint x: 326, endPoint y: 214, distance: 168.0
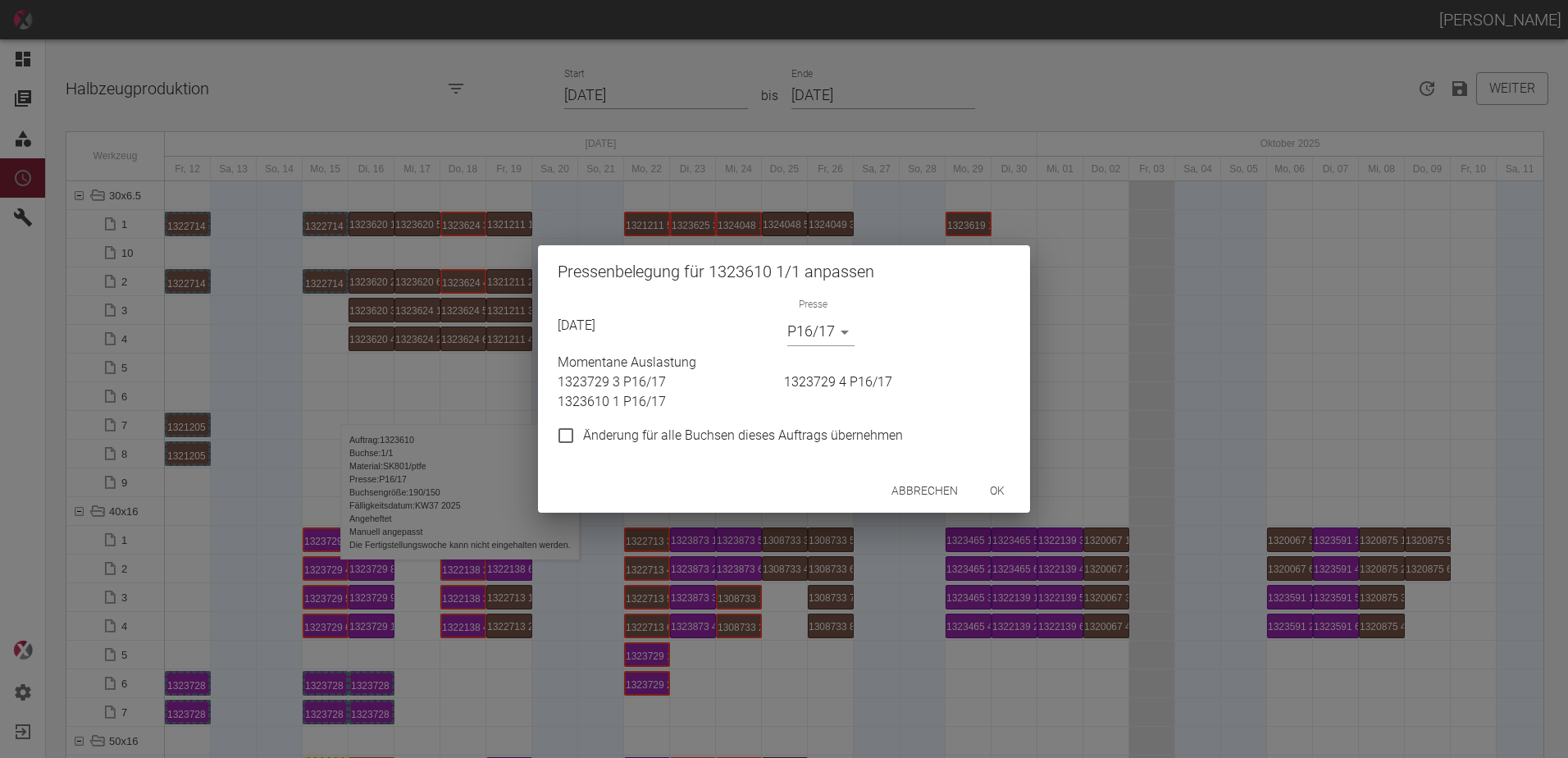
scroll to position [4841, 0]
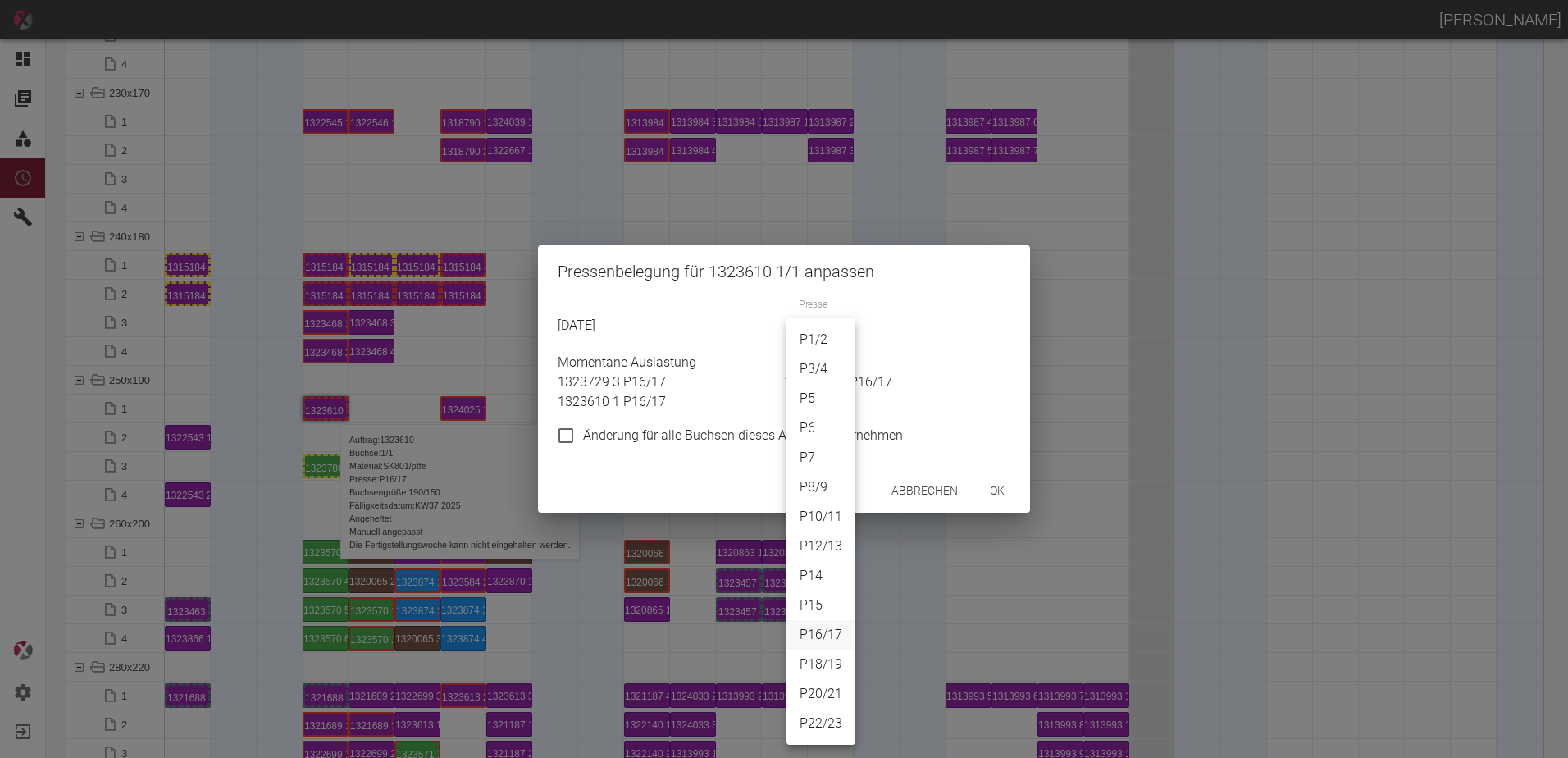
click at [803, 338] on body "[PERSON_NAME] Dashboard Aufträge Materialien Planung Maschinen Einstellungen Au…" at bounding box center [784, 379] width 1568 height 758
click at [825, 719] on li "P22/23" at bounding box center [821, 723] width 69 height 30
type input "P22/23"
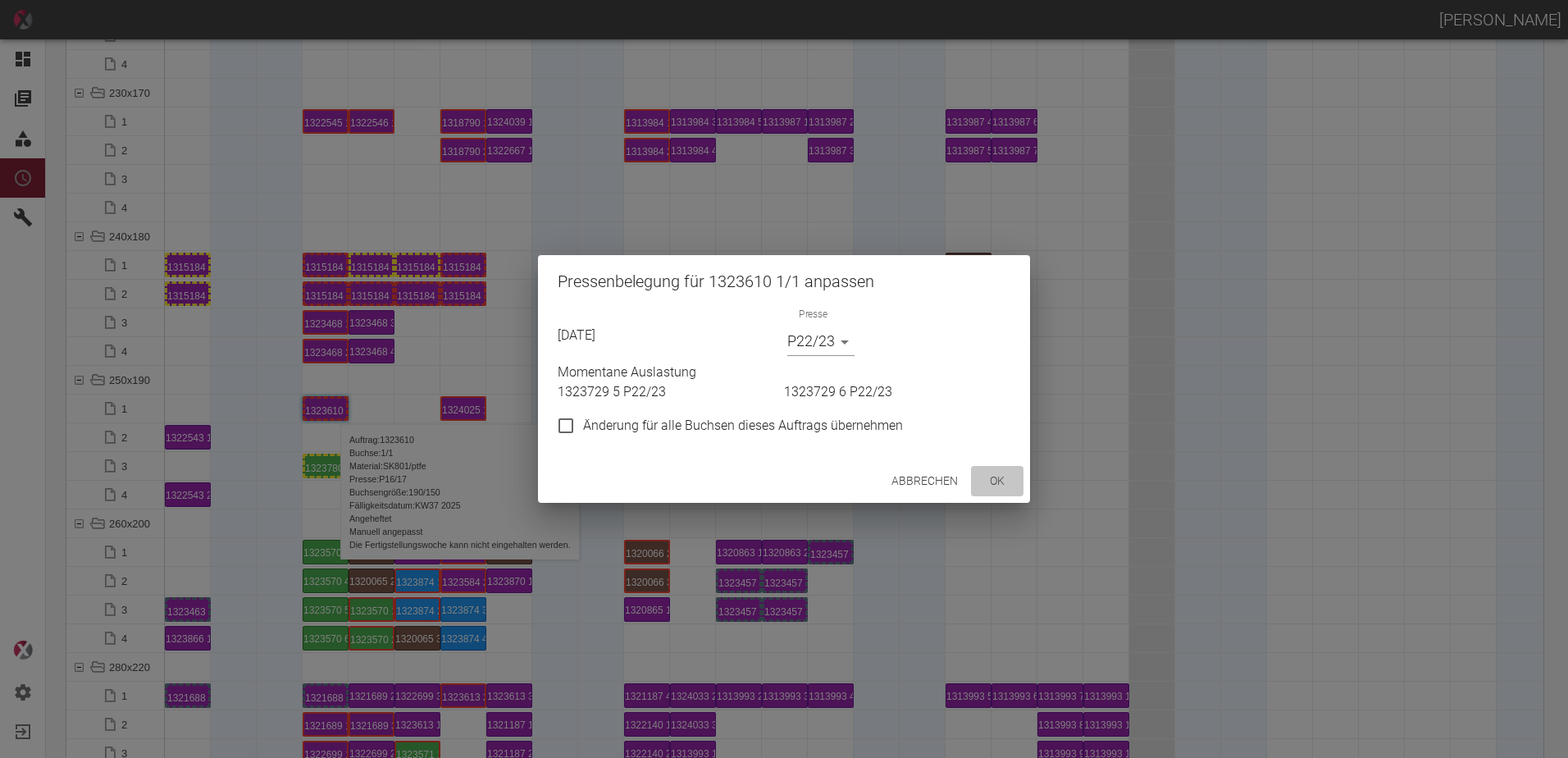
click at [992, 480] on button "ok" at bounding box center [997, 481] width 52 height 30
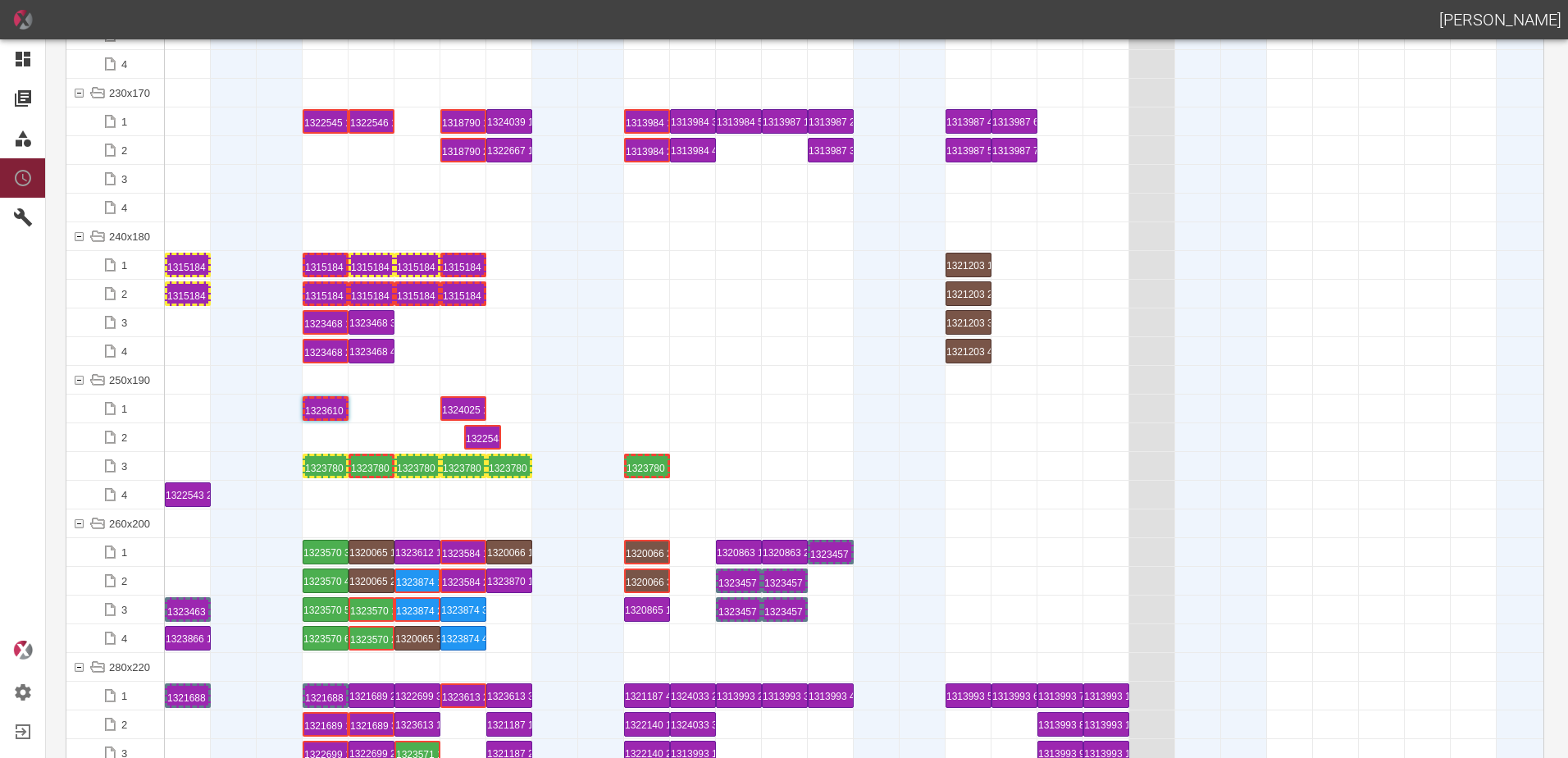
drag, startPoint x: 178, startPoint y: 437, endPoint x: 448, endPoint y: 419, distance: 270.6
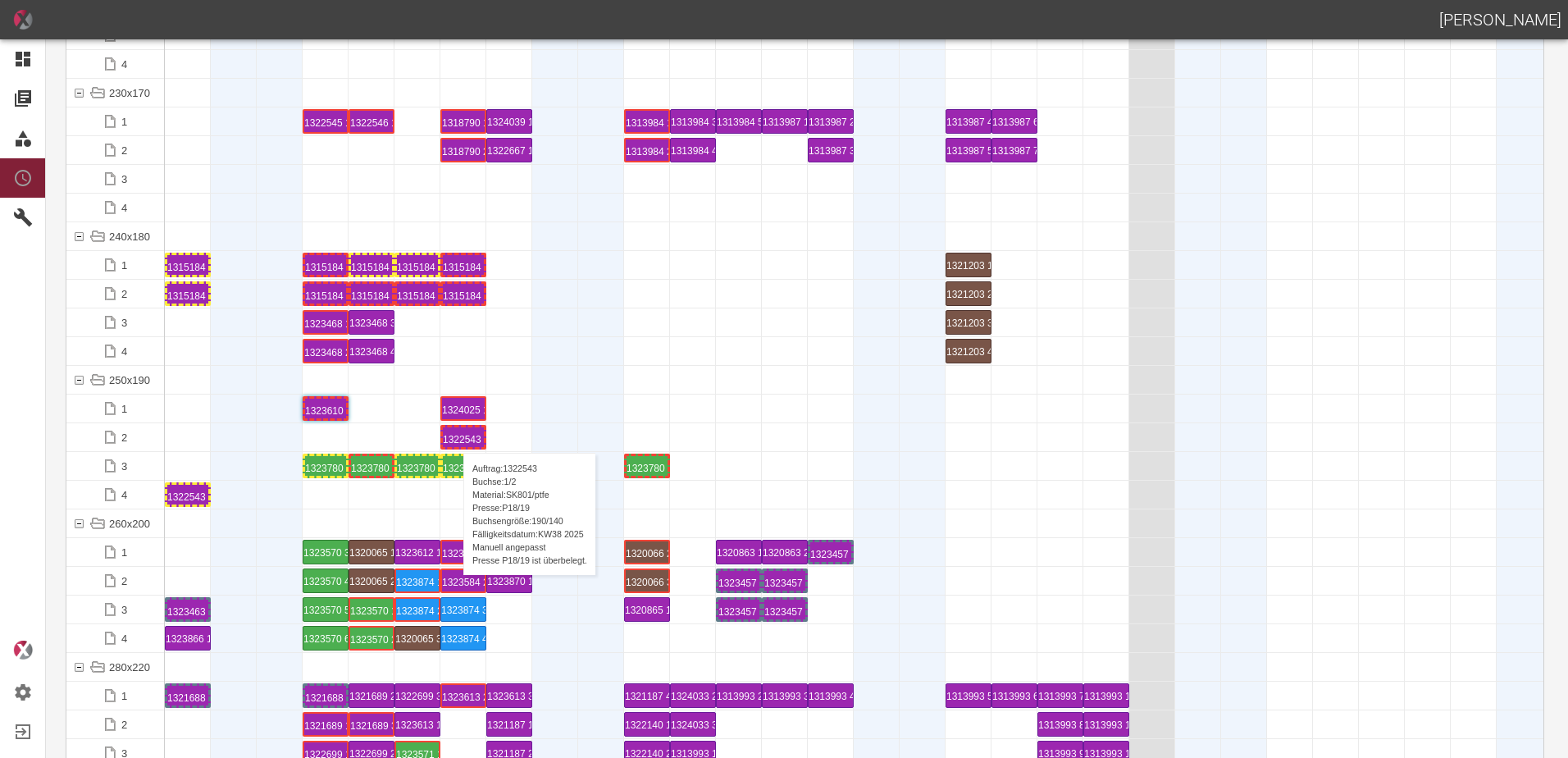
click at [455, 436] on div "1322543 1 P18/19" at bounding box center [463, 436] width 41 height 20
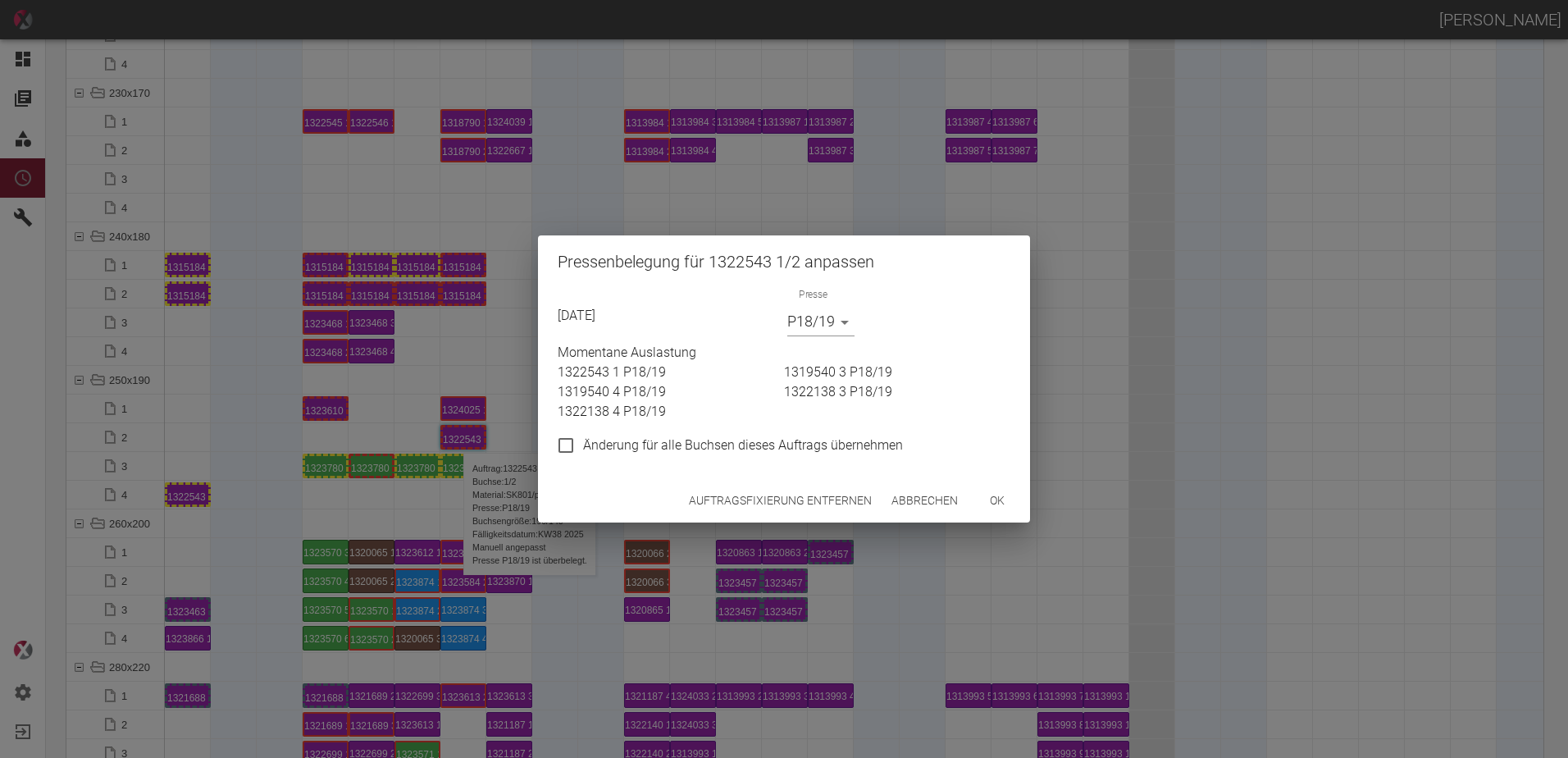
click at [314, 495] on div "Pressenbelegung für 1322543 1/2 anpassen [DATE] Presse P18/19 P18/19 Momentane …" at bounding box center [784, 379] width 1568 height 758
click at [192, 489] on div "Pressenbelegung für 1322543 1/2 anpassen [DATE] Presse P18/19 P18/19 Momentane …" at bounding box center [784, 379] width 1568 height 758
click at [917, 499] on button "Abbrechen" at bounding box center [924, 501] width 79 height 30
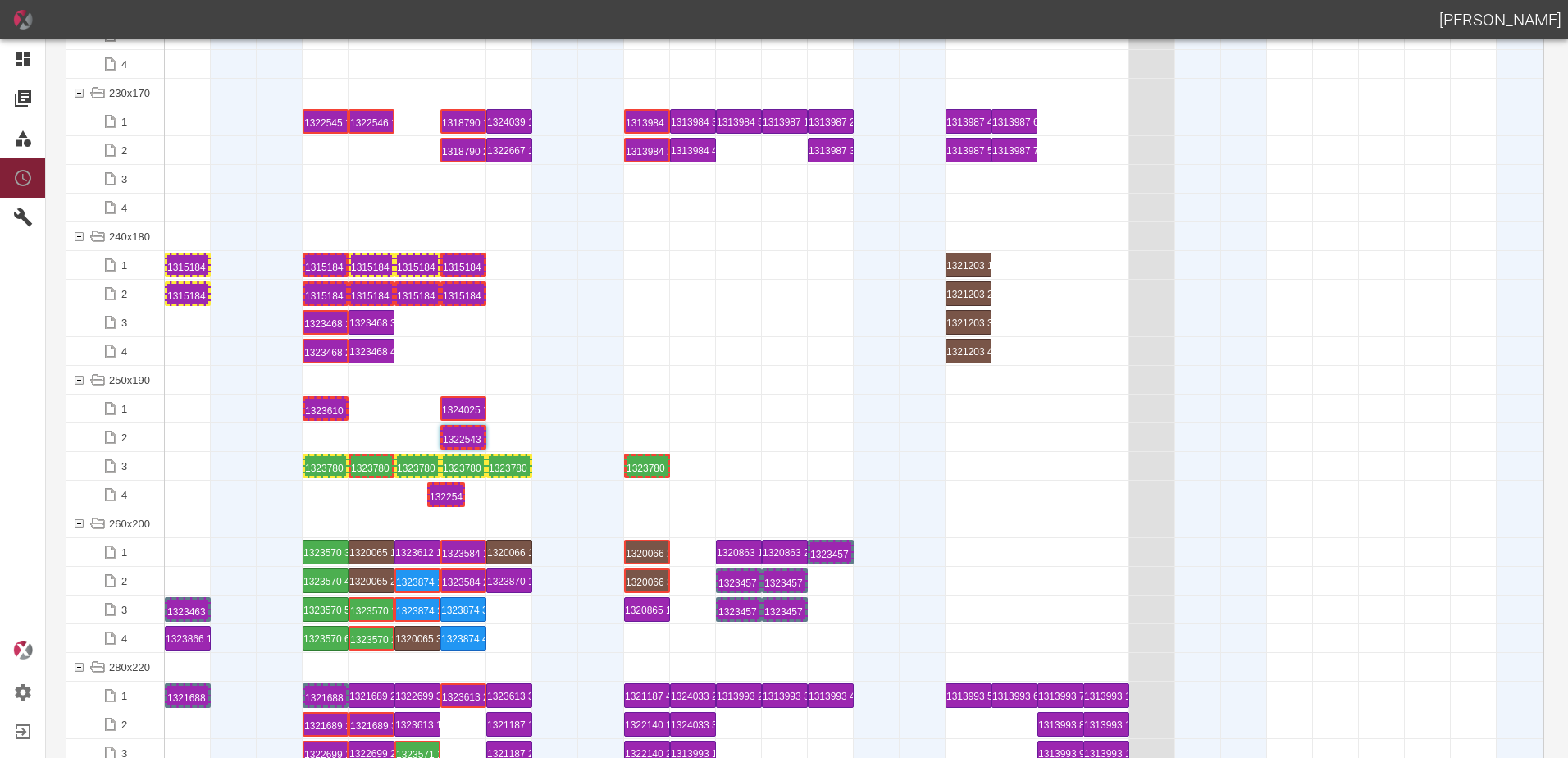
drag, startPoint x: 188, startPoint y: 493, endPoint x: 455, endPoint y: 471, distance: 267.9
click at [394, 501] on div at bounding box center [417, 494] width 46 height 28
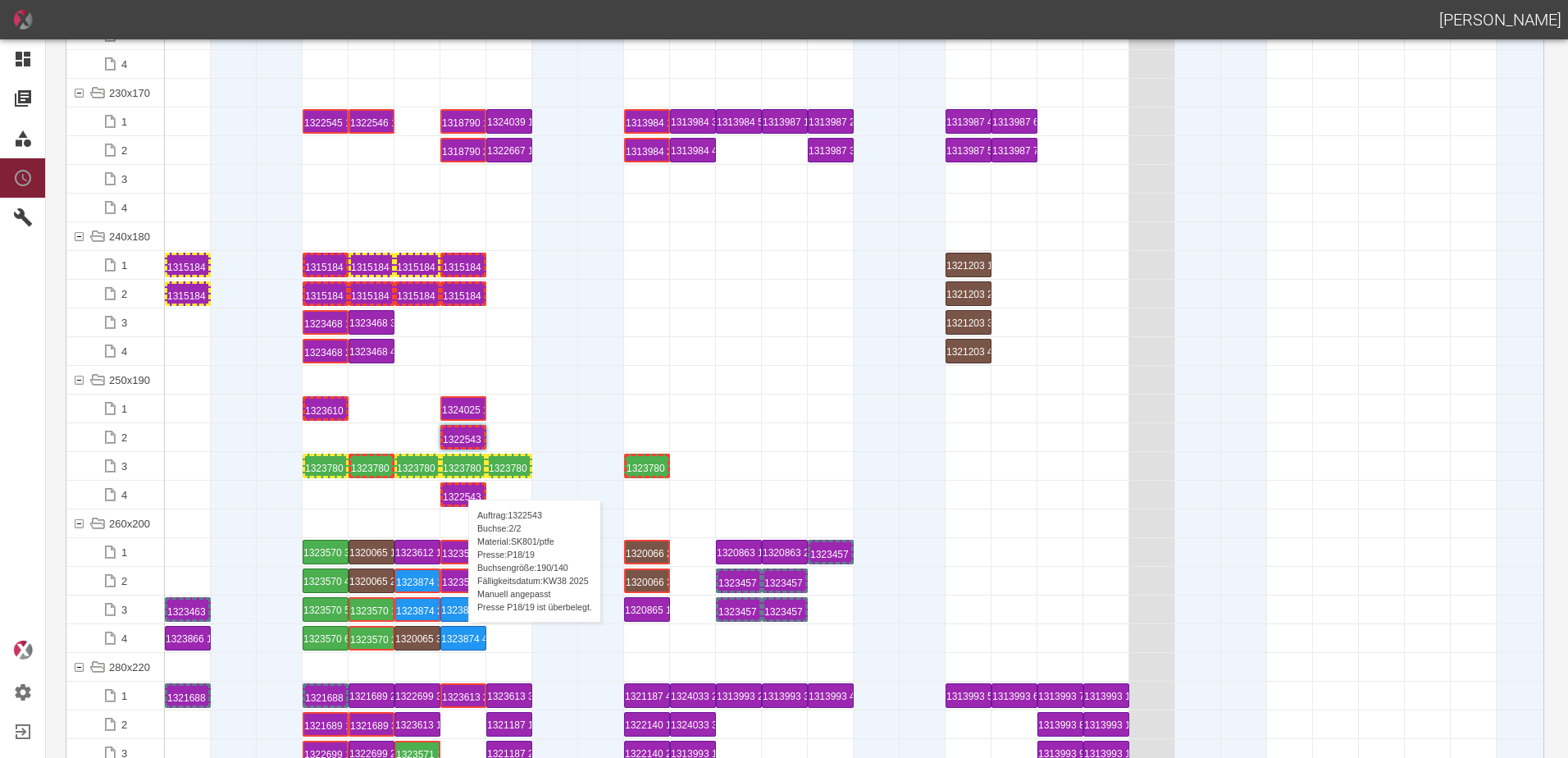
click at [460, 483] on div "1322543 2 P18/19" at bounding box center [463, 494] width 46 height 24
click at [459, 489] on div "1322543 2 P18/19" at bounding box center [463, 494] width 41 height 20
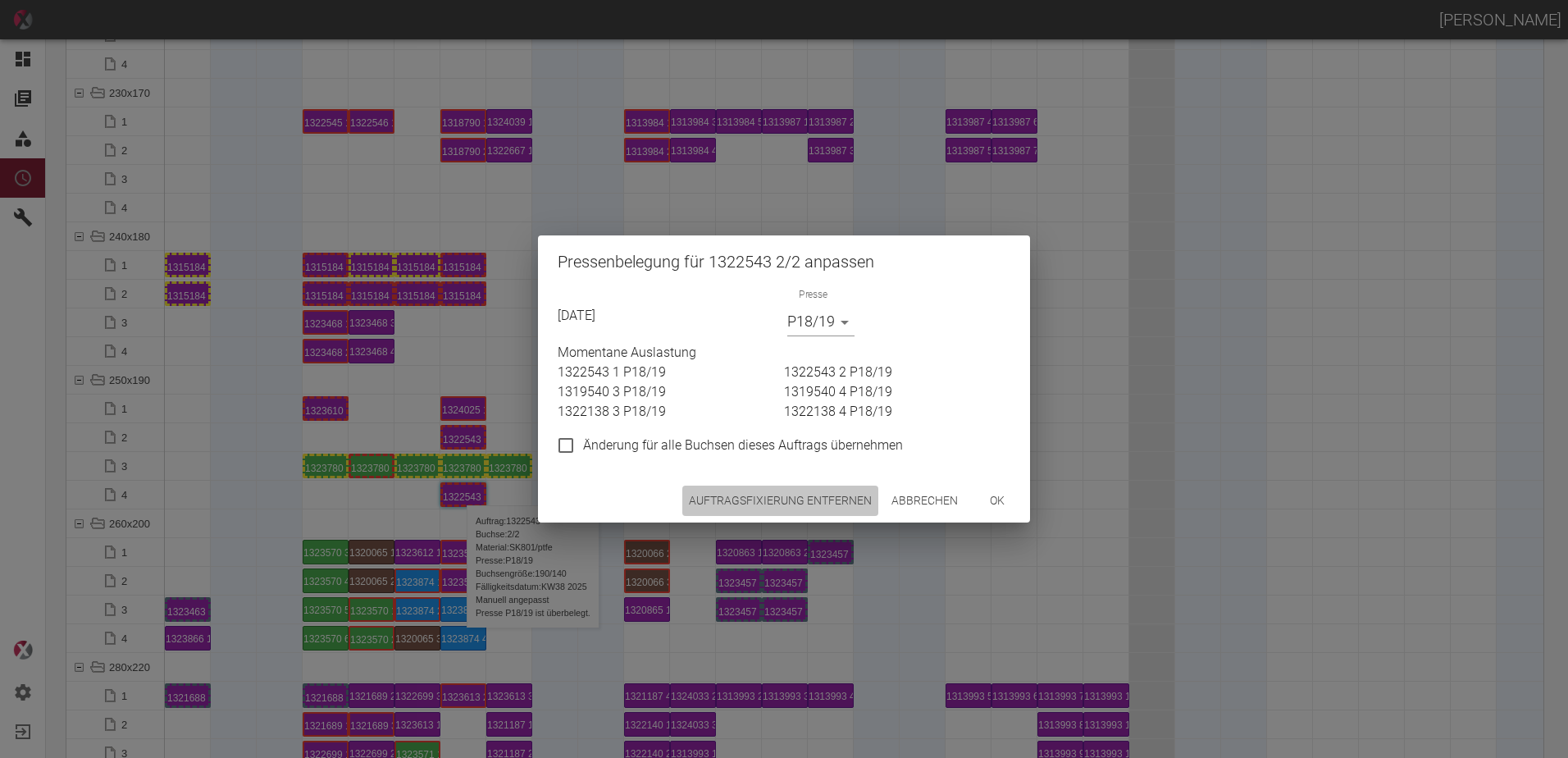
click at [789, 493] on button "Auftragsfixierung entfernen" at bounding box center [780, 501] width 196 height 30
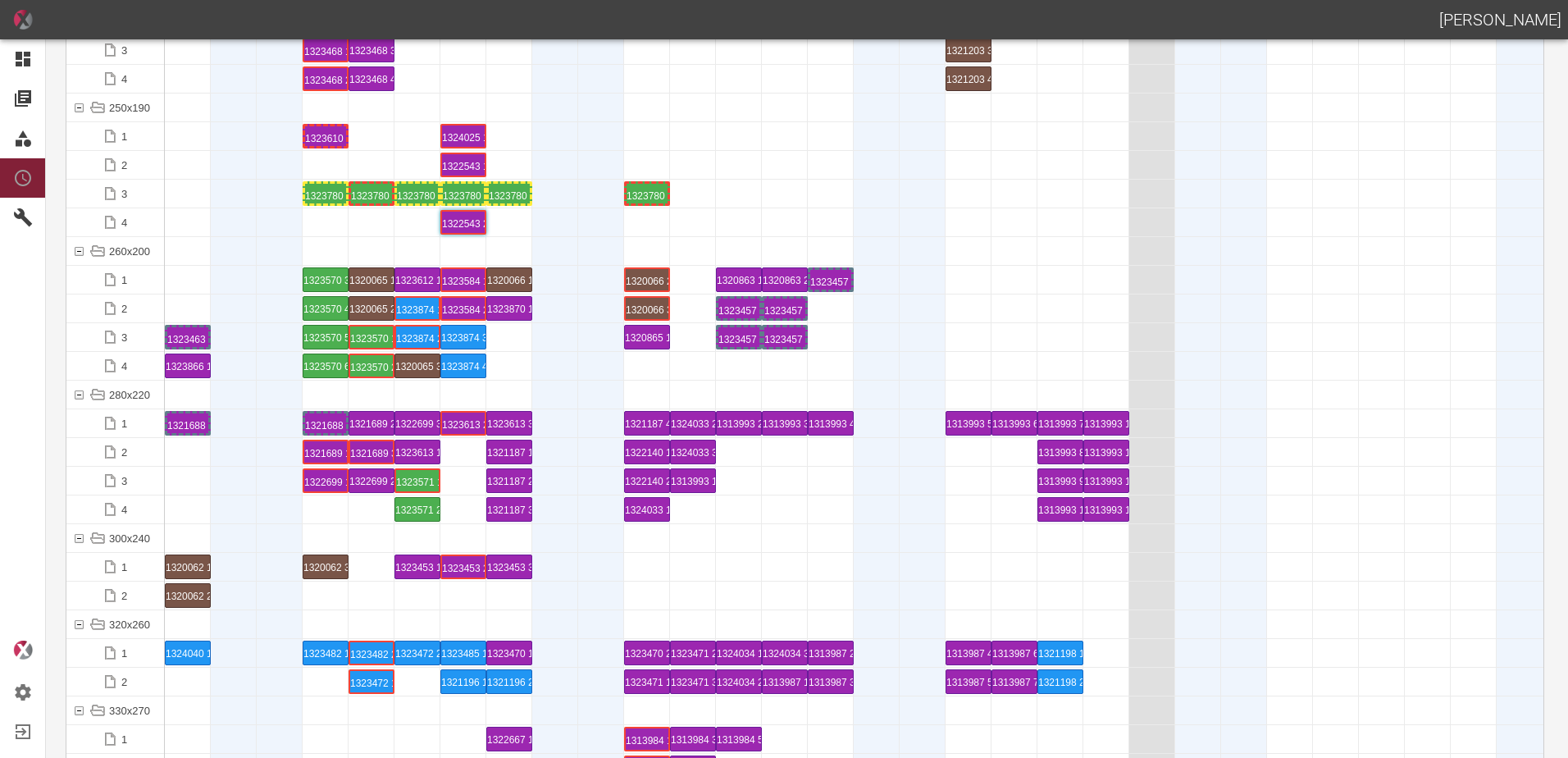
scroll to position [5170, 0]
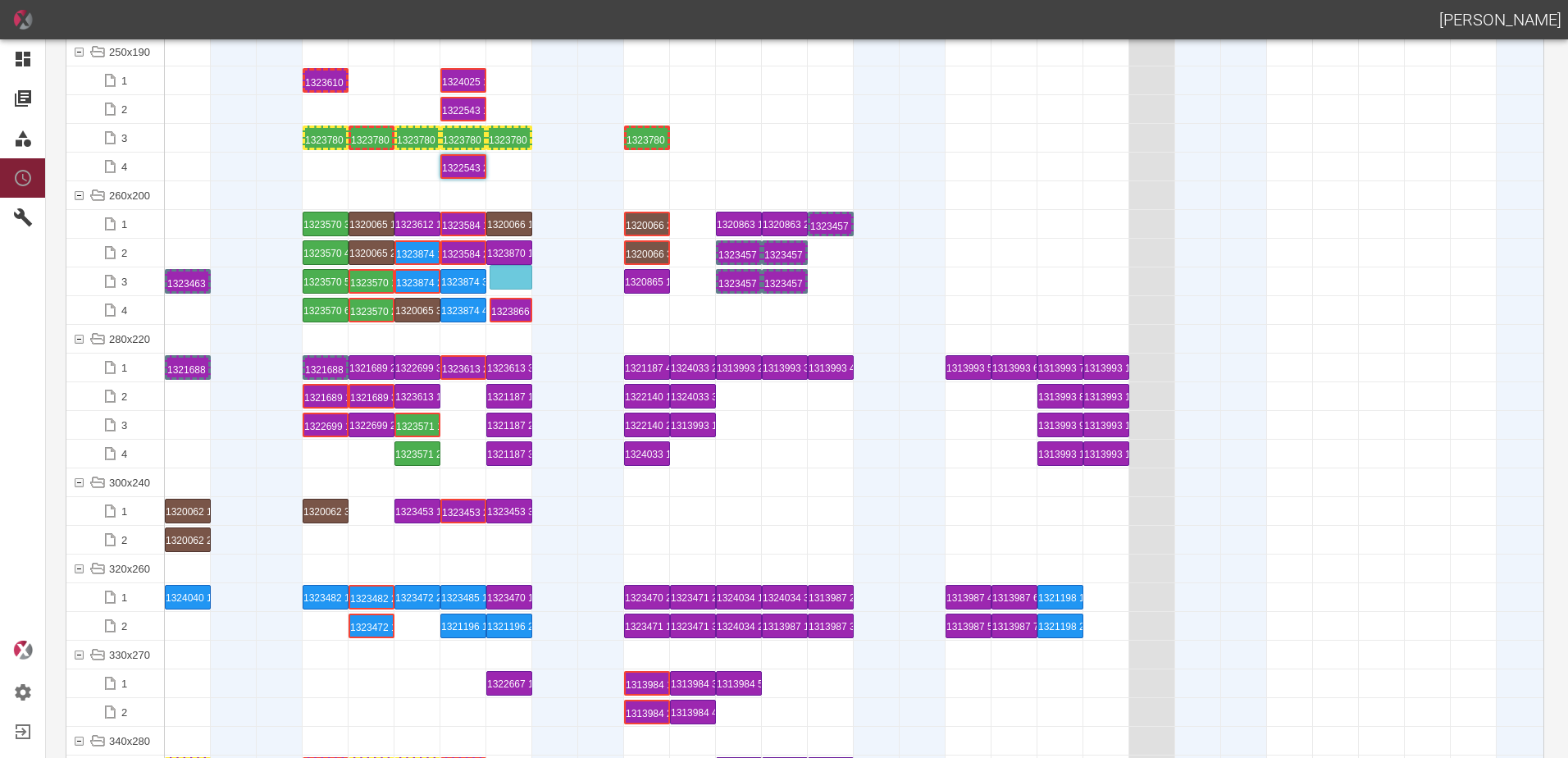
drag, startPoint x: 184, startPoint y: 306, endPoint x: 508, endPoint y: 267, distance: 326.3
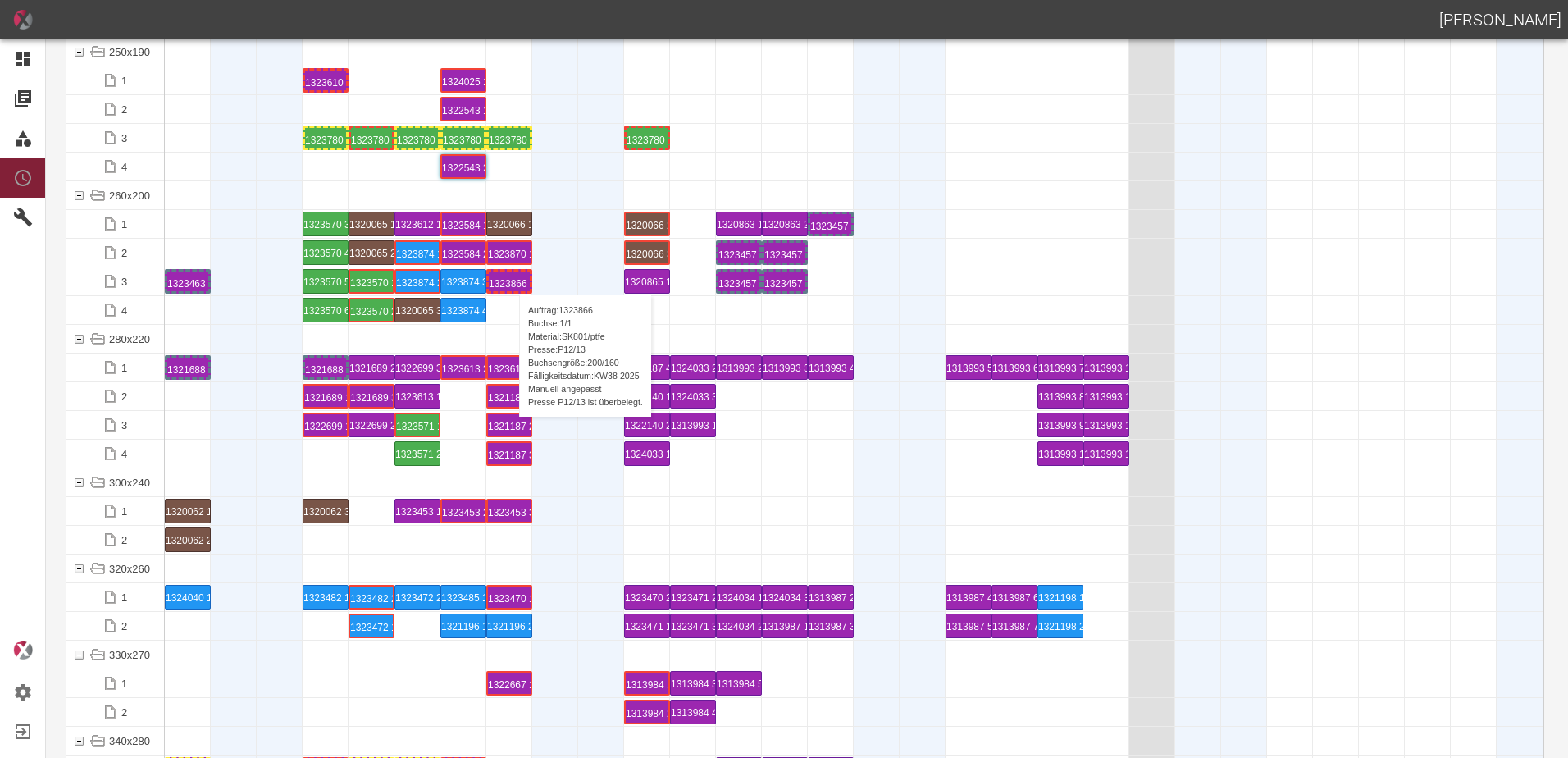
click at [511, 279] on div "1323866 1 P[DATE]" at bounding box center [509, 281] width 41 height 20
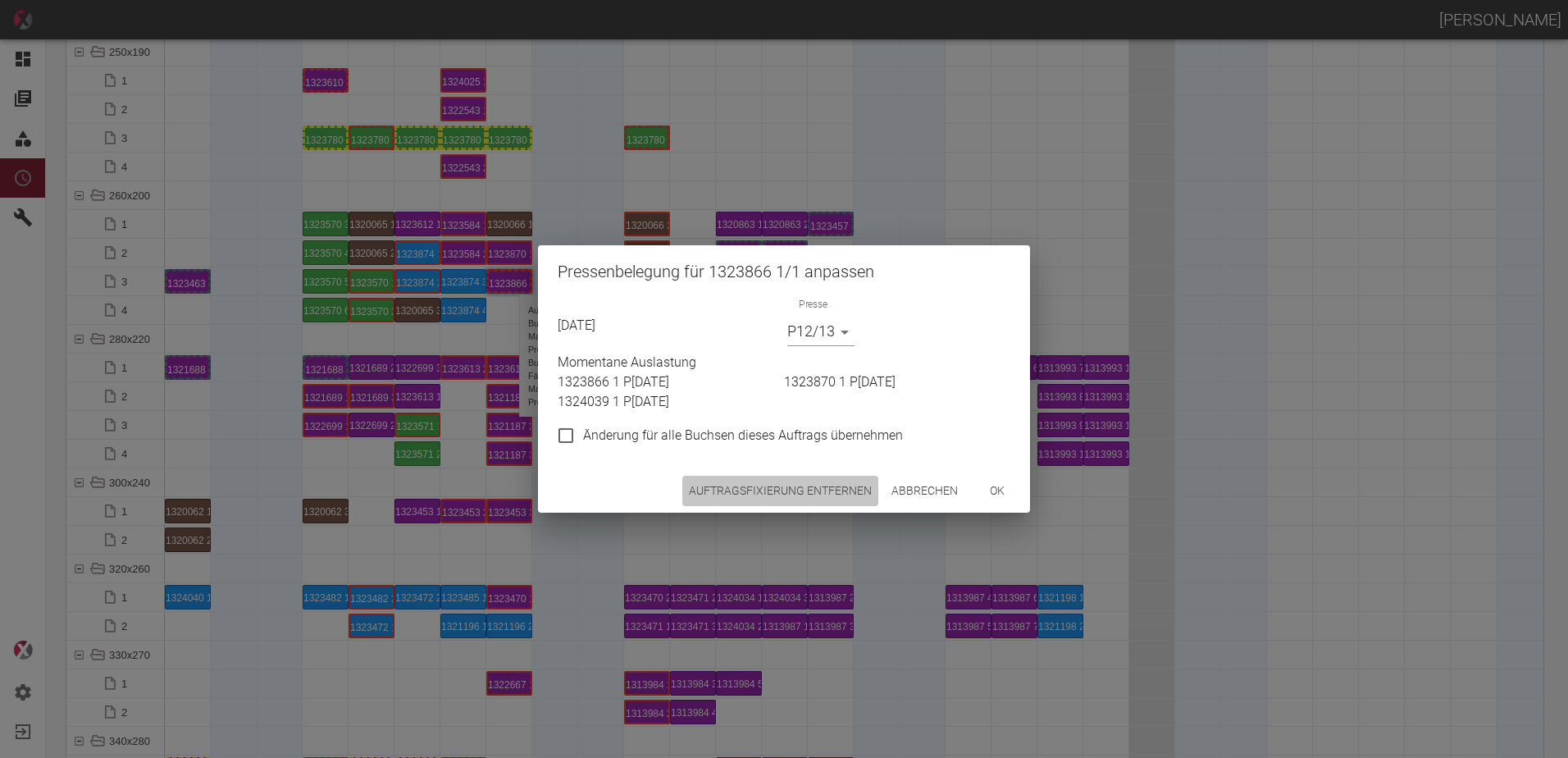
click at [735, 477] on button "Auftragsfixierung entfernen" at bounding box center [780, 491] width 196 height 30
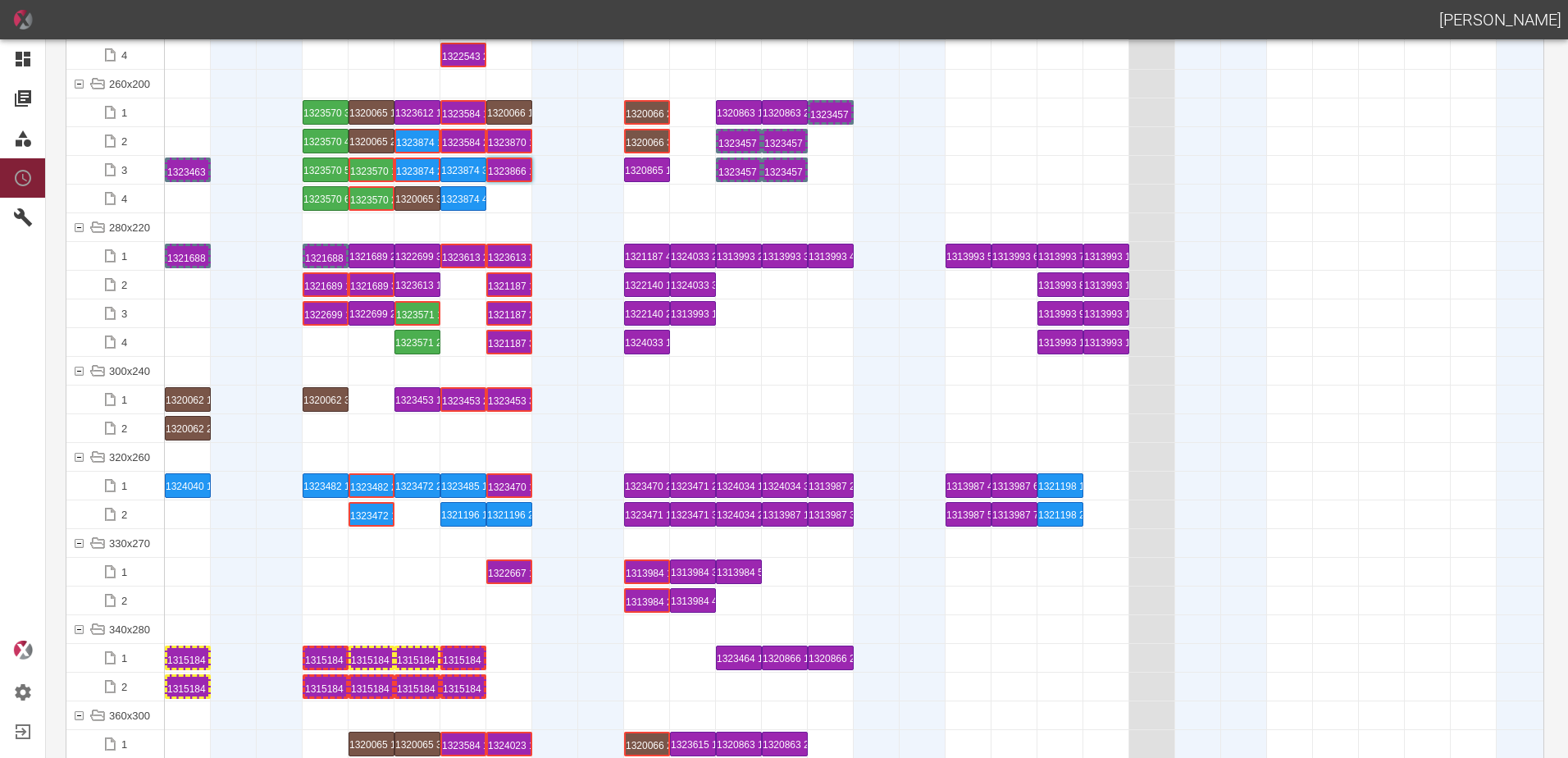
scroll to position [5415, 0]
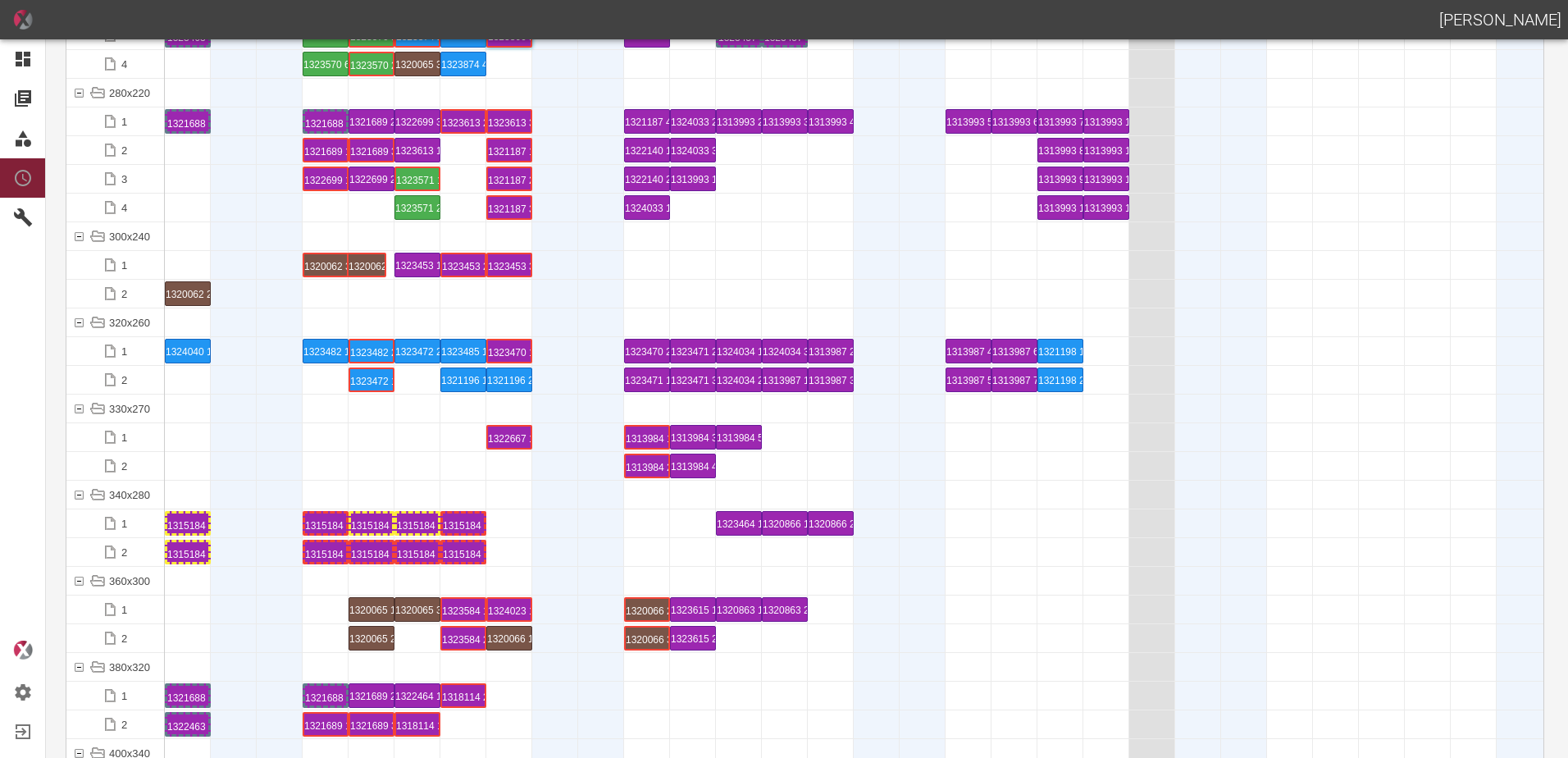
drag, startPoint x: 194, startPoint y: 260, endPoint x: 363, endPoint y: 244, distance: 169.8
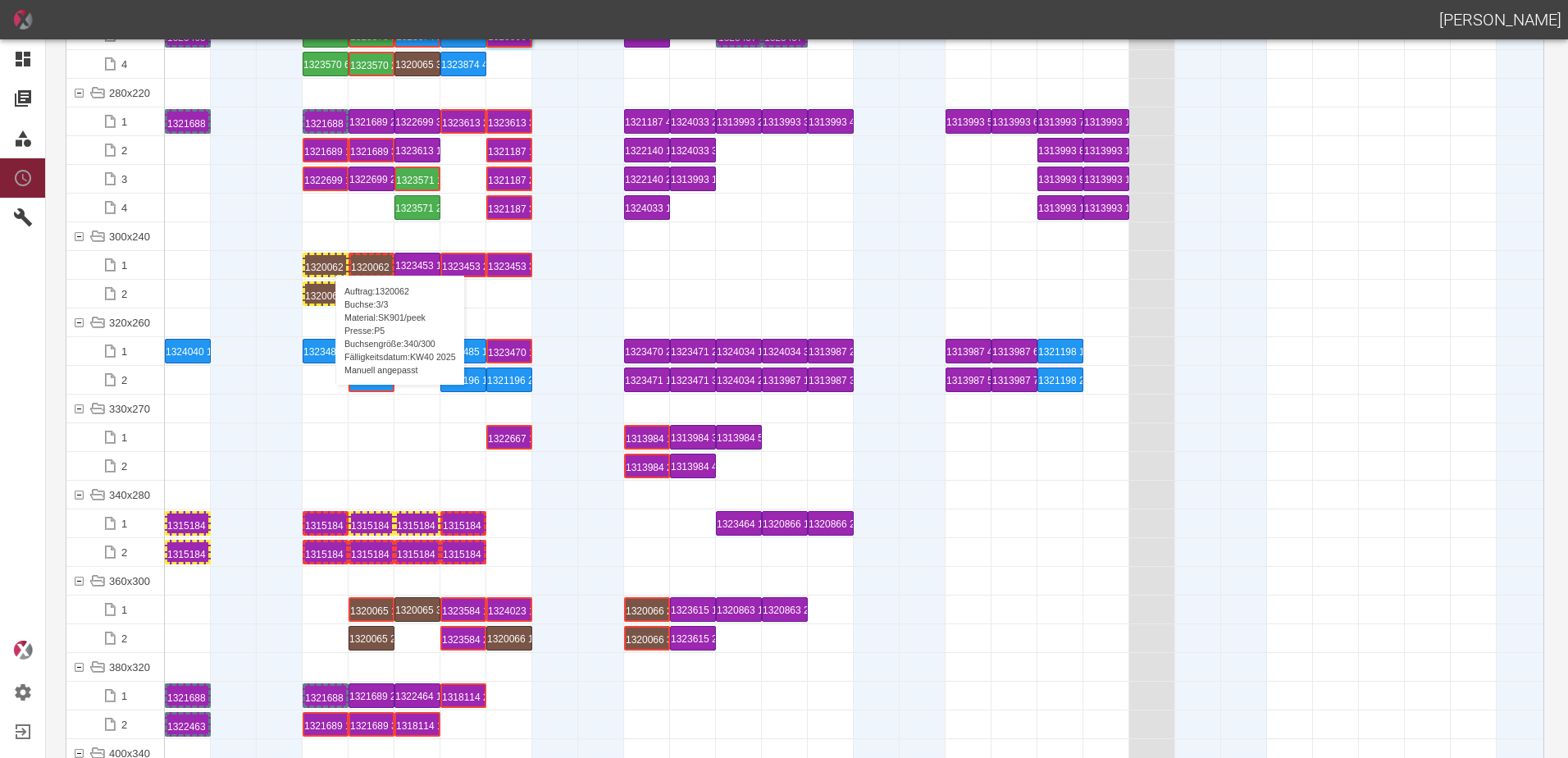
click at [327, 259] on div "1320062 3 P5" at bounding box center [326, 265] width 41 height 20
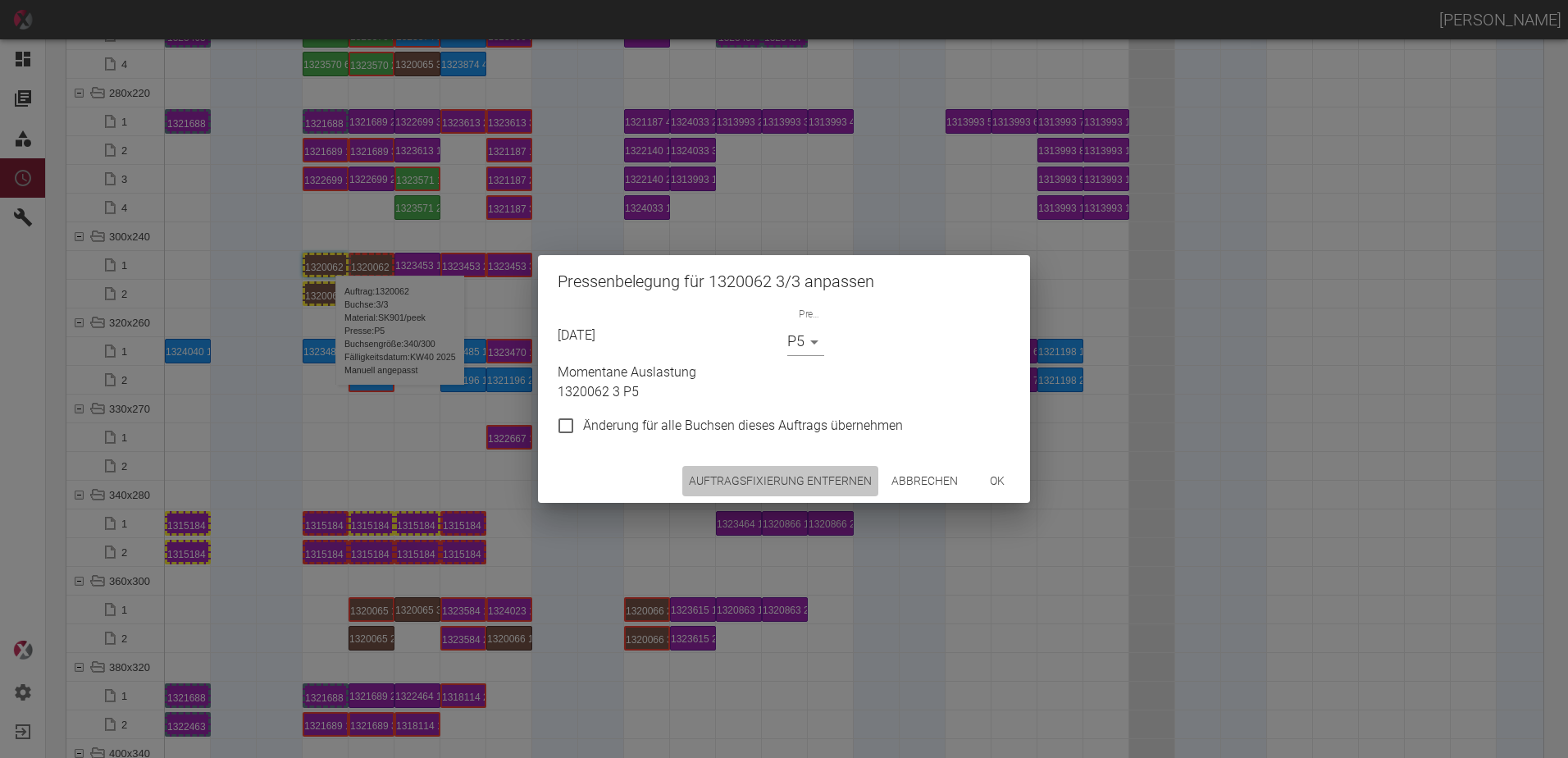
click at [769, 475] on button "Auftragsfixierung entfernen" at bounding box center [780, 481] width 196 height 30
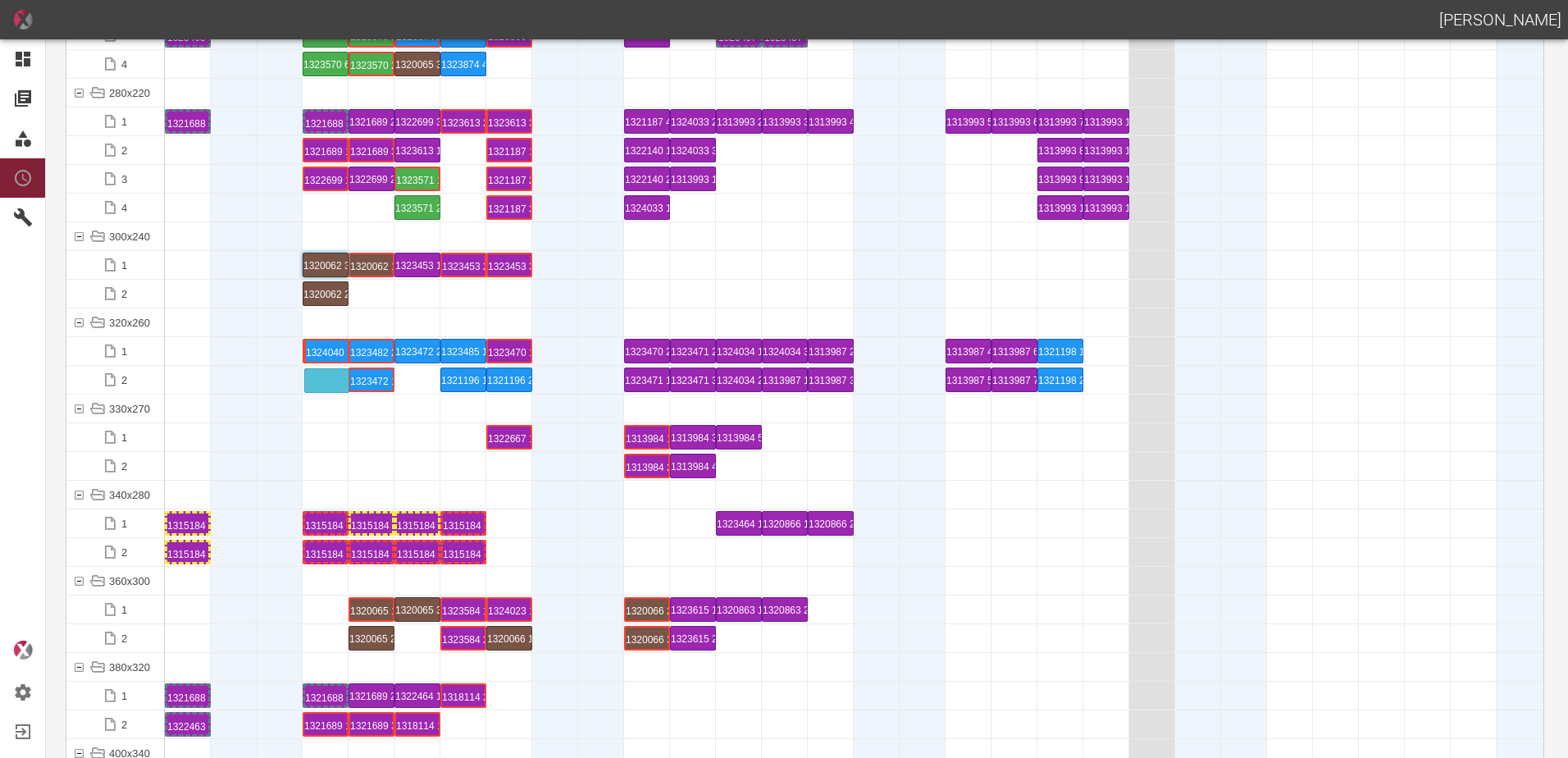
drag, startPoint x: 197, startPoint y: 347, endPoint x: 335, endPoint y: 370, distance: 139.9
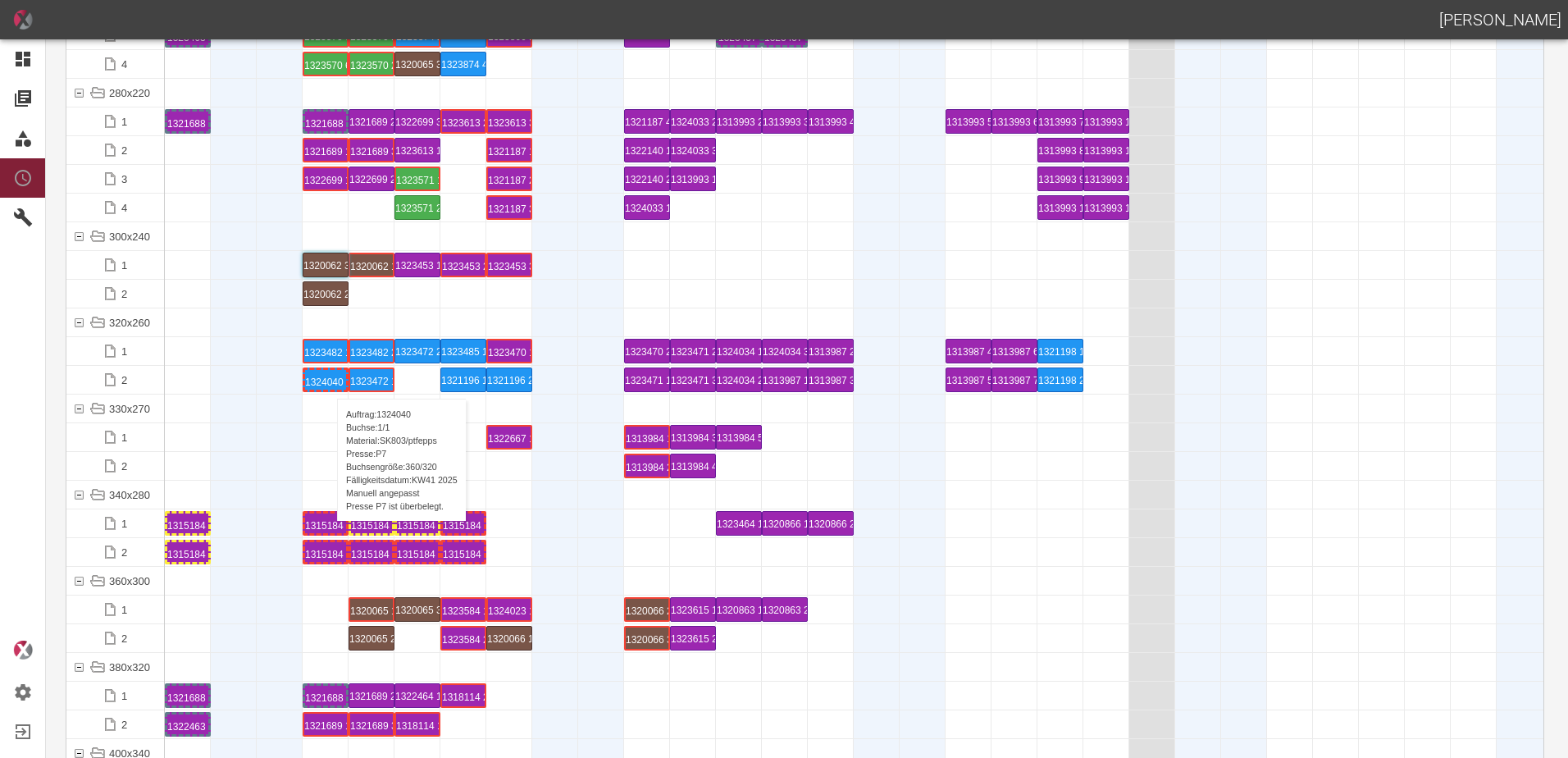
click at [329, 382] on div "1324040 1 P7" at bounding box center [326, 379] width 41 height 20
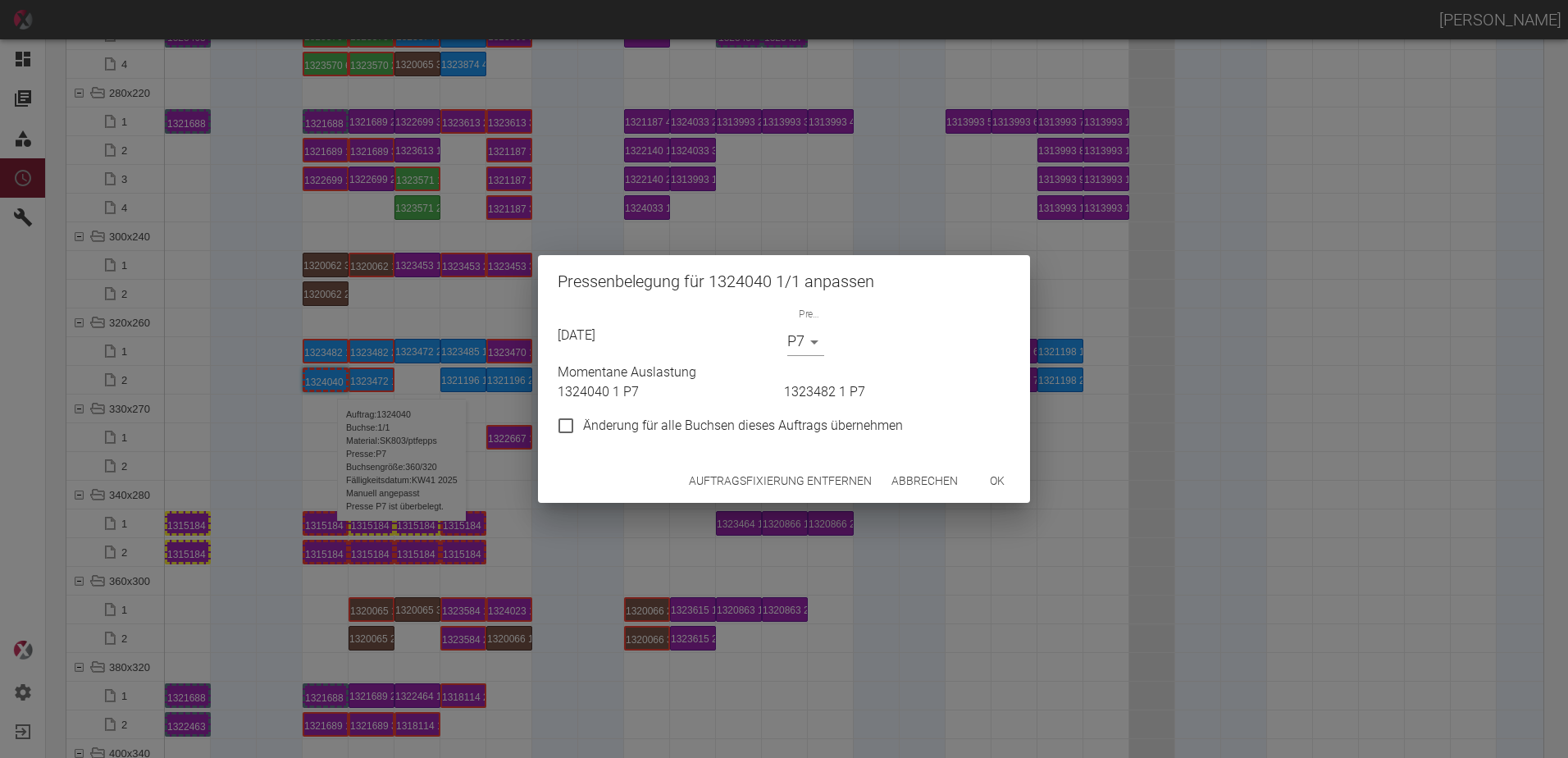
click at [798, 488] on button "Auftragsfixierung entfernen" at bounding box center [780, 481] width 196 height 30
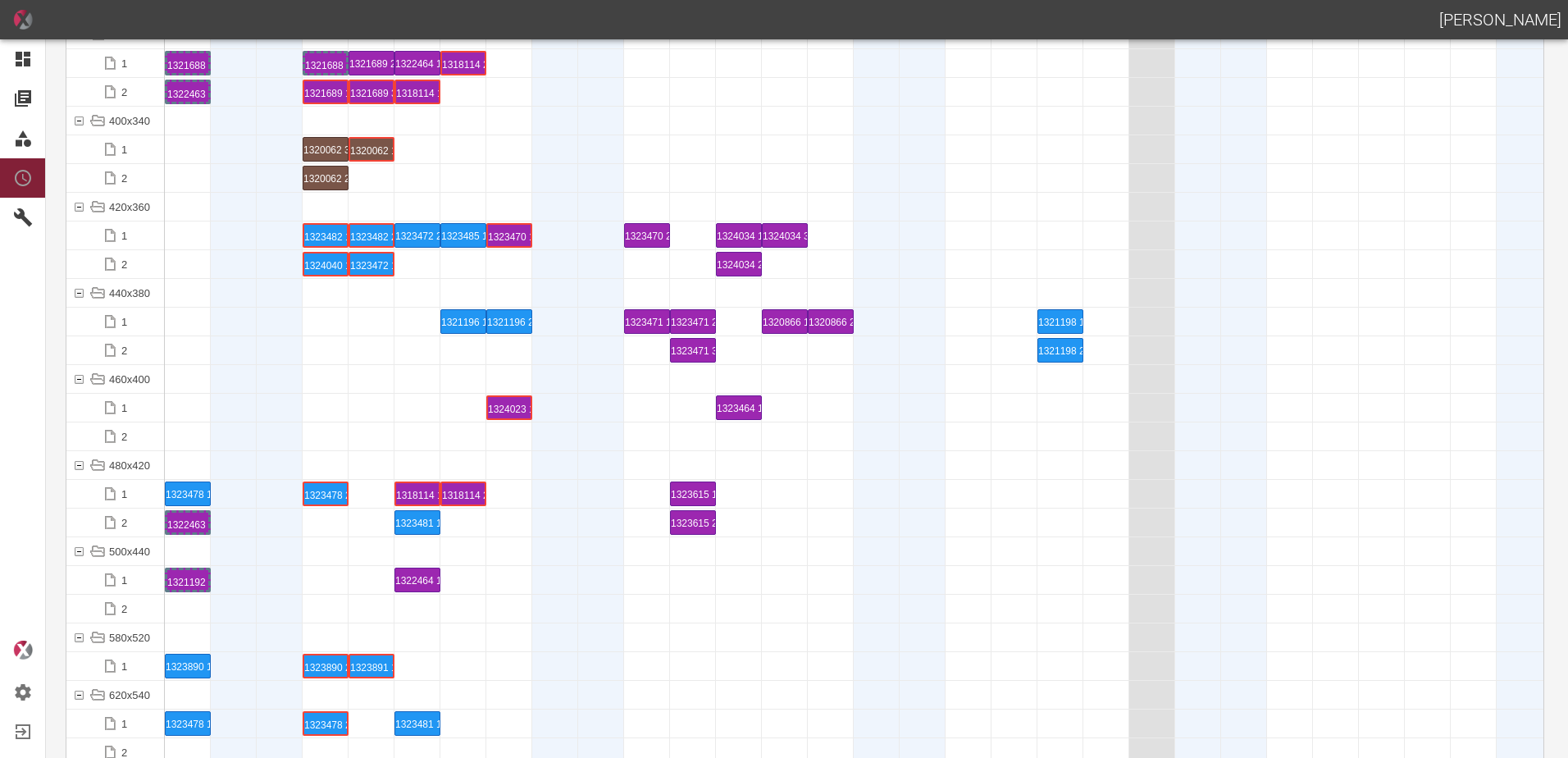
scroll to position [6071, 0]
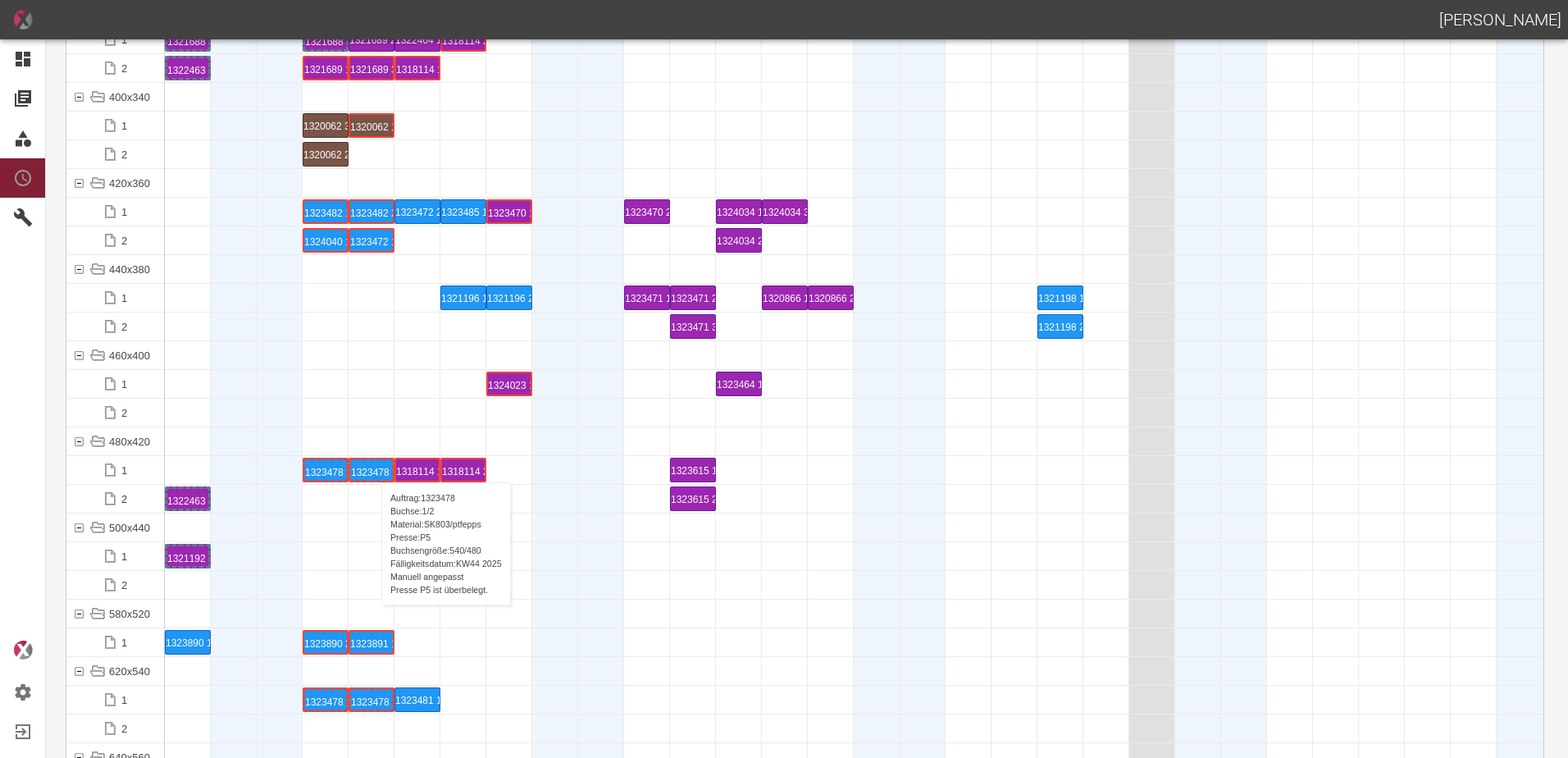
click at [373, 466] on div "1323478 1 P5" at bounding box center [372, 469] width 41 height 20
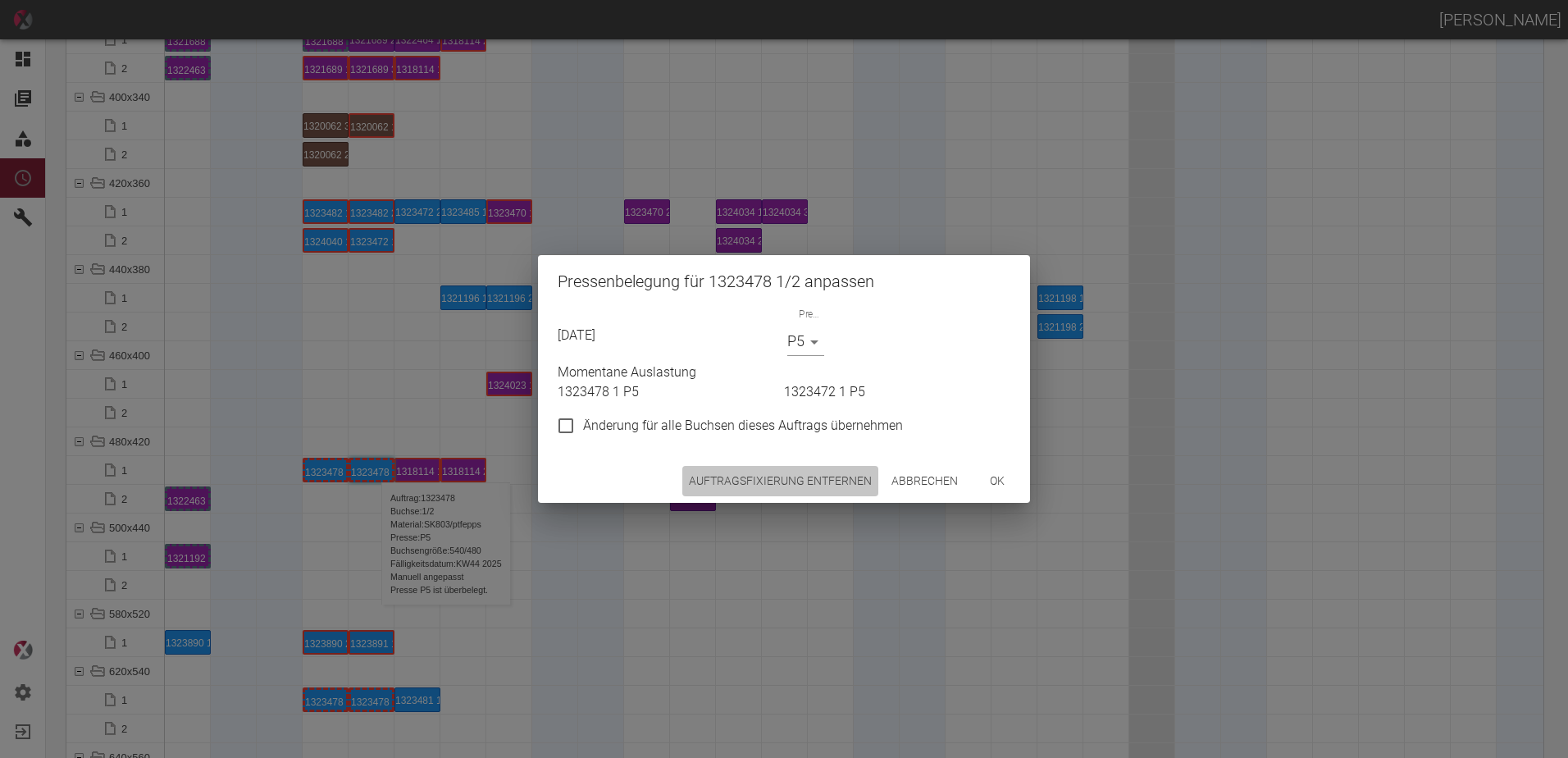
click at [810, 487] on button "Auftragsfixierung entfernen" at bounding box center [780, 481] width 196 height 30
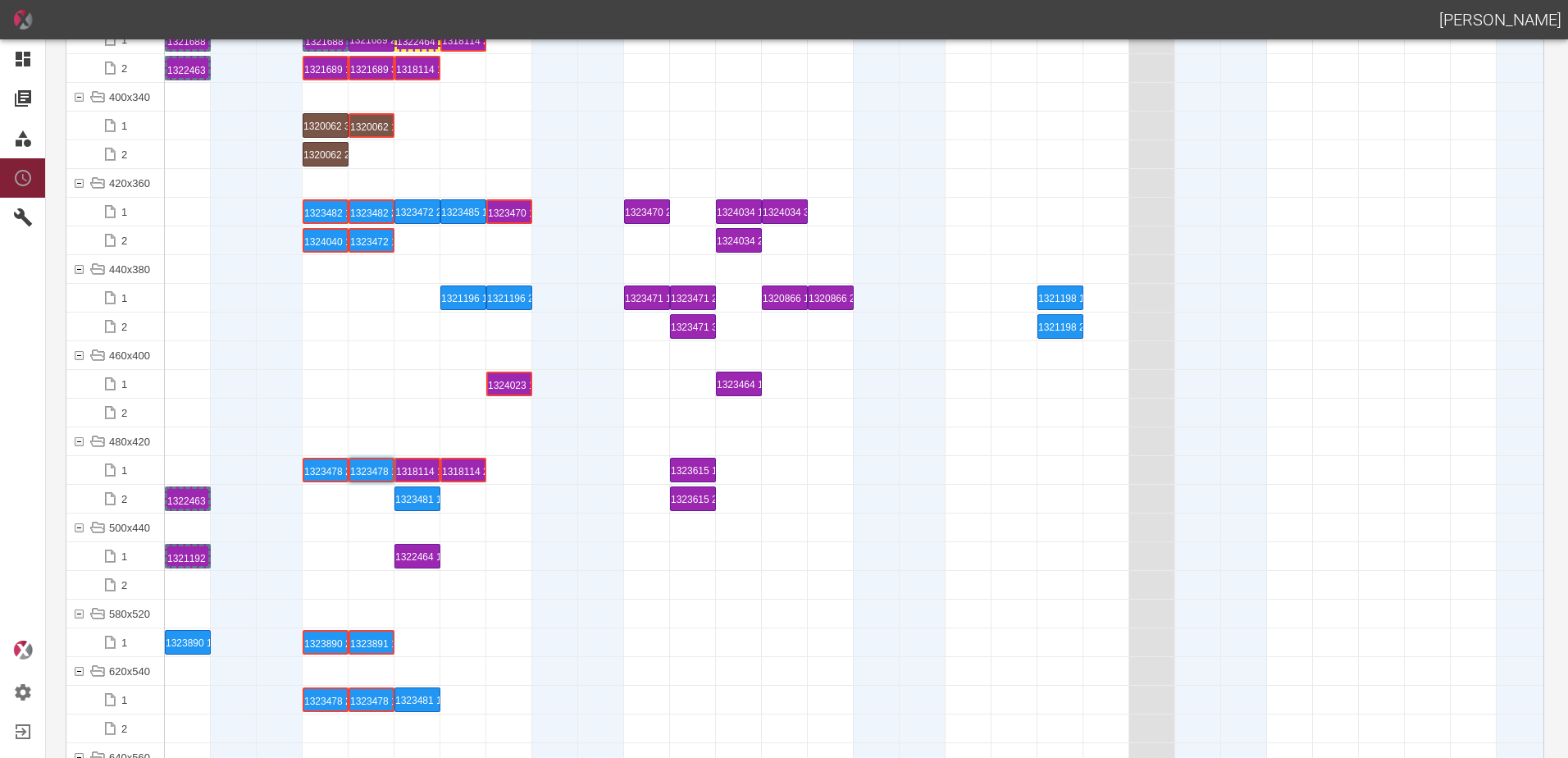
drag, startPoint x: 409, startPoint y: 561, endPoint x: 410, endPoint y: 548, distance: 13.0
click at [422, 555] on div "1322464 1 P15" at bounding box center [418, 556] width 41 height 20
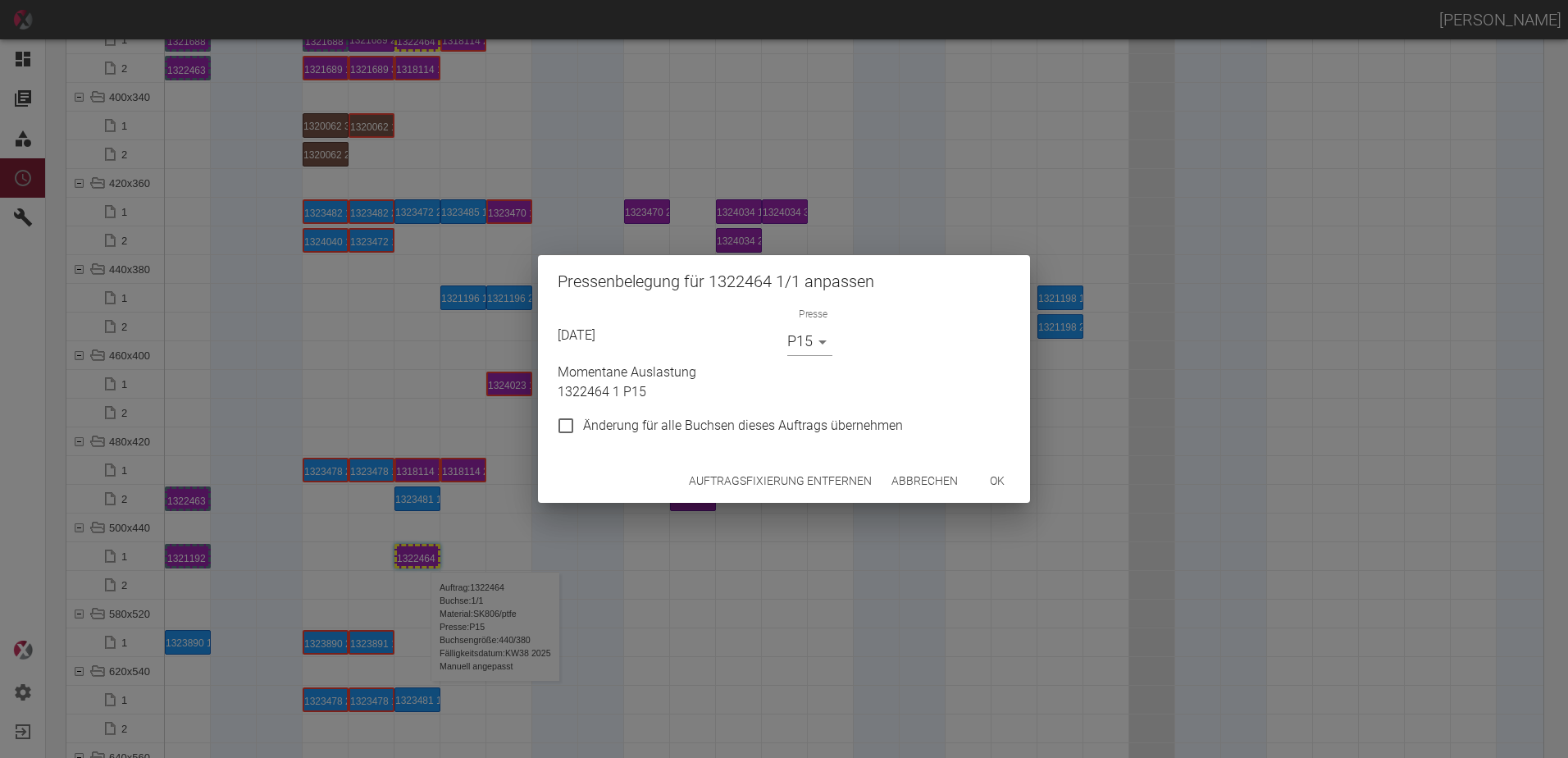
click at [748, 472] on button "Auftragsfixierung entfernen" at bounding box center [780, 481] width 196 height 30
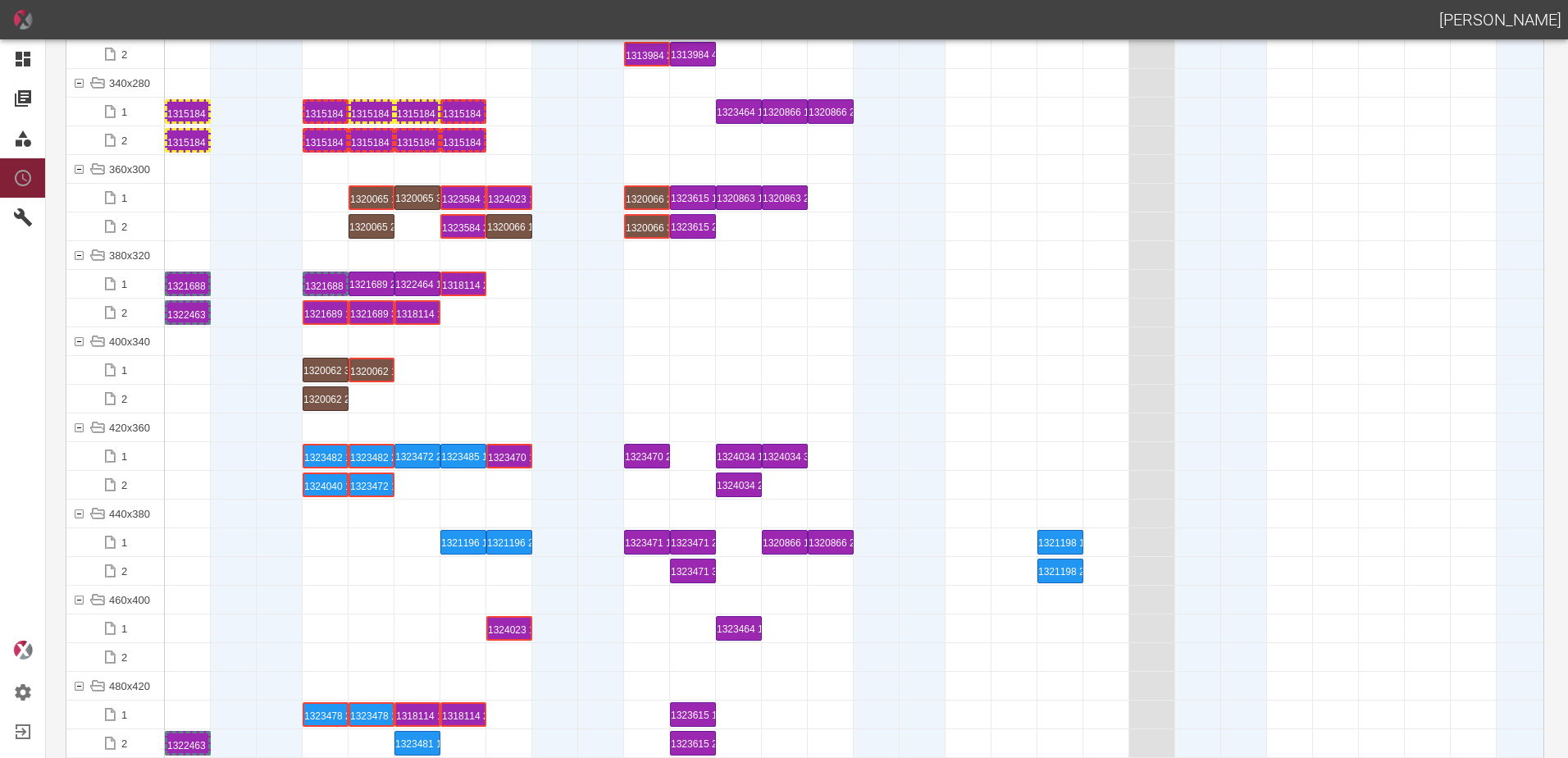
scroll to position [5661, 0]
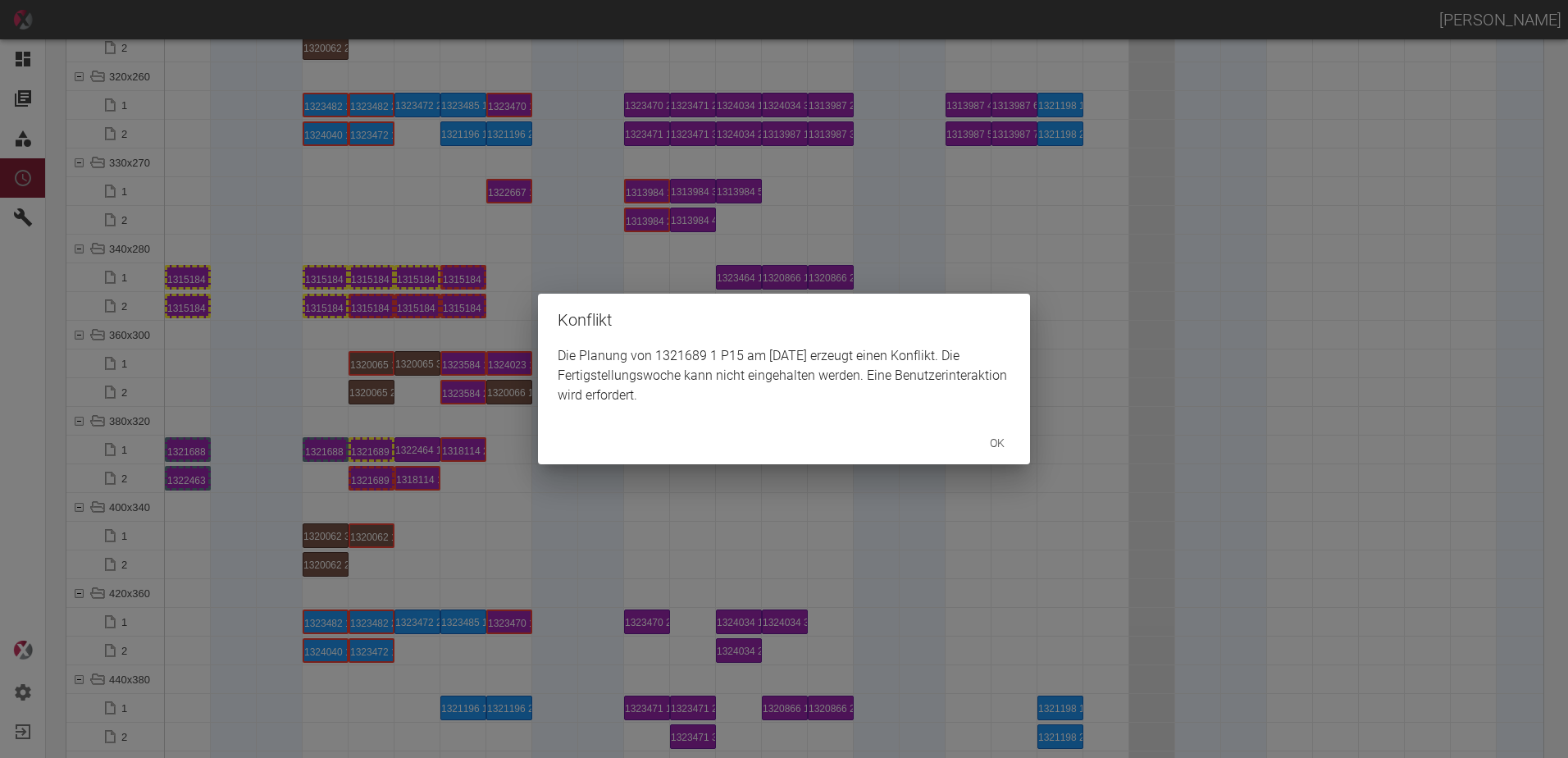
click at [373, 475] on div "Konflikt Die Planung von 1321689 1 P15 am [DATE] erzeugt einen Konflikt. Die Fe…" at bounding box center [784, 379] width 1568 height 758
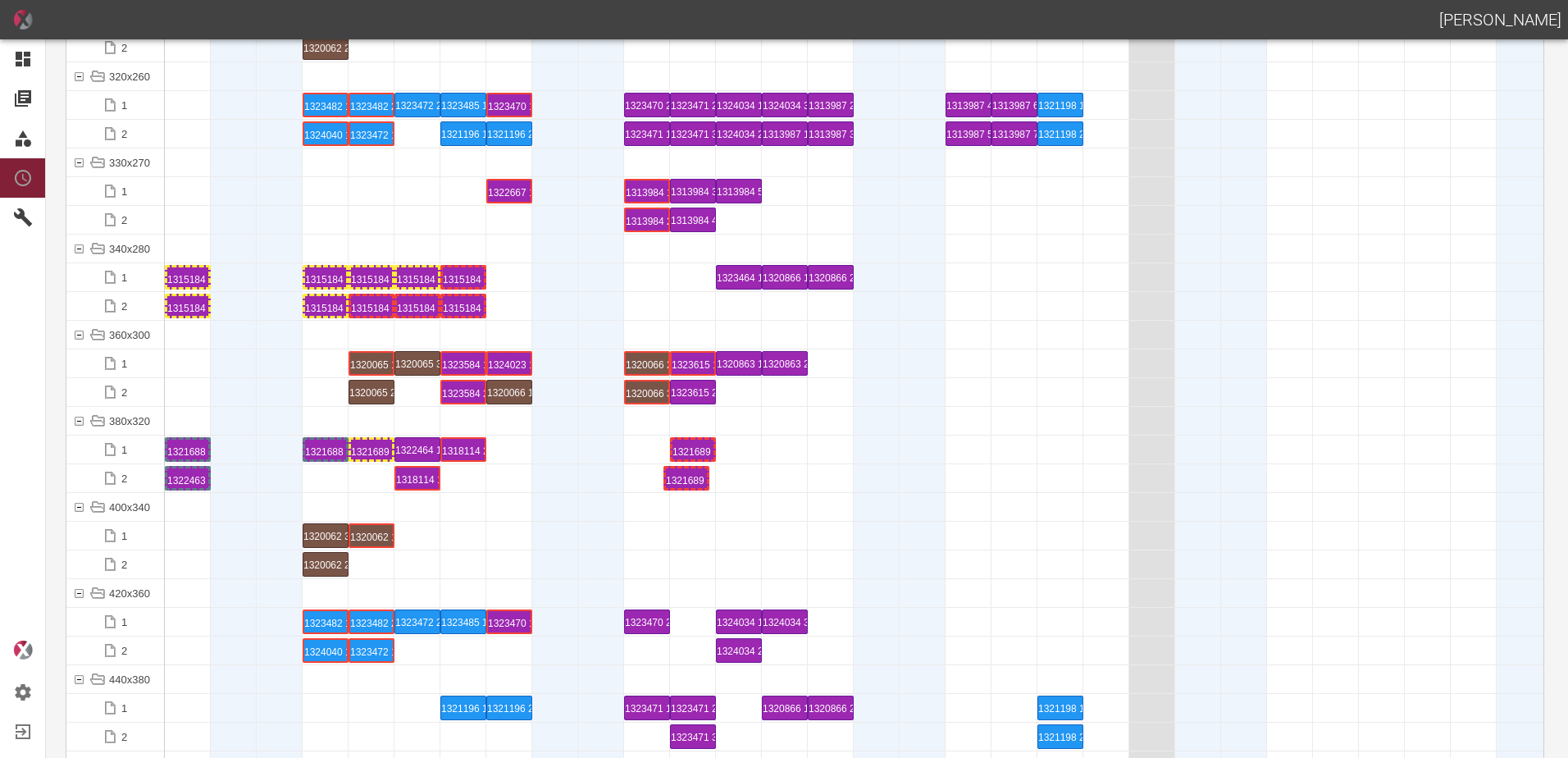
drag, startPoint x: 372, startPoint y: 475, endPoint x: 688, endPoint y: 465, distance: 316.2
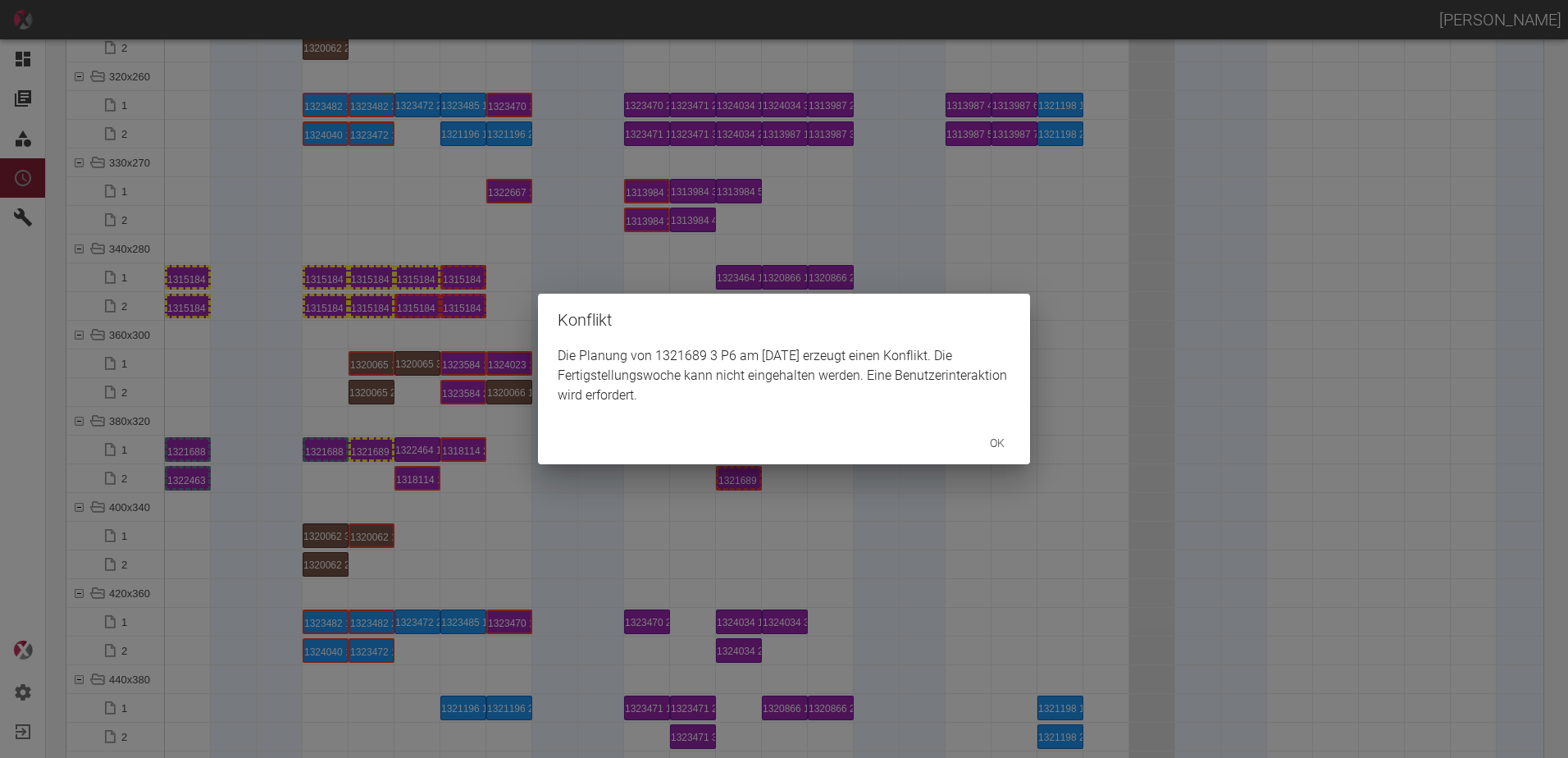
click at [480, 505] on div "Konflikt Die Planung von 1321689 3 P6 am [DATE] erzeugt einen Konflikt. Die Fer…" at bounding box center [784, 379] width 1568 height 758
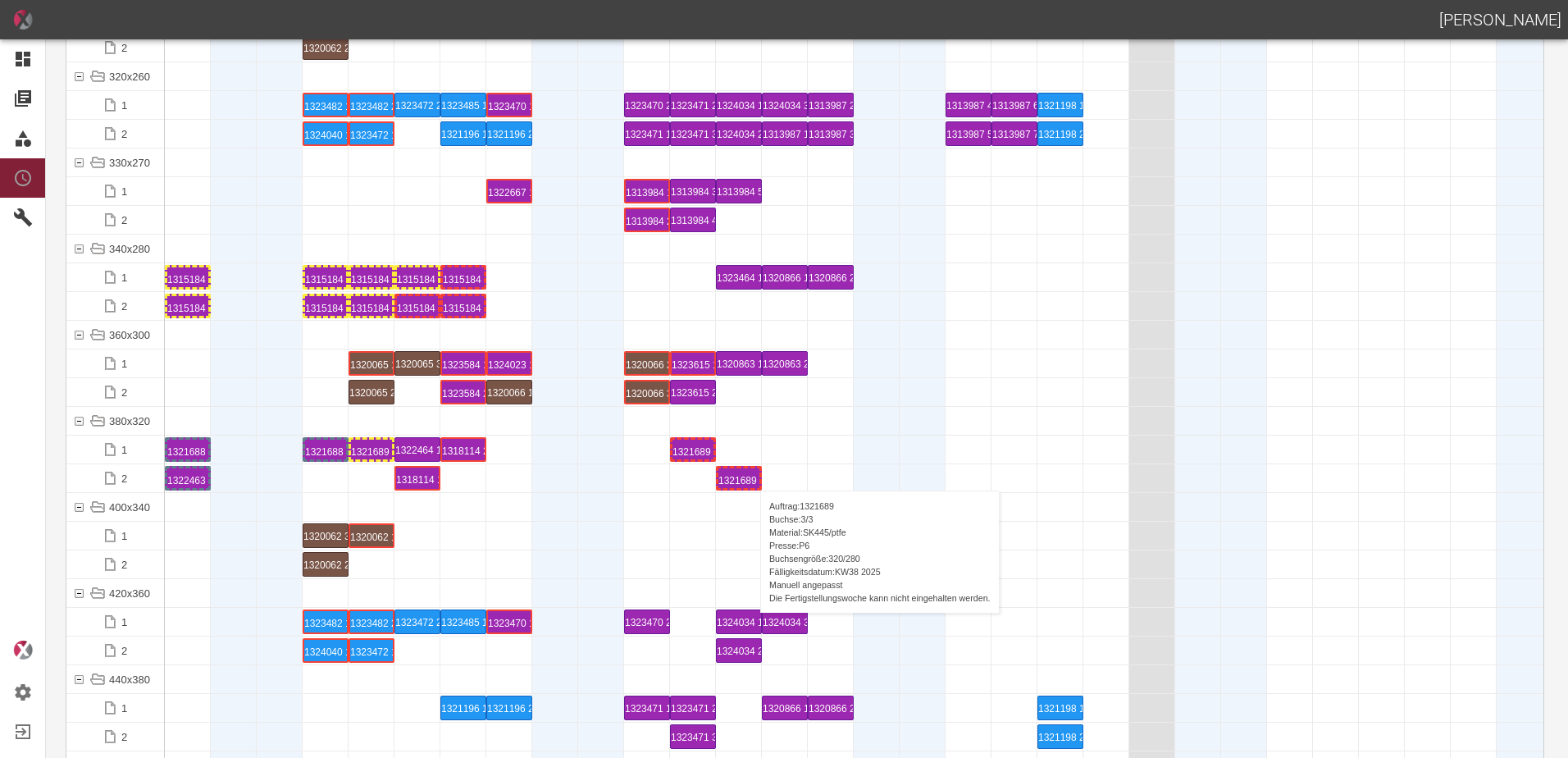
click at [752, 474] on div "1321689 3 P6" at bounding box center [739, 478] width 41 height 20
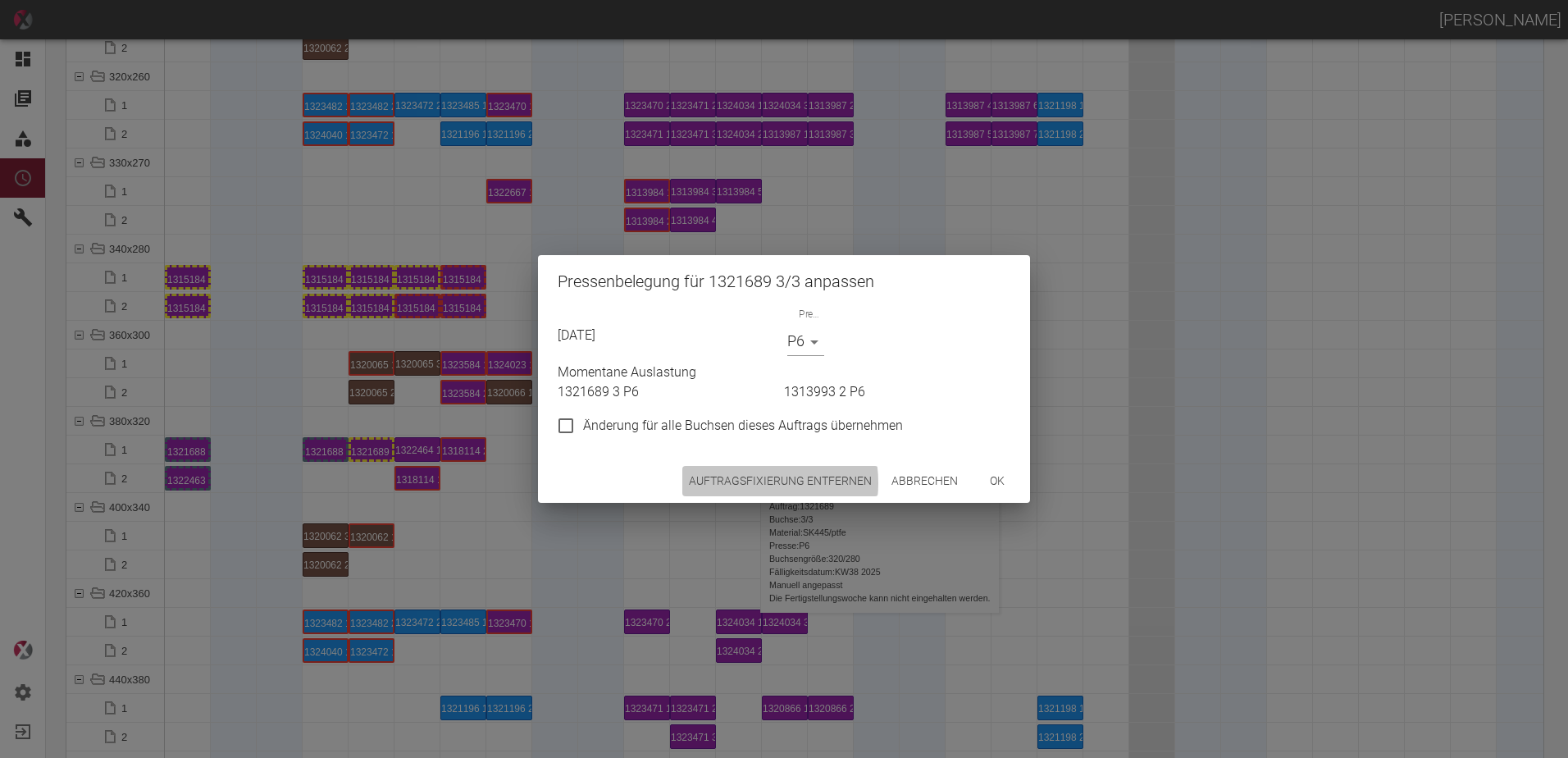
click at [751, 482] on button "Auftragsfixierung entfernen" at bounding box center [780, 481] width 196 height 30
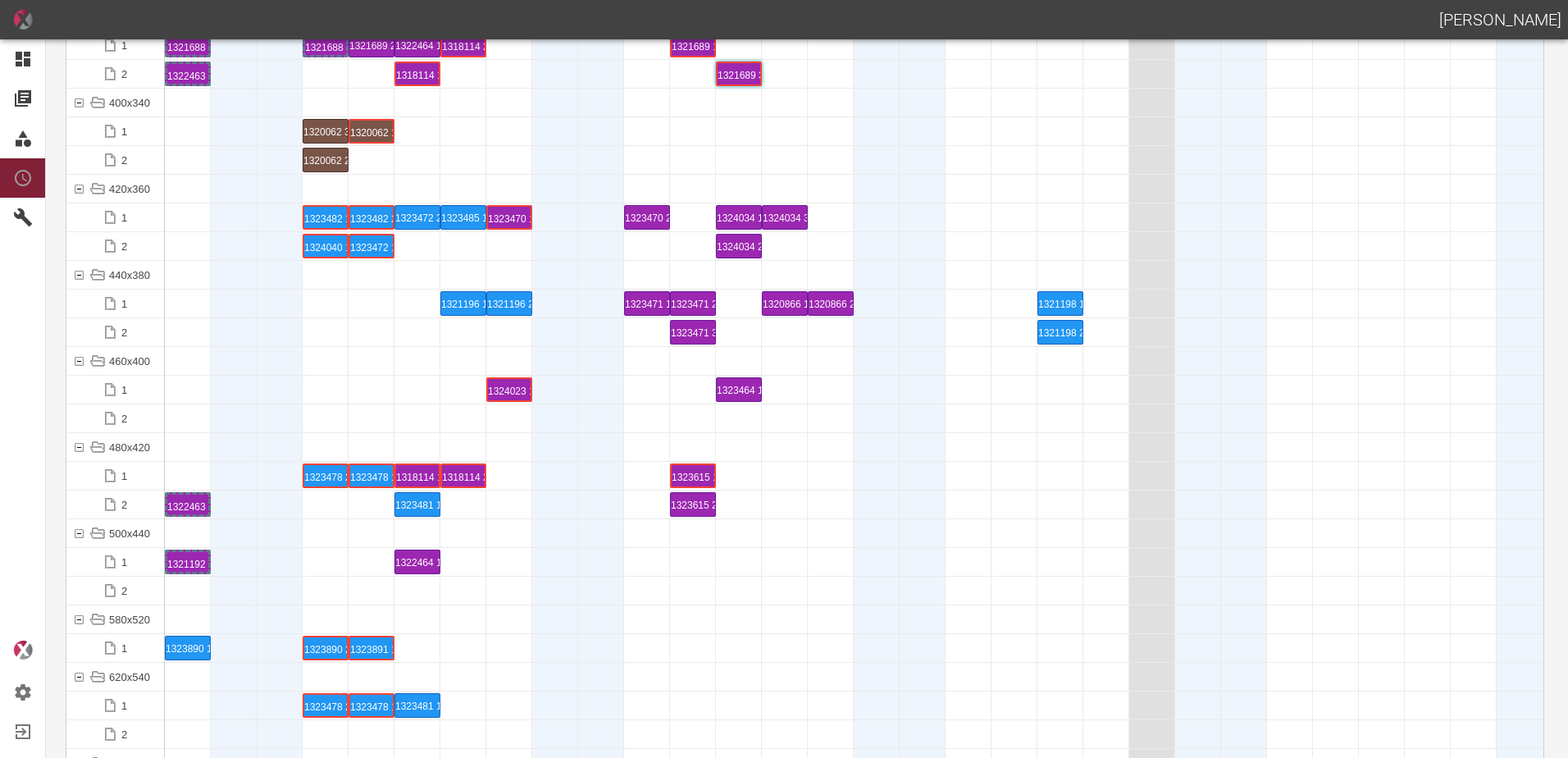
scroll to position [6154, 0]
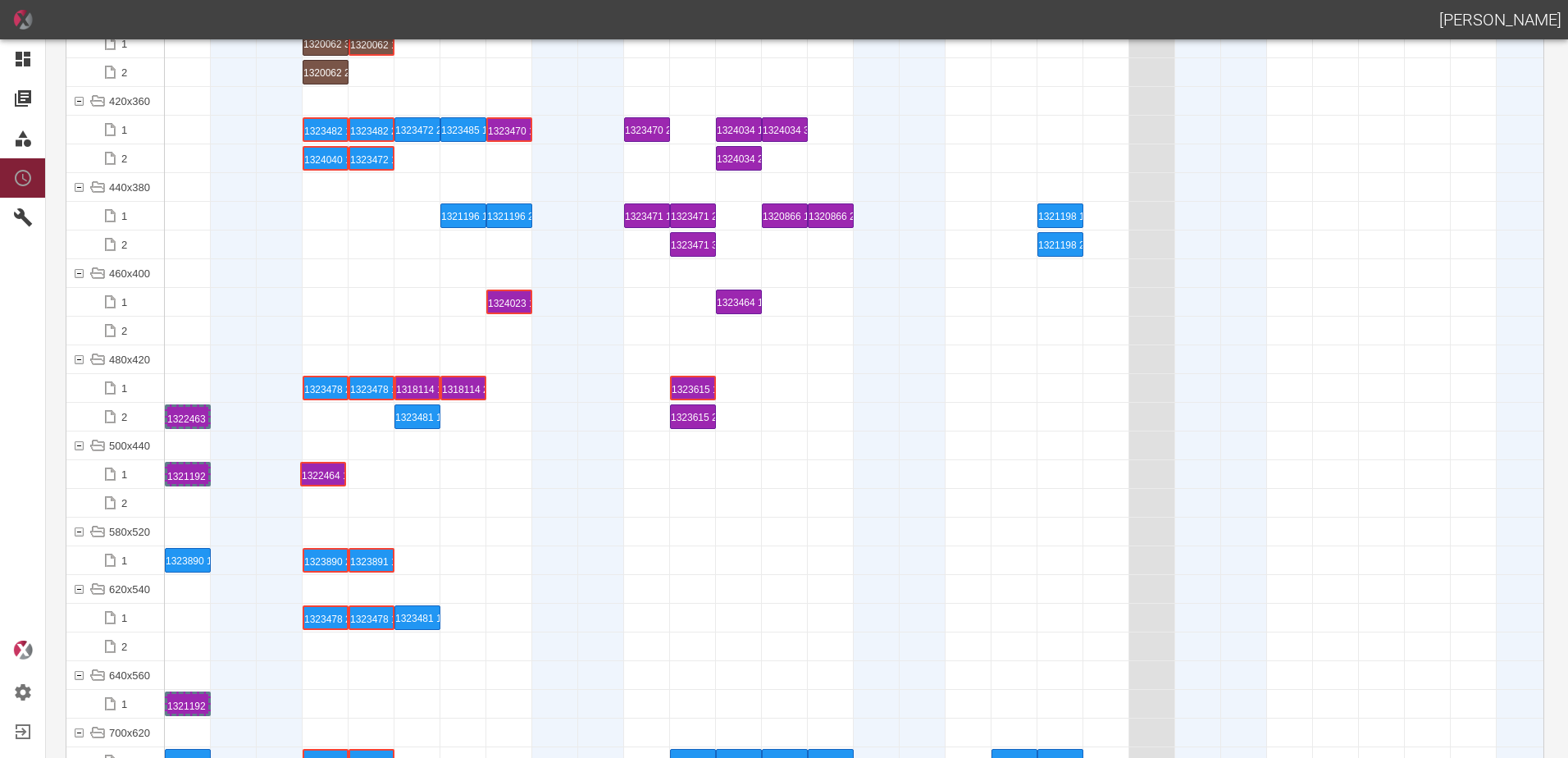
drag, startPoint x: 421, startPoint y: 478, endPoint x: 335, endPoint y: 457, distance: 88.5
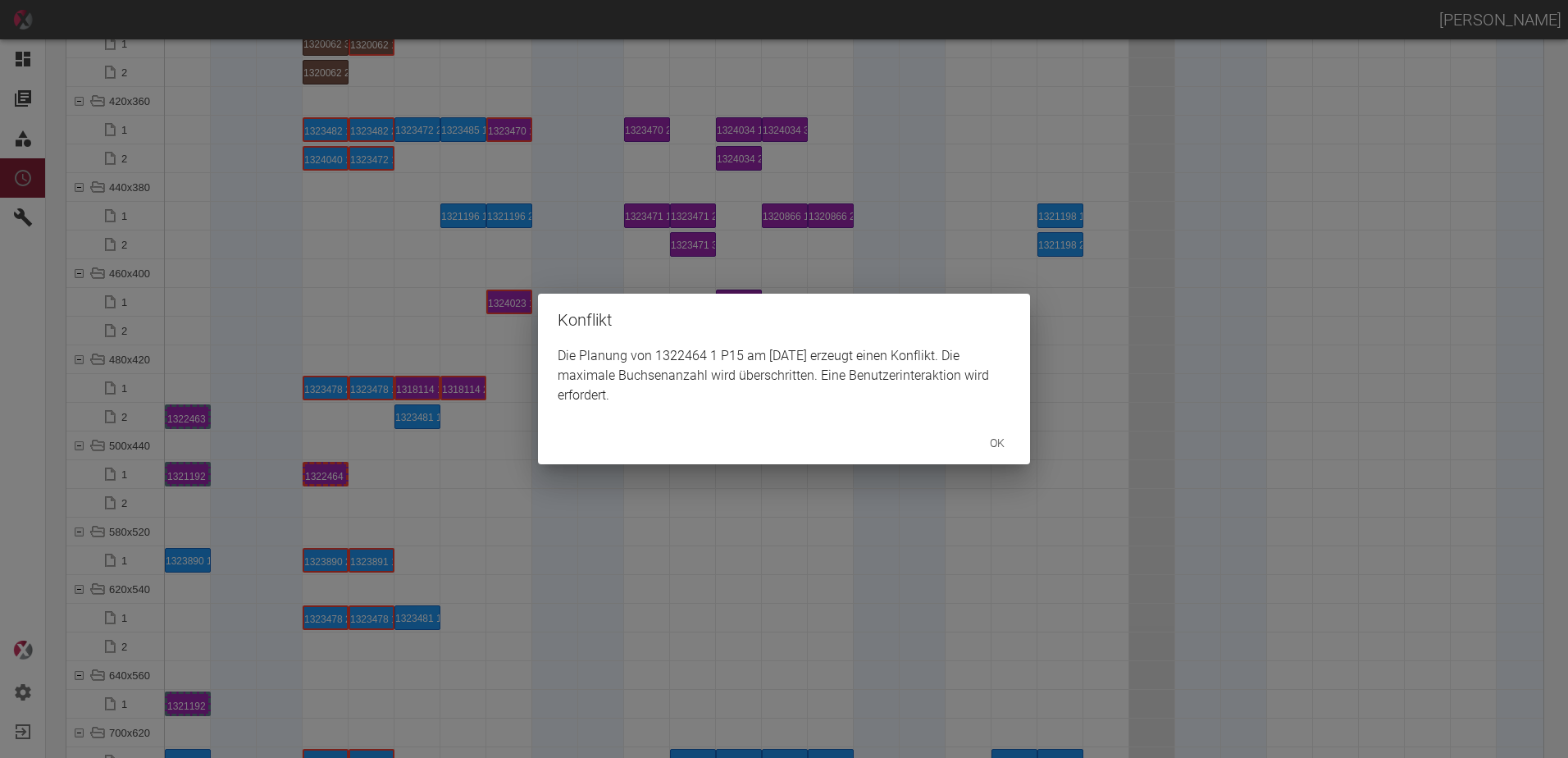
click at [225, 483] on div "Konflikt Die Planung von 1322464 1 P15 am [DATE] erzeugt einen Konflikt. Die ma…" at bounding box center [784, 379] width 1568 height 758
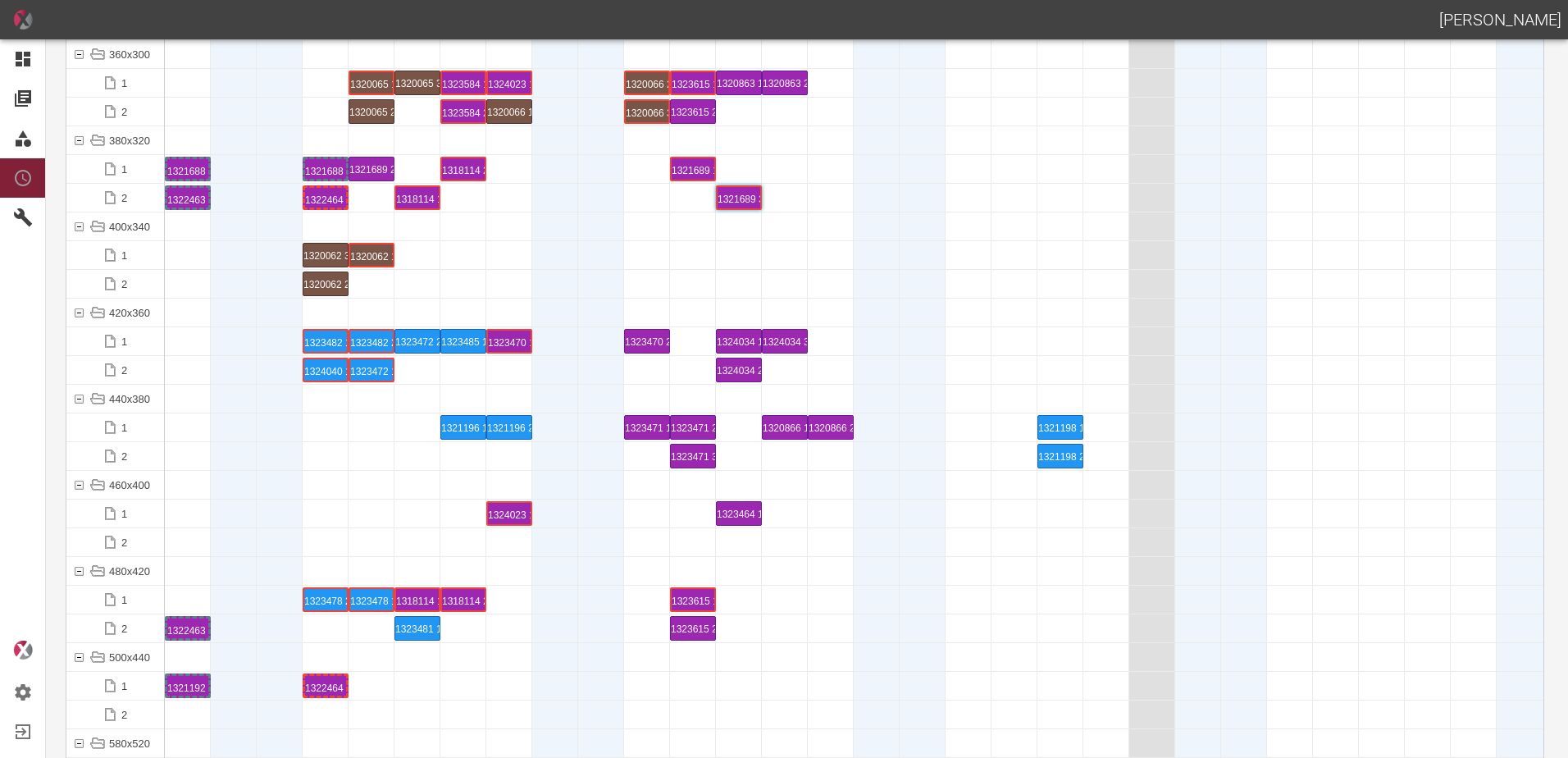
scroll to position [5989, 0]
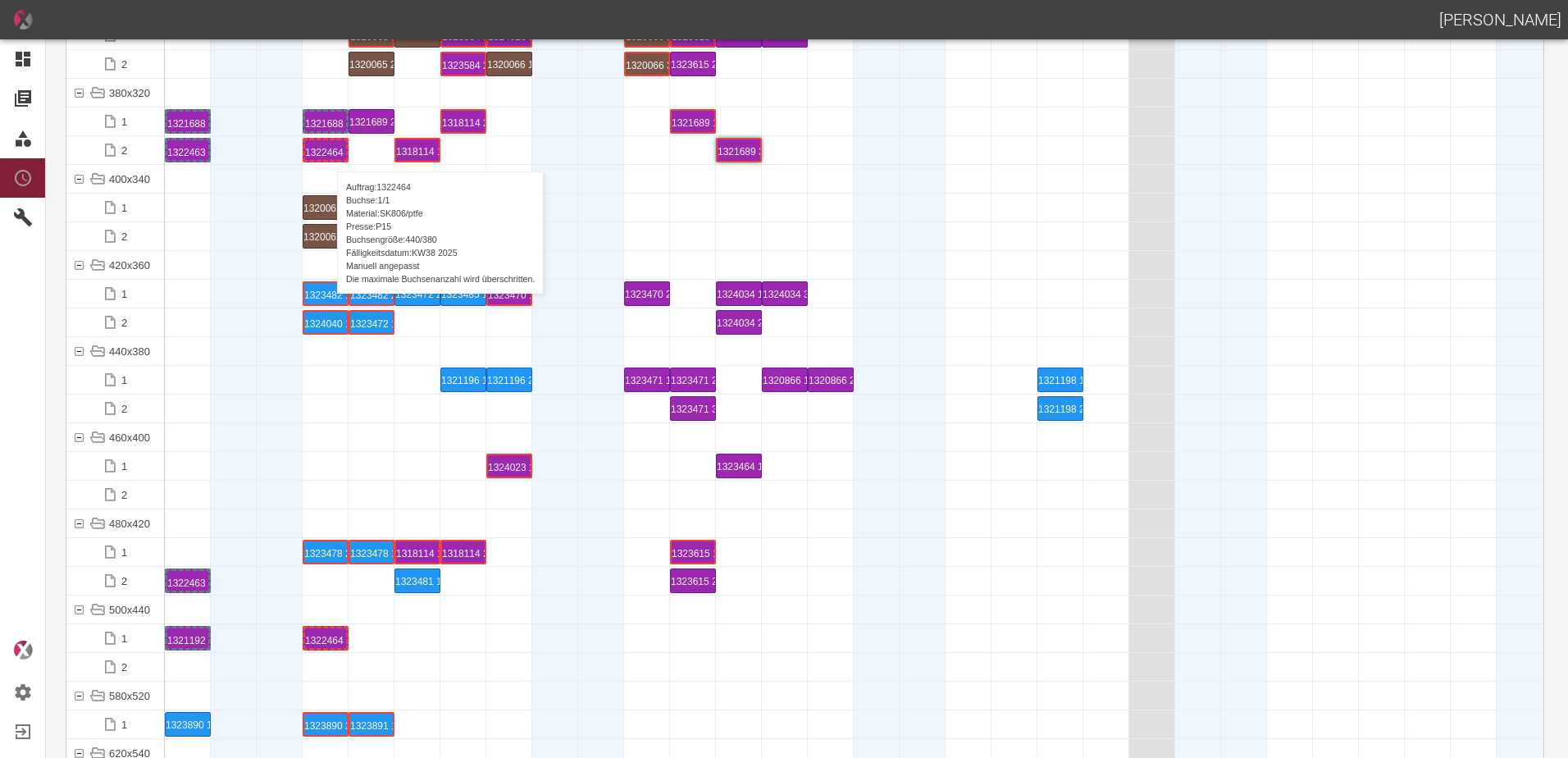
click at [329, 155] on div "1322464 1 P15" at bounding box center [326, 150] width 41 height 20
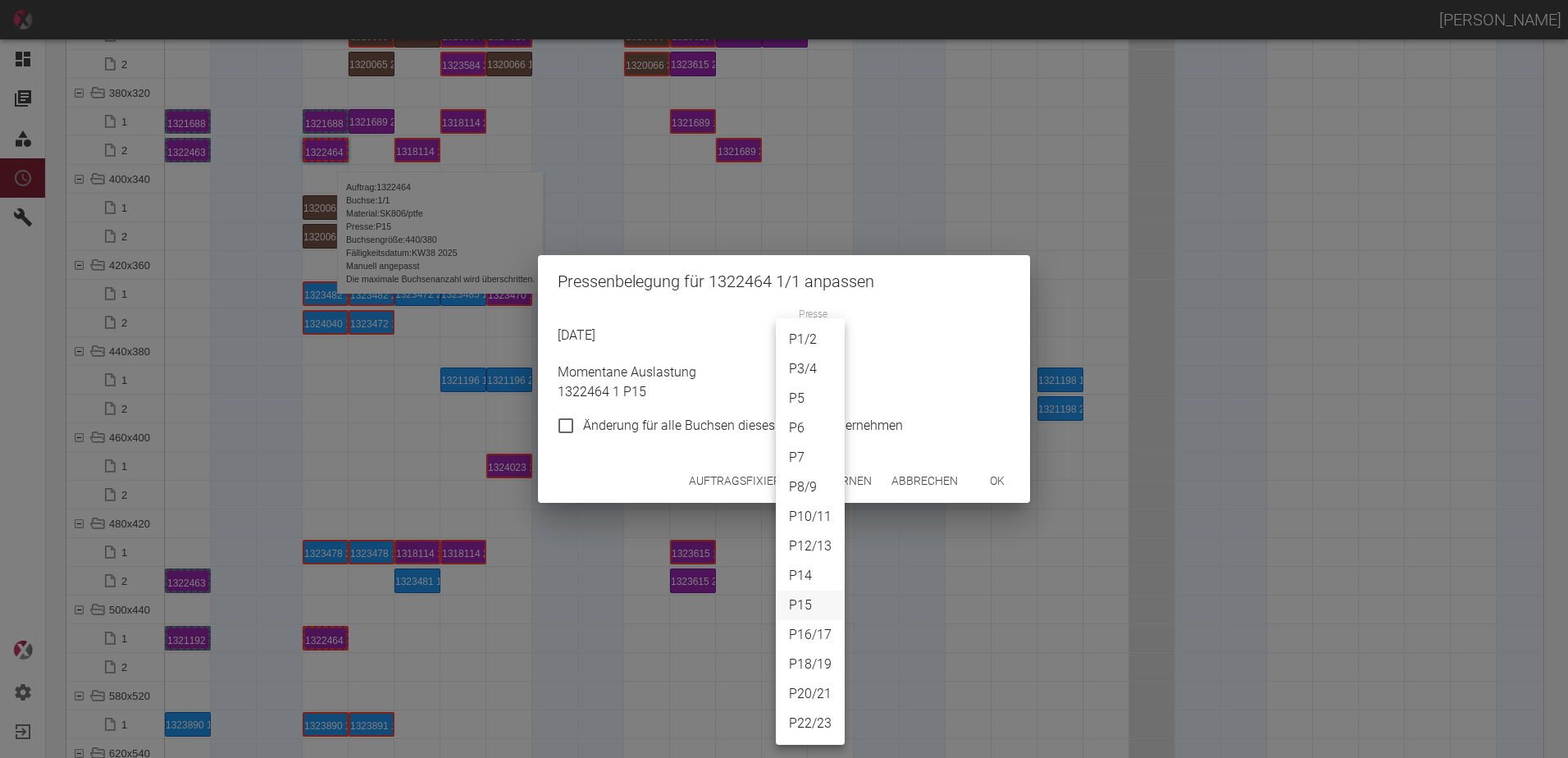
click at [793, 346] on body "[PERSON_NAME] Dashboard Aufträge Materialien Planung Maschinen Einstellungen Au…" at bounding box center [784, 379] width 1568 height 758
click at [805, 580] on li "P14" at bounding box center [810, 576] width 69 height 30
type input "P14"
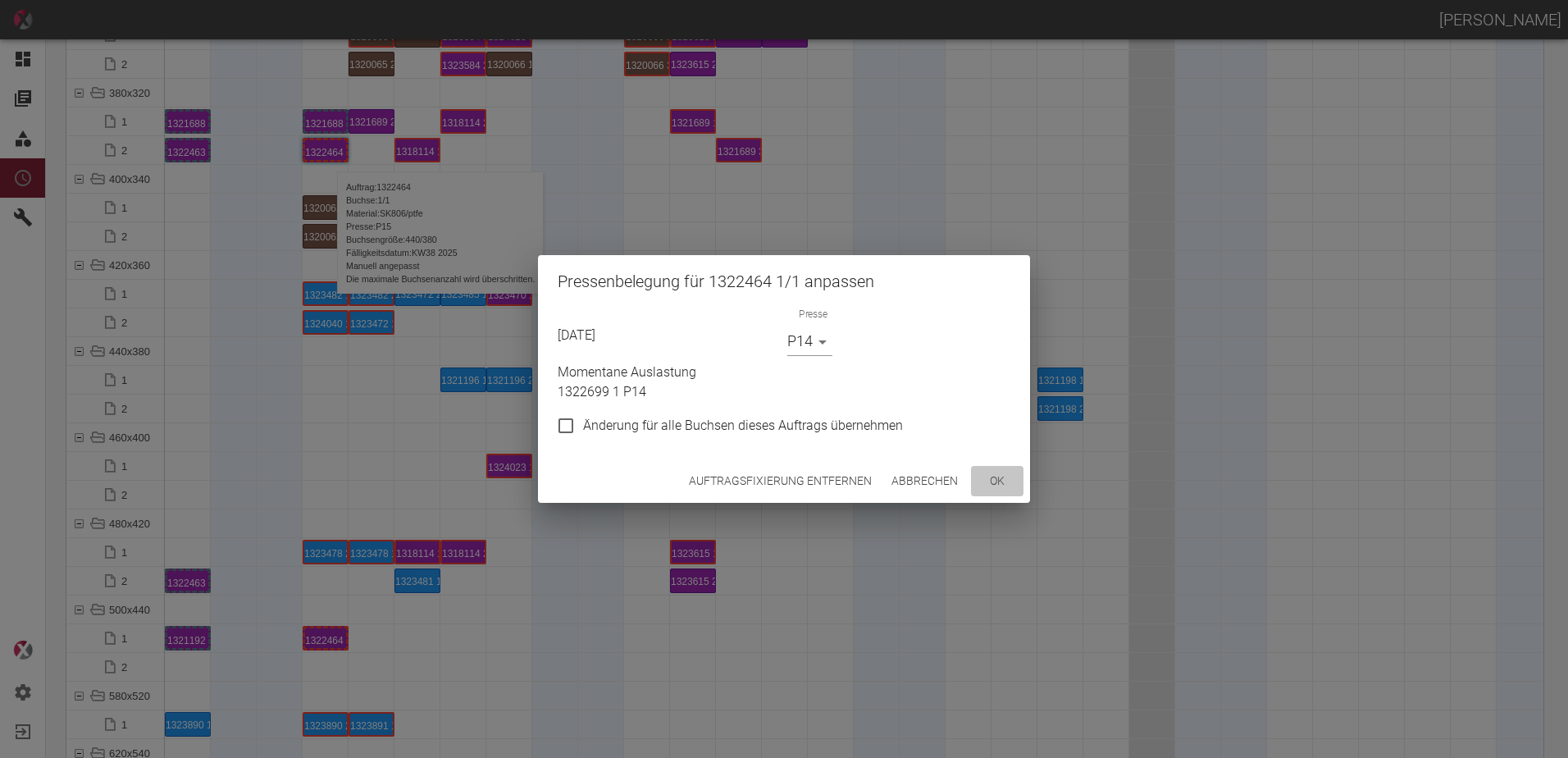
click at [997, 480] on button "ok" at bounding box center [997, 481] width 52 height 30
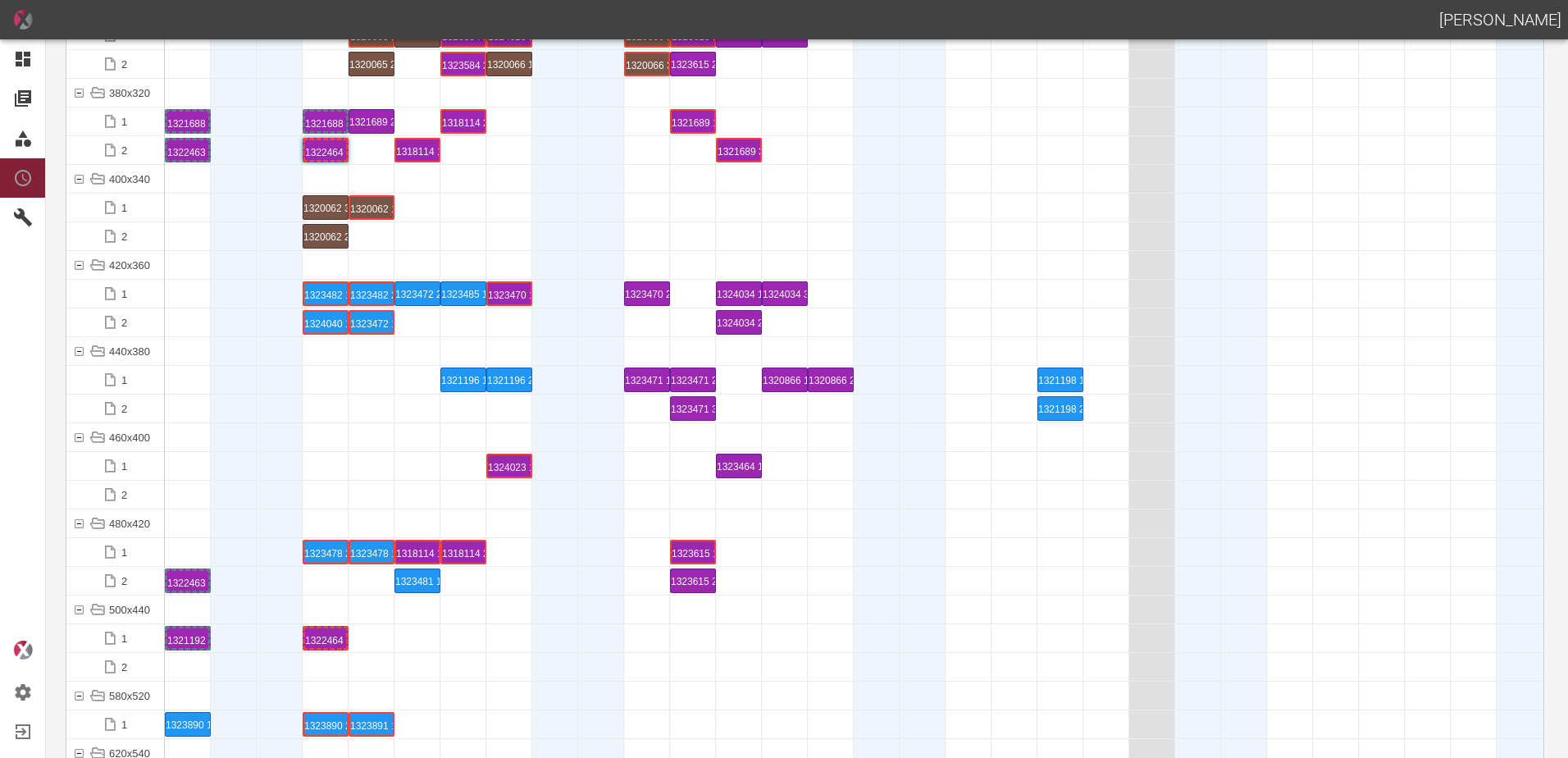
click at [326, 443] on div at bounding box center [325, 437] width 46 height 28
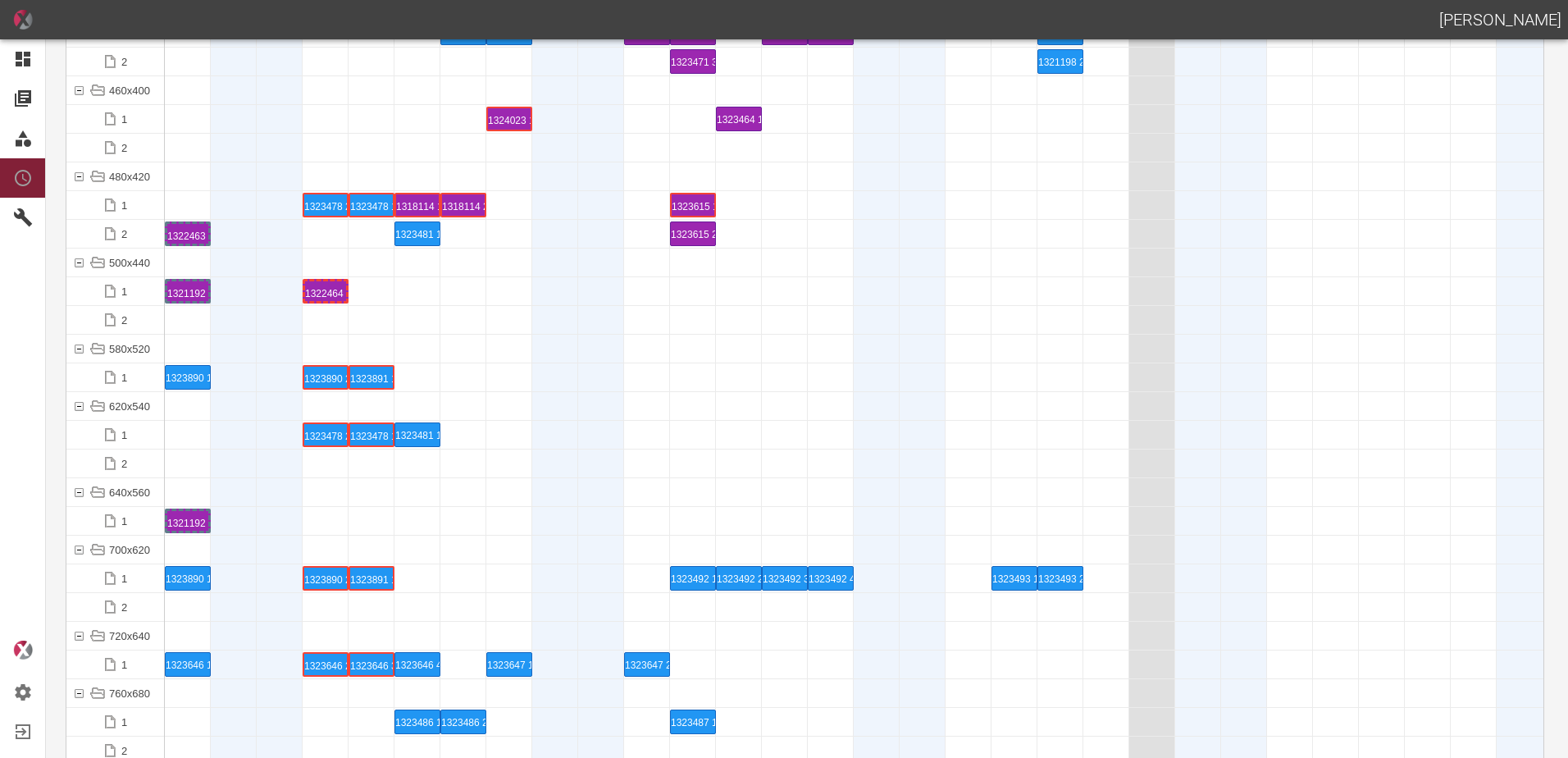
scroll to position [6400, 0]
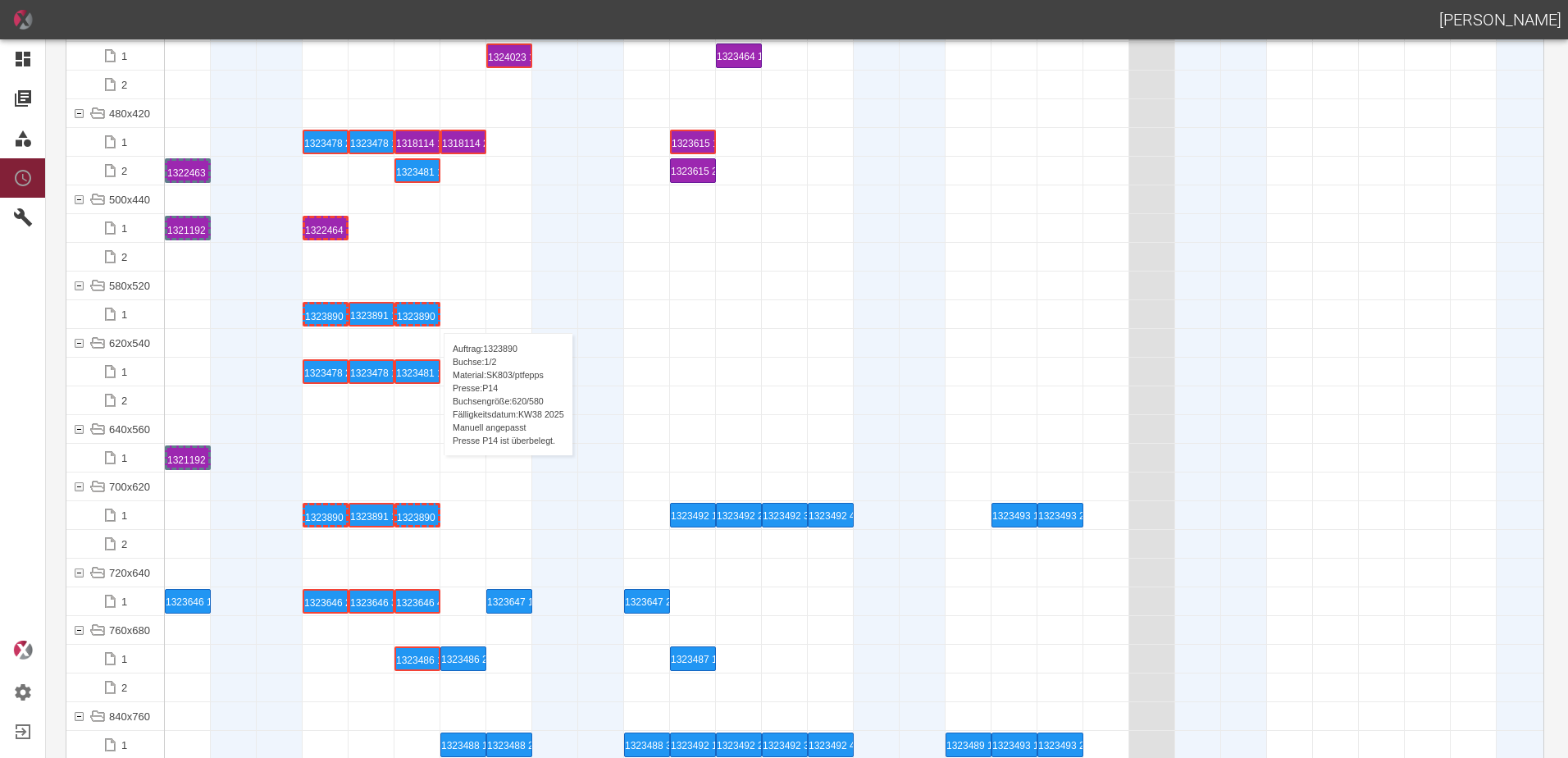
click at [434, 316] on div "1323890 1 P14" at bounding box center [418, 314] width 41 height 20
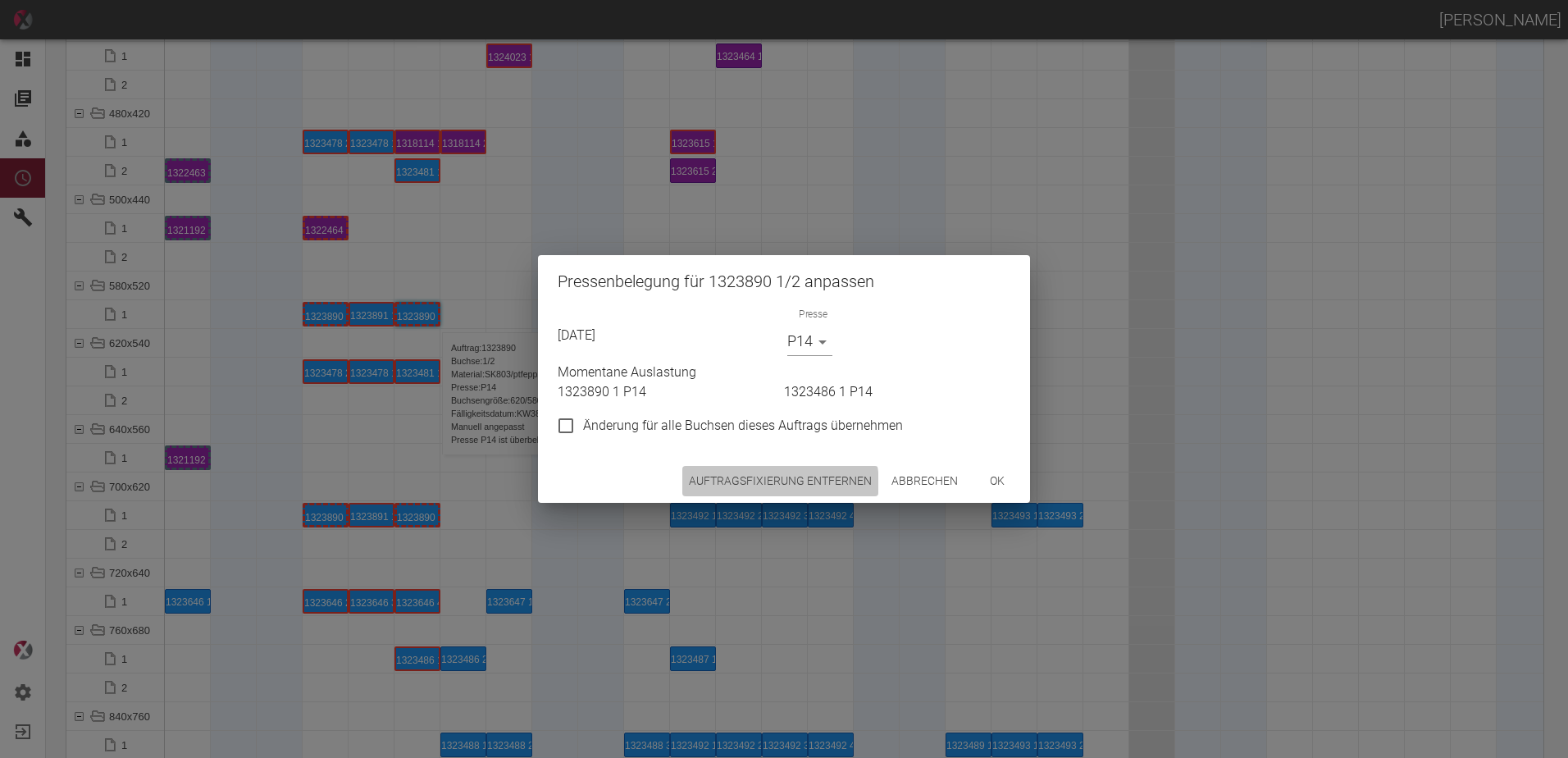
click at [756, 487] on button "Auftragsfixierung entfernen" at bounding box center [780, 481] width 196 height 30
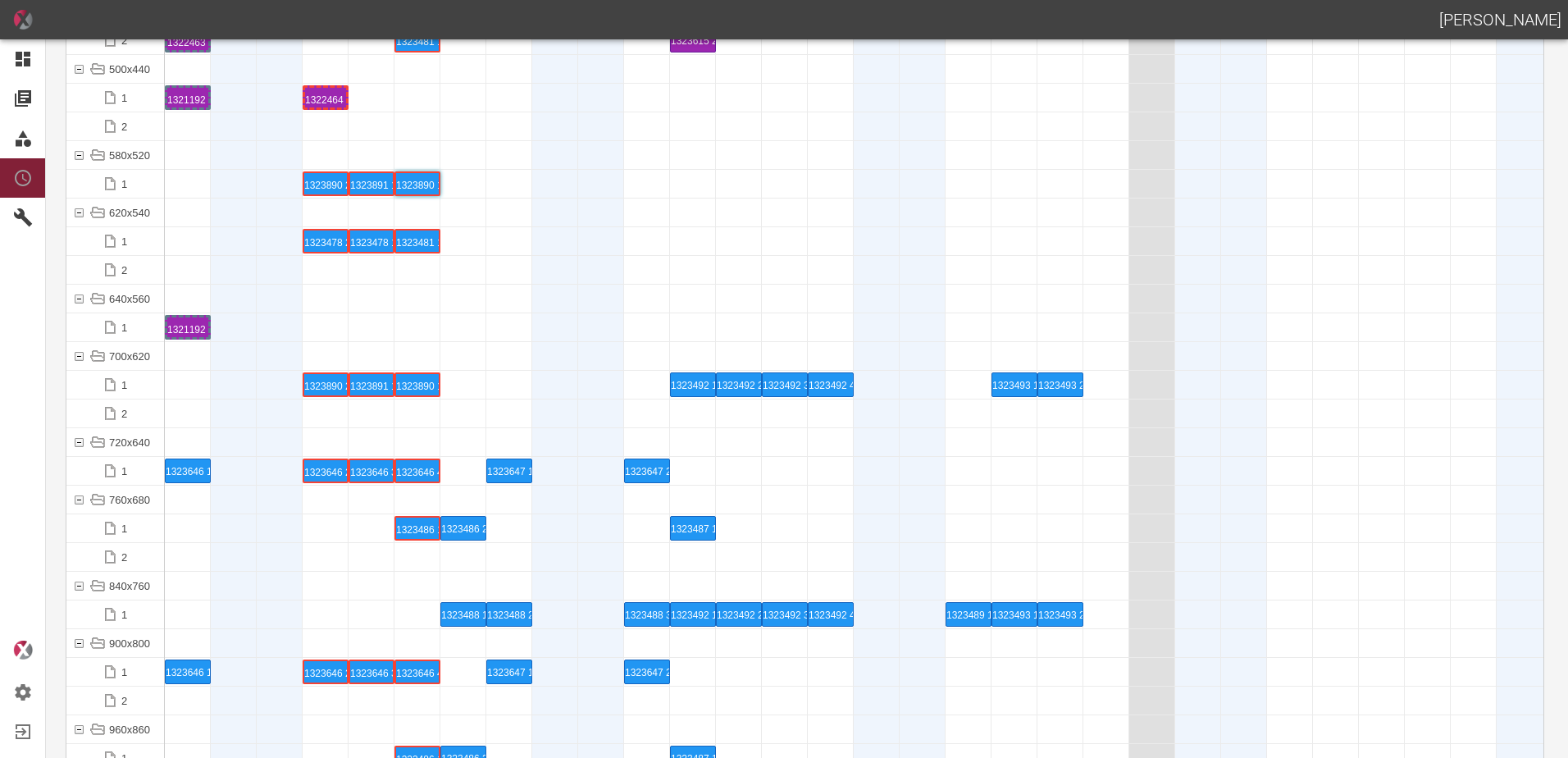
scroll to position [6623, 0]
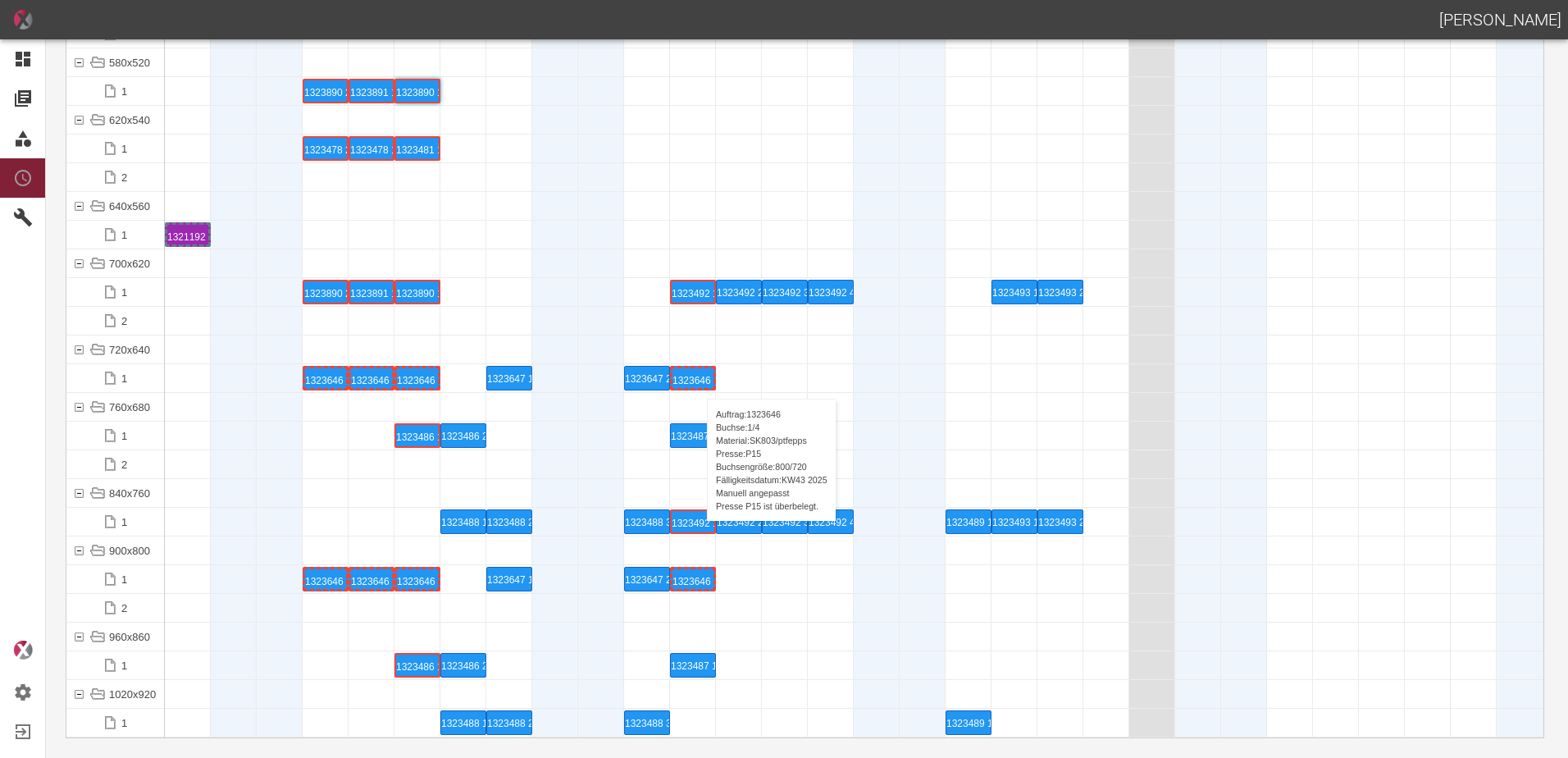
click at [699, 381] on div "1323646 1 P15" at bounding box center [693, 378] width 41 height 20
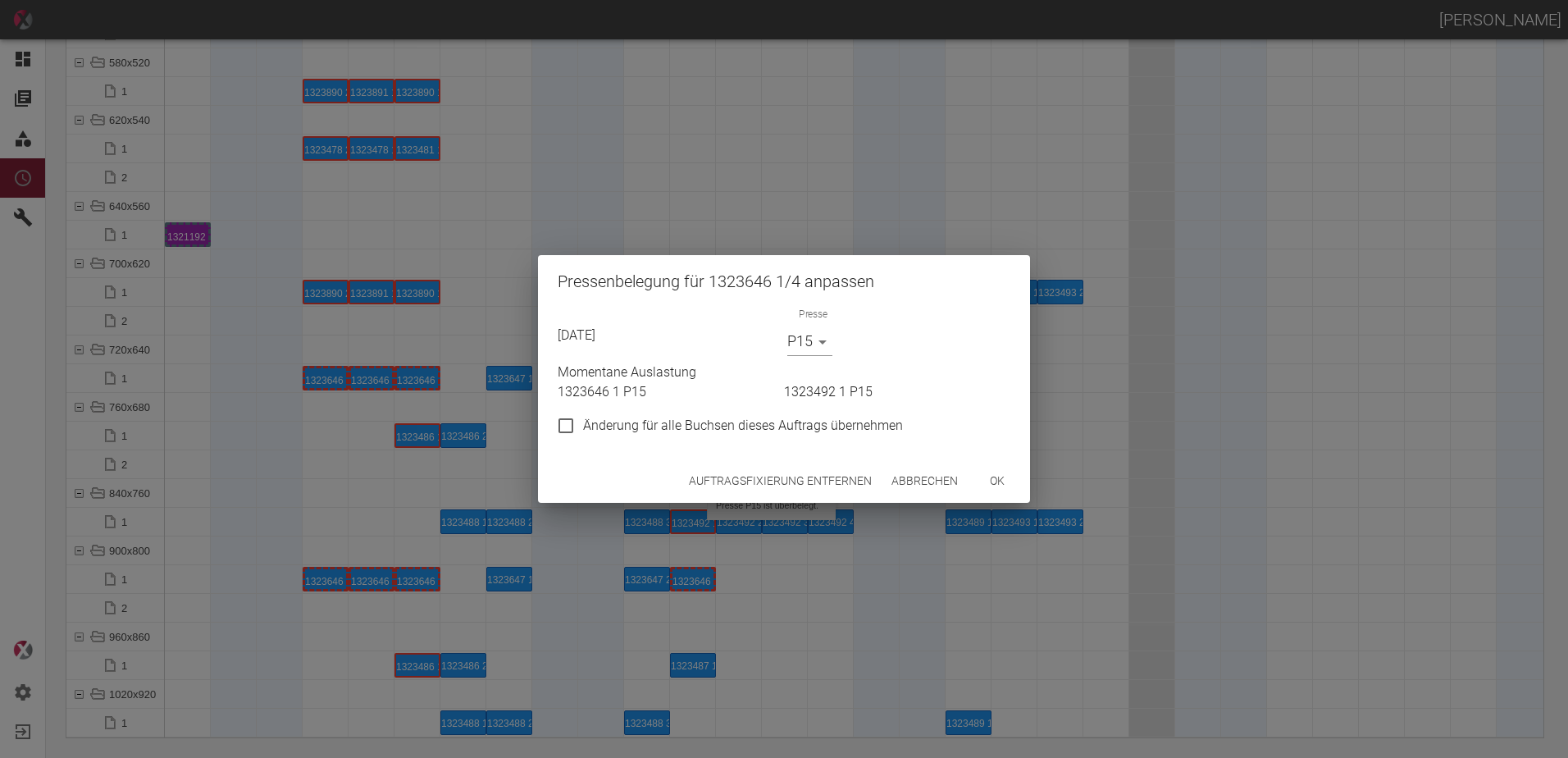
click at [777, 493] on button "Auftragsfixierung entfernen" at bounding box center [780, 481] width 196 height 30
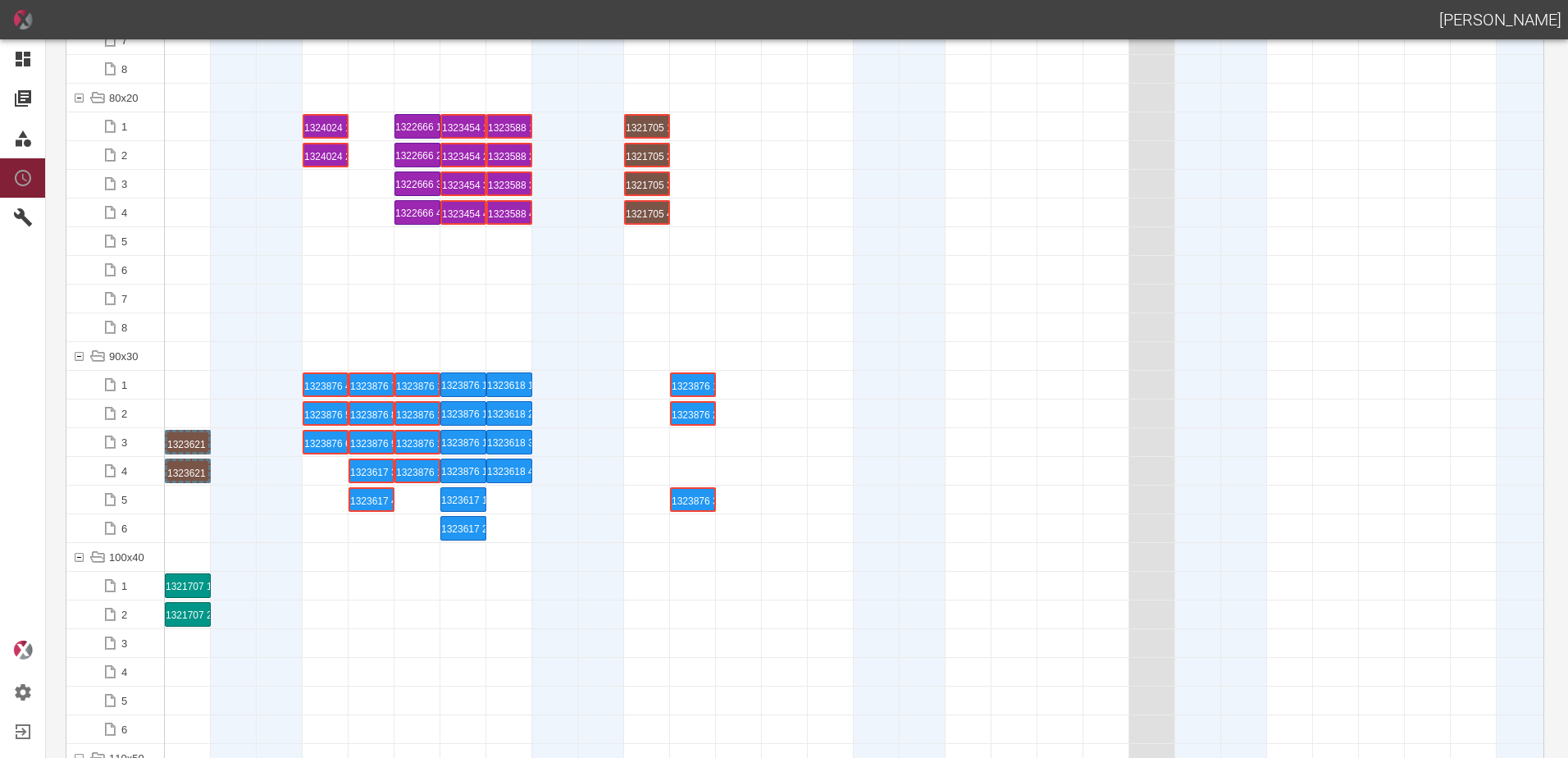
scroll to position [1782, 0]
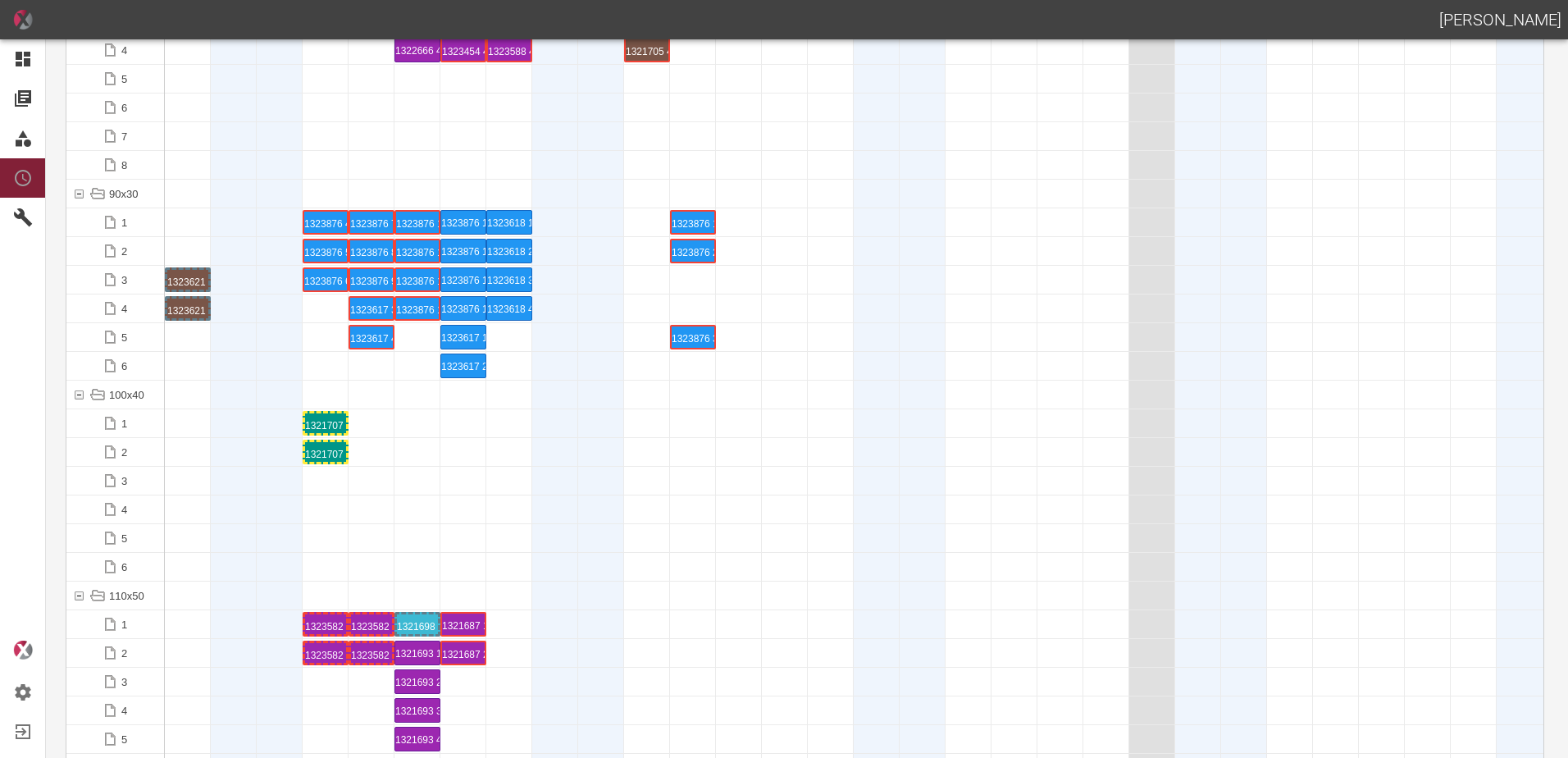
click at [326, 426] on div "1321707 1 P16/17" at bounding box center [326, 422] width 41 height 20
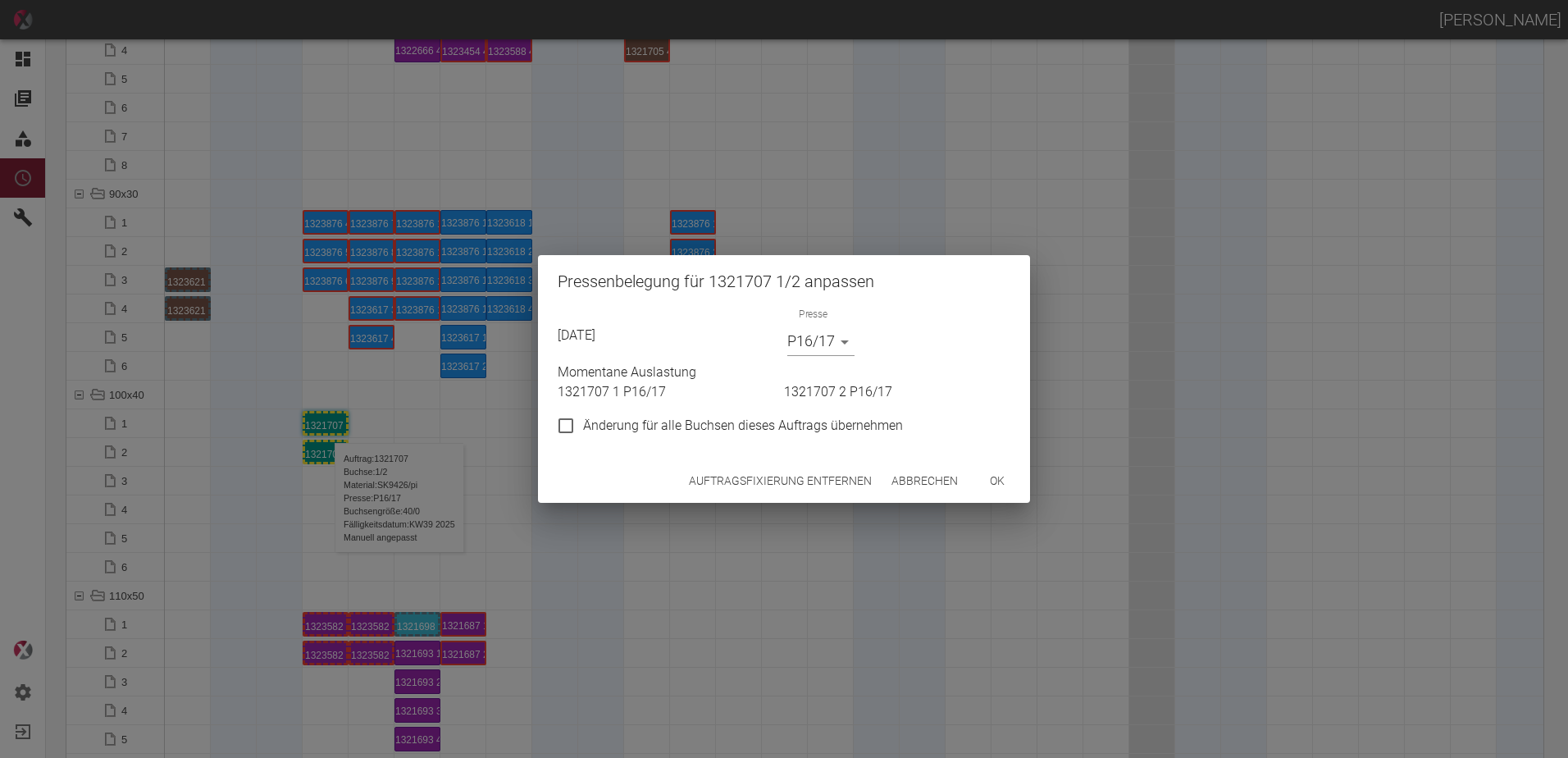
click at [557, 418] on input "Änderung für alle Buchsen dieses Auftrags übernehmen" at bounding box center [565, 425] width 35 height 35
checkbox input "true"
click at [732, 468] on button "Auftragsfixierung entfernen" at bounding box center [780, 481] width 196 height 30
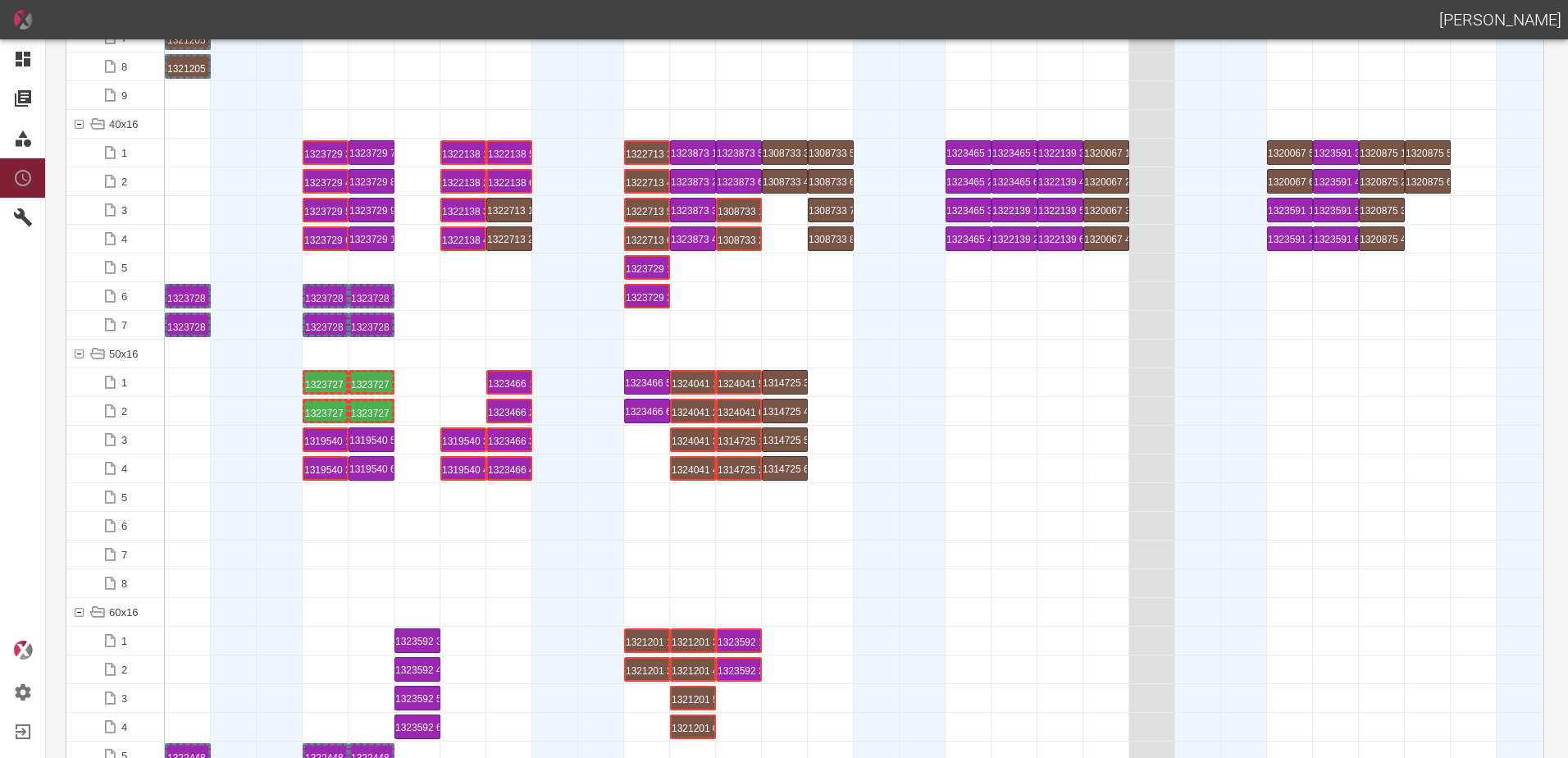
scroll to position [0, 0]
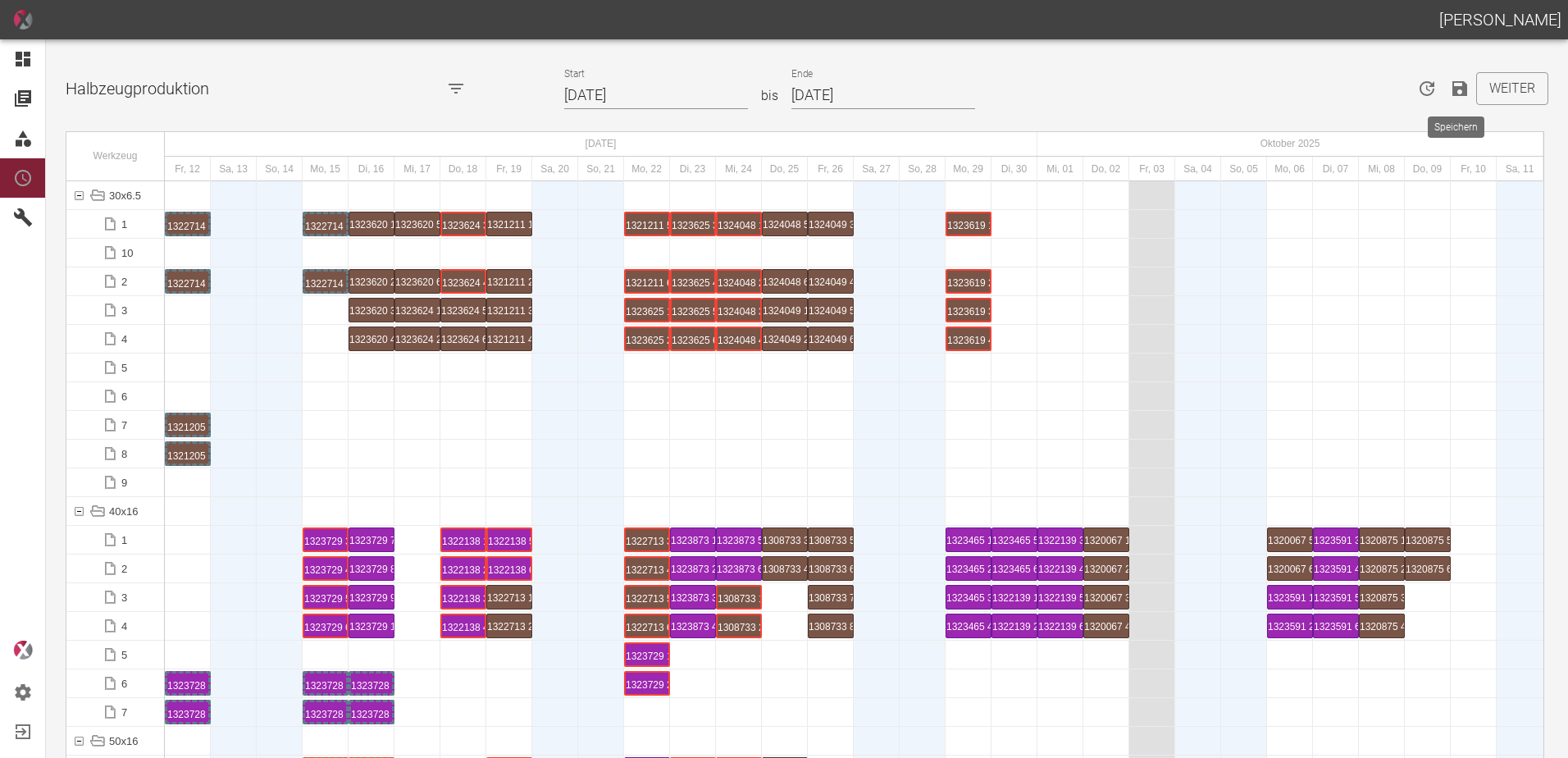
click at [1454, 95] on icon "Speichern" at bounding box center [1461, 89] width 15 height 15
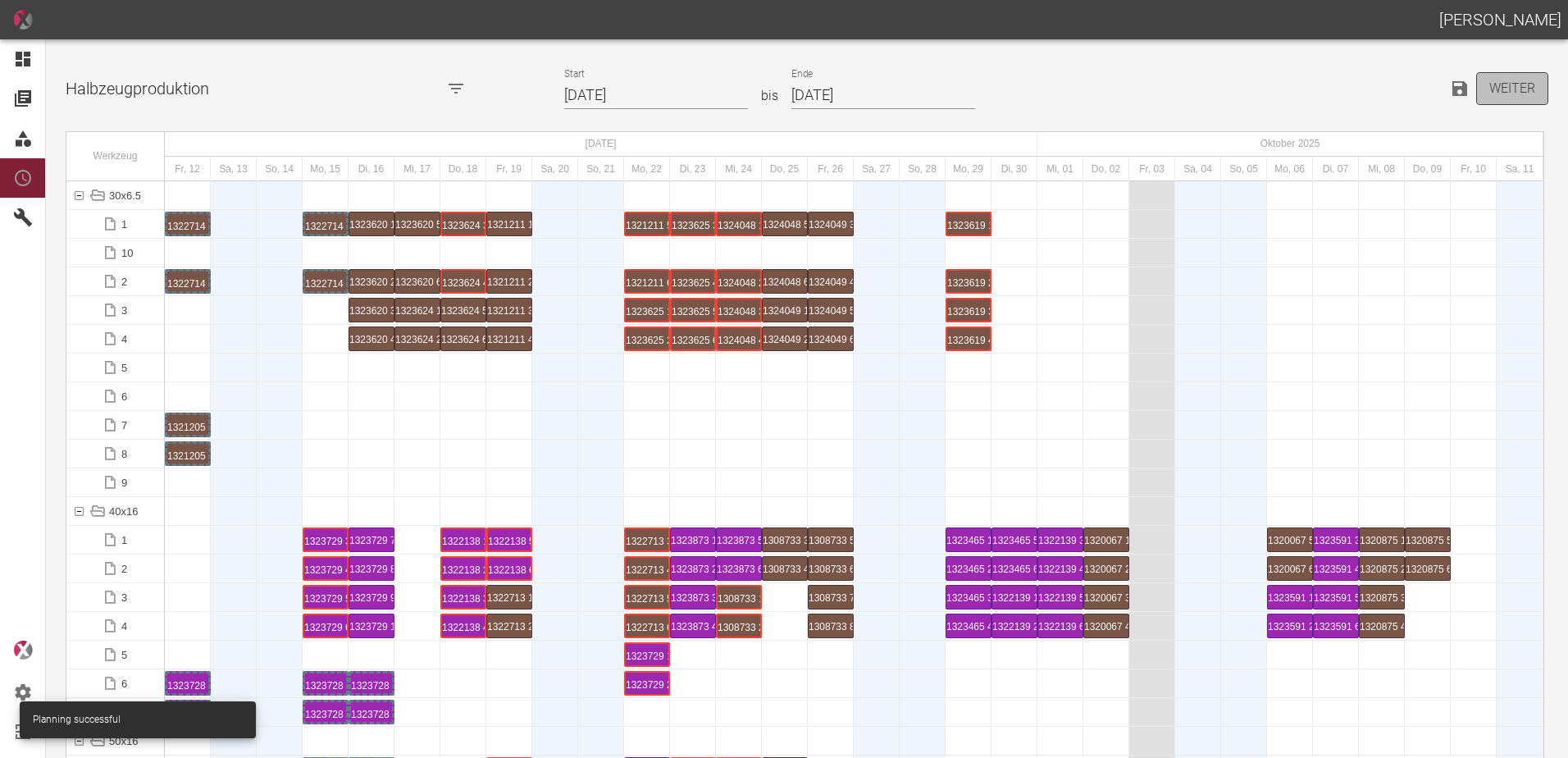
click at [1503, 85] on button "Weiter" at bounding box center [1512, 88] width 72 height 33
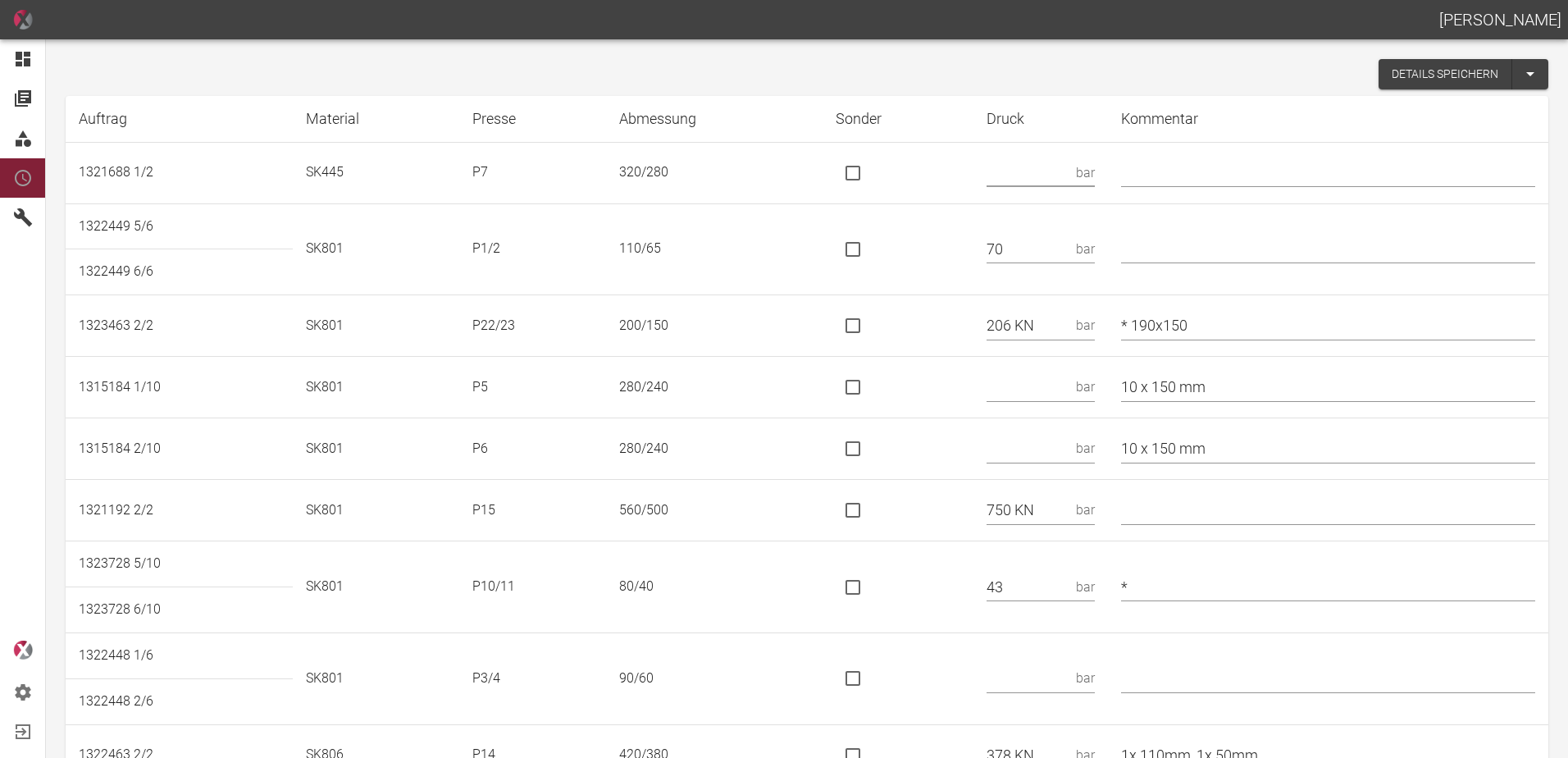
click at [1033, 173] on input "text" at bounding box center [1028, 172] width 83 height 29
type input "53"
type input "*"
click at [936, 285] on td at bounding box center [899, 250] width 151 height 92
click at [870, 322] on input "is socket special" at bounding box center [853, 325] width 35 height 35
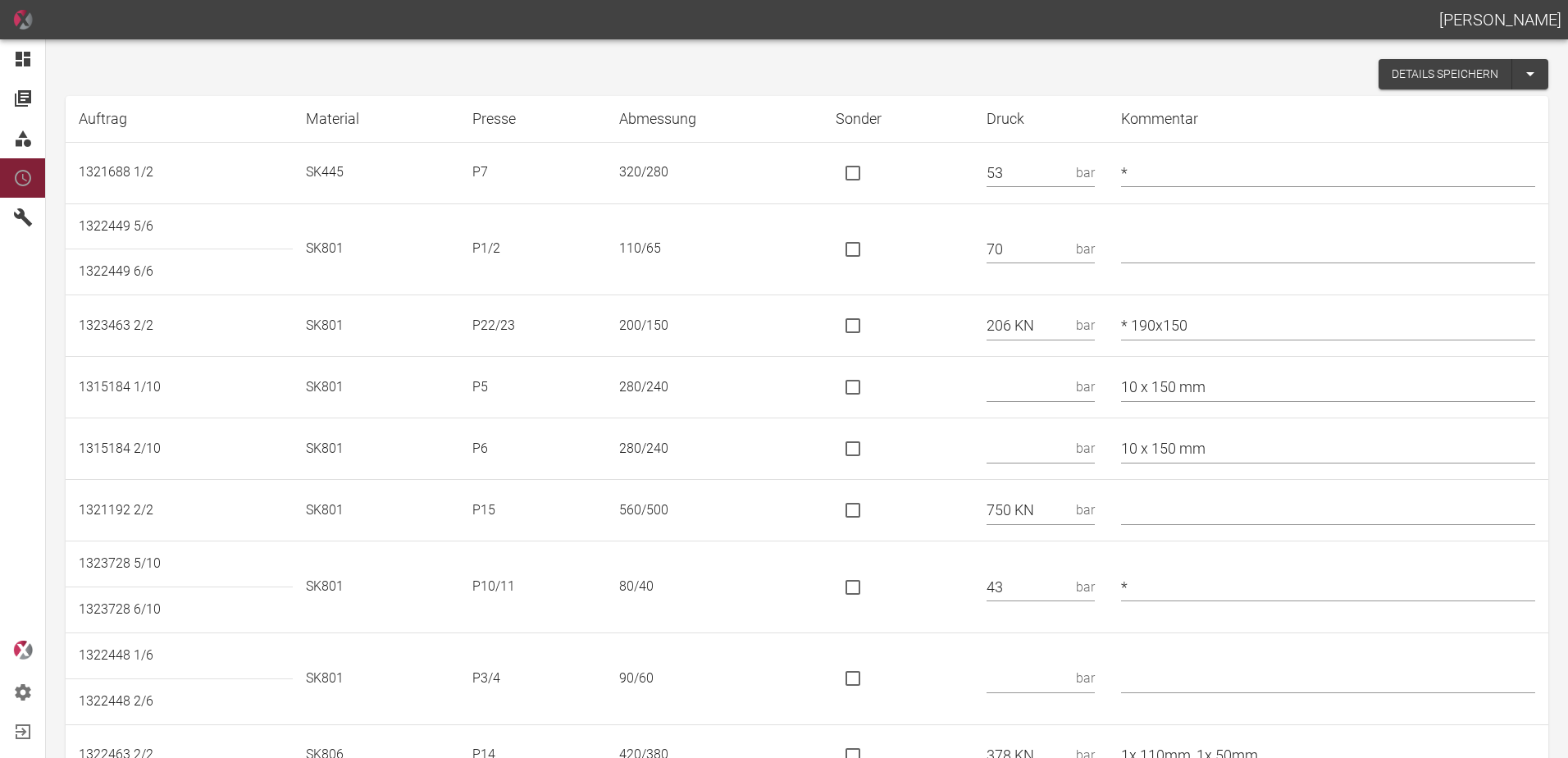
checkbox input "true"
click at [1064, 378] on input "text" at bounding box center [1028, 387] width 83 height 29
type input "46"
click at [868, 508] on input "is socket special" at bounding box center [853, 510] width 35 height 35
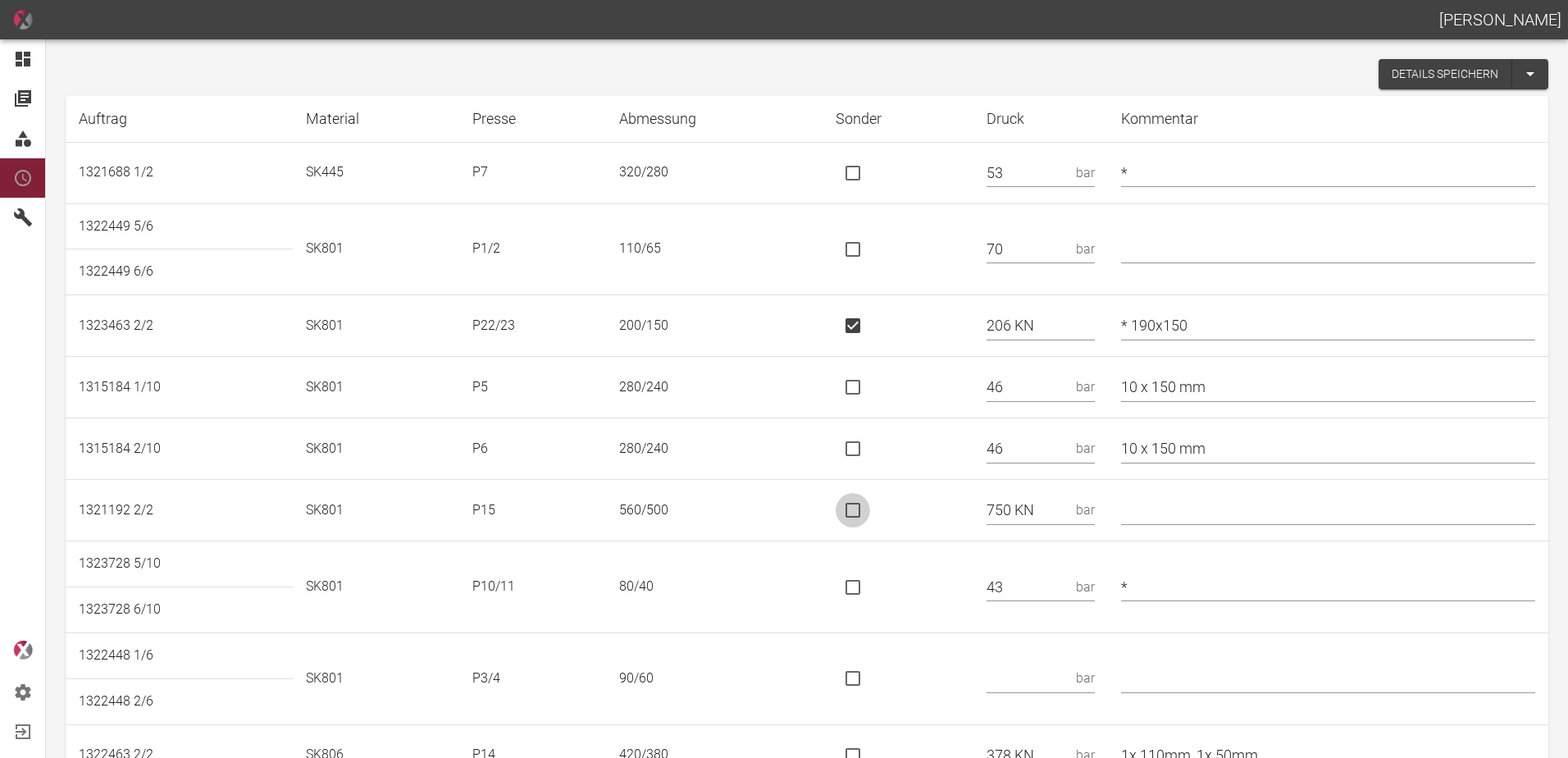
checkbox input "true"
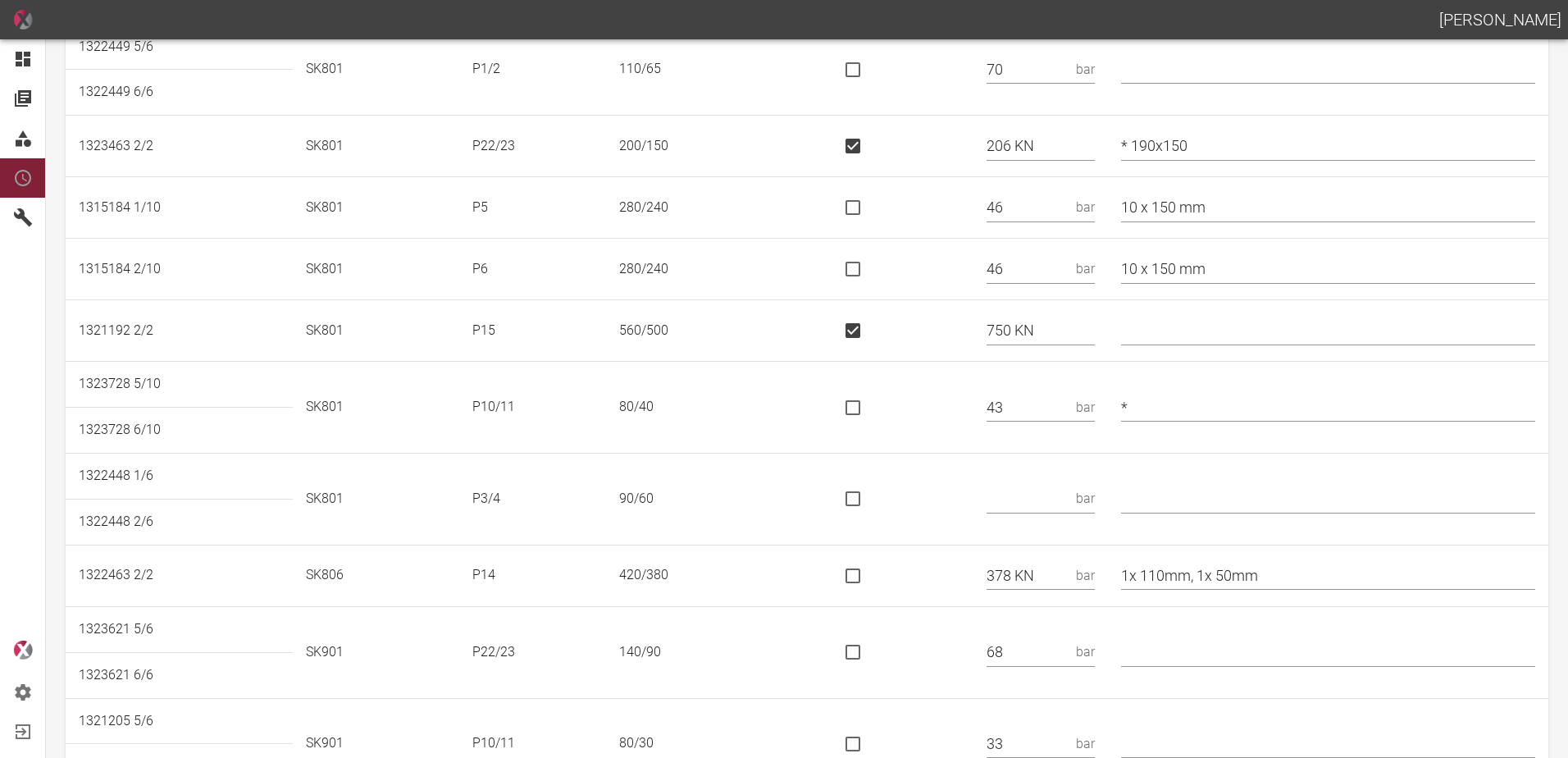
scroll to position [246, 0]
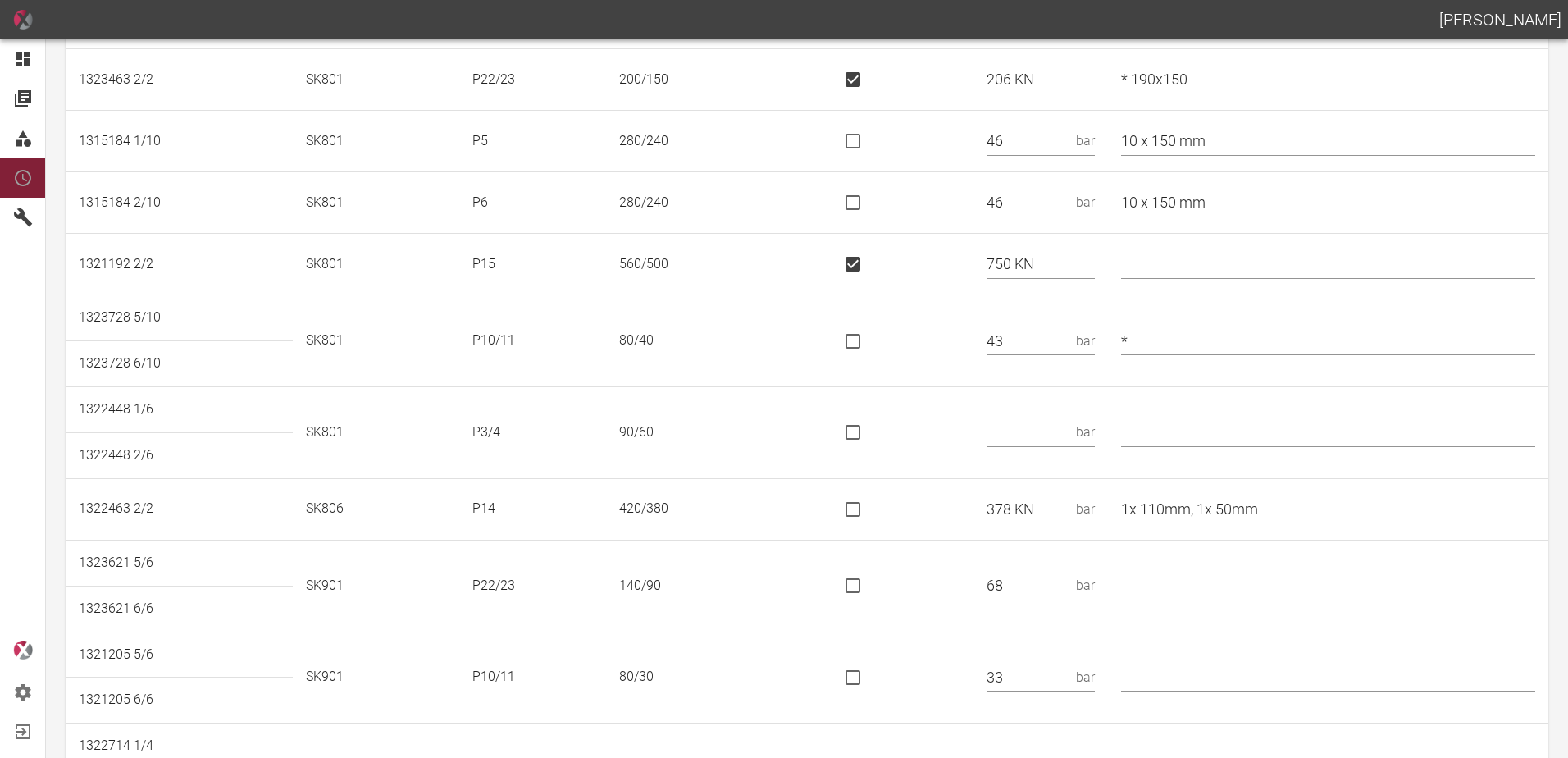
click at [1060, 433] on input "text" at bounding box center [1028, 433] width 83 height 29
type input "40"
click at [1301, 508] on input "1x 110mm, 1x 50mm" at bounding box center [1328, 508] width 414 height 29
type input "1x 110mm, 1x 50mm / *440x380"
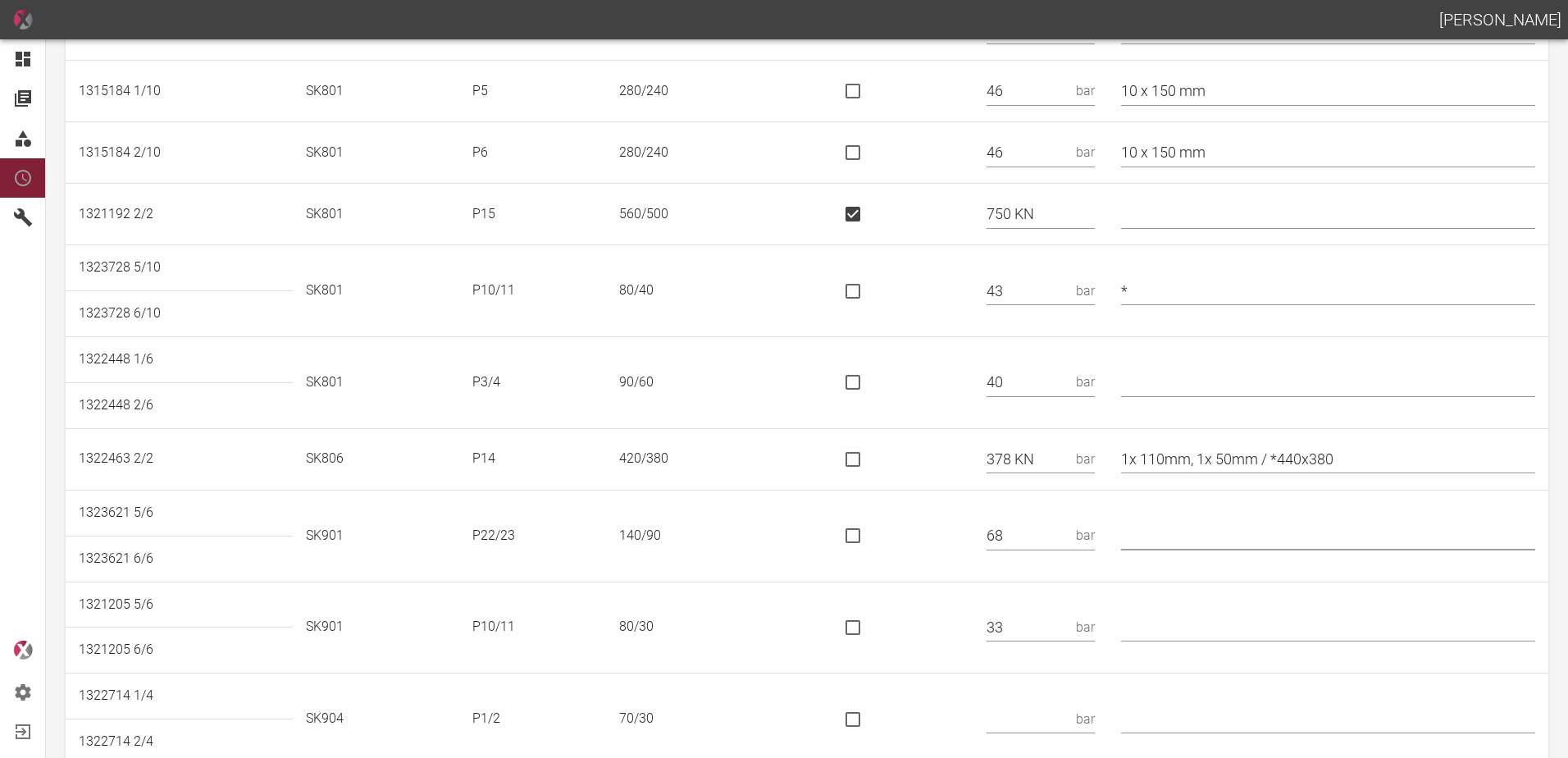
scroll to position [323, 0]
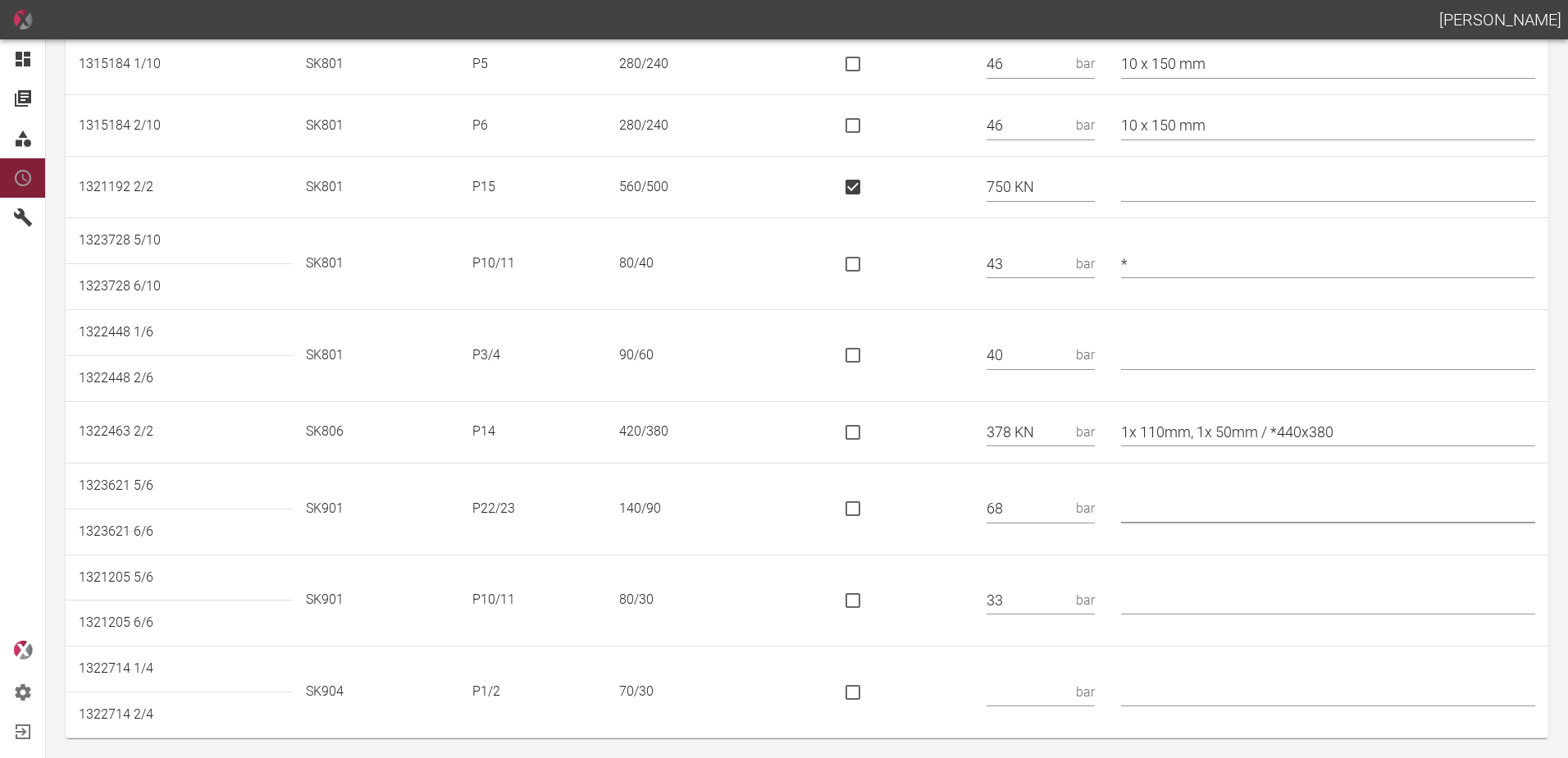
click at [1055, 692] on input "text" at bounding box center [1028, 692] width 83 height 29
type input "30"
click at [1164, 682] on input "text" at bounding box center [1328, 692] width 414 height 29
type input "*"
click at [923, 512] on td at bounding box center [899, 508] width 151 height 92
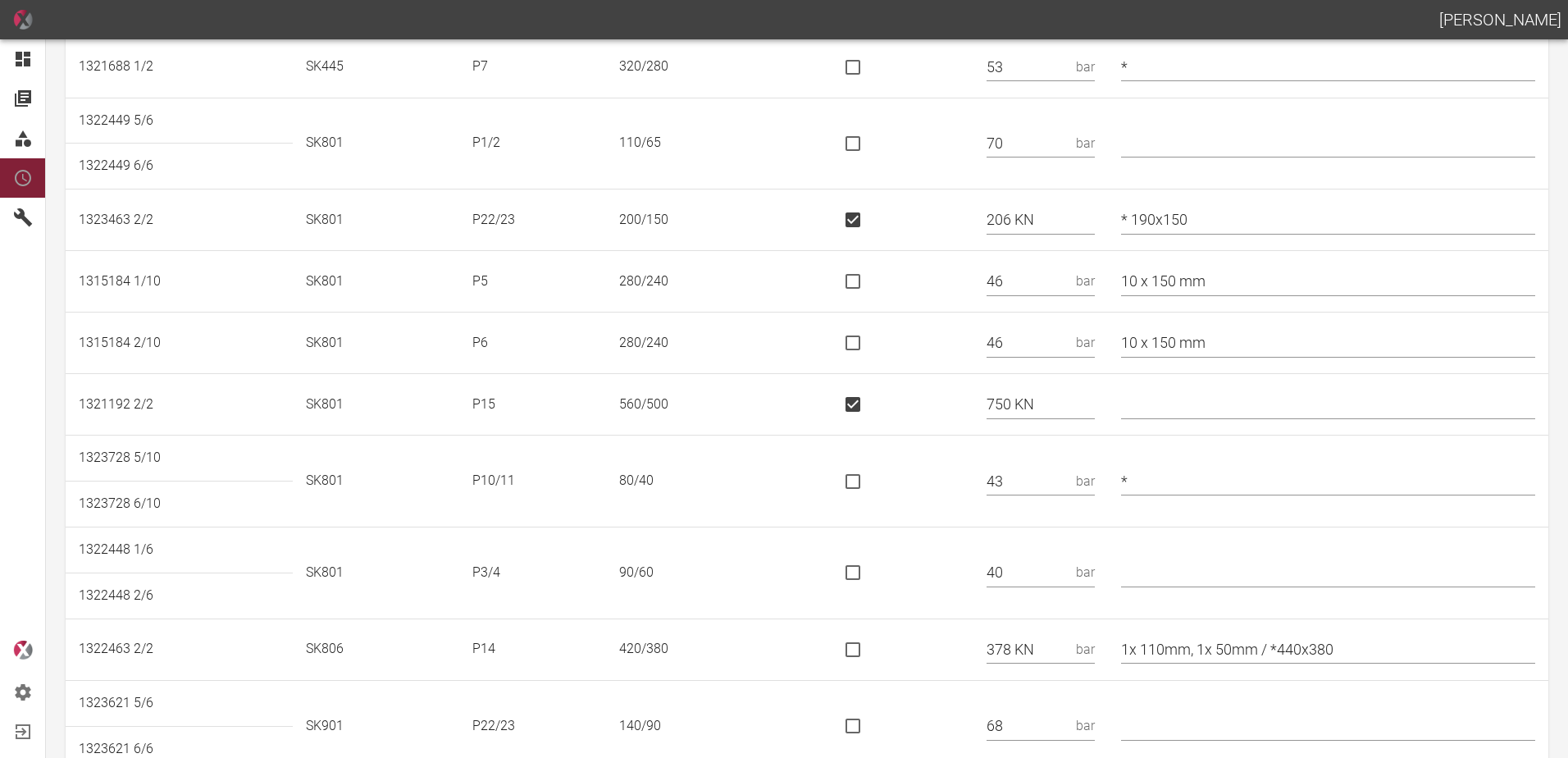
scroll to position [0, 0]
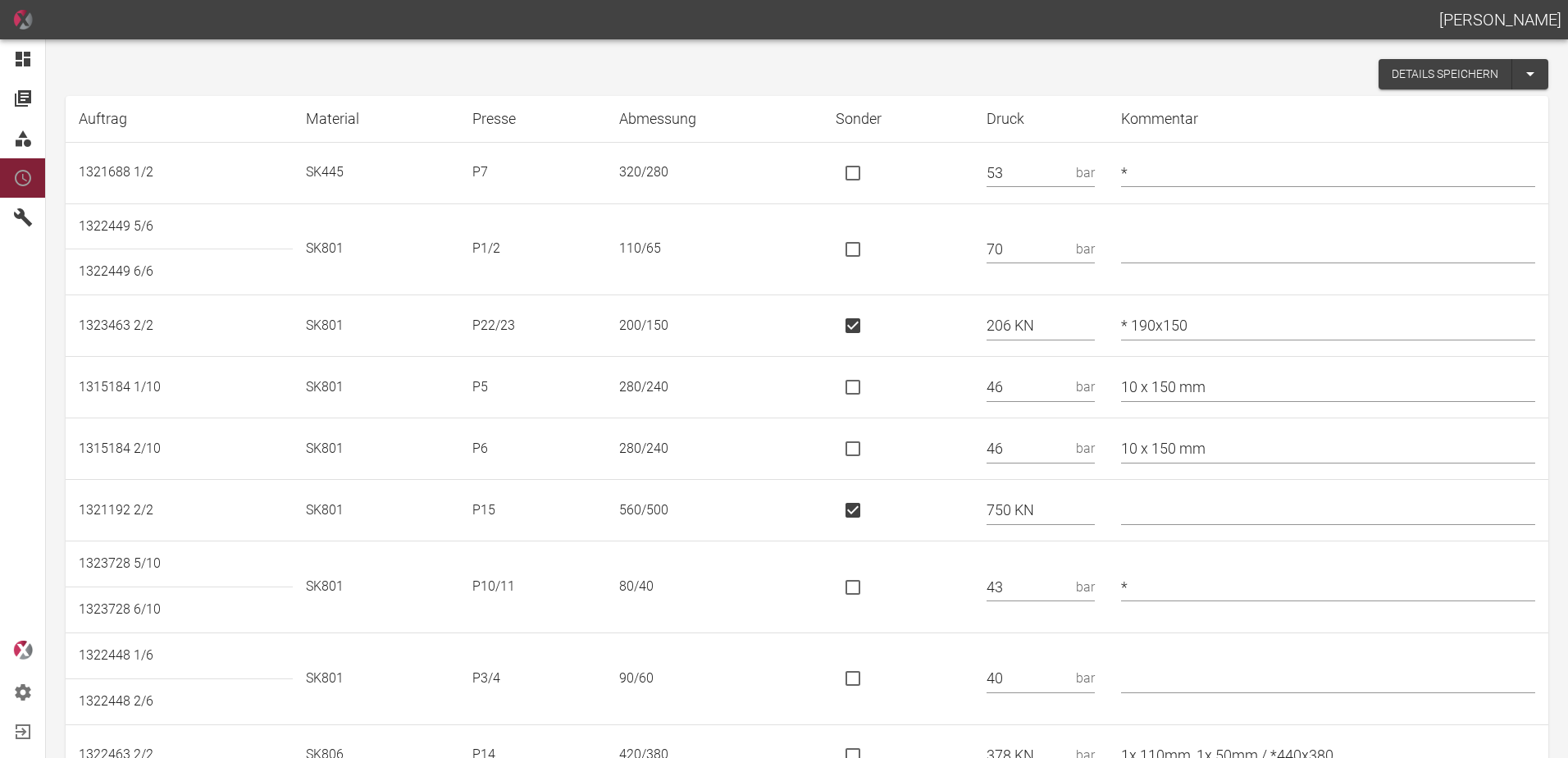
click at [1404, 76] on button "Details speichern" at bounding box center [1446, 74] width 134 height 30
